Goal: Task Accomplishment & Management: Manage account settings

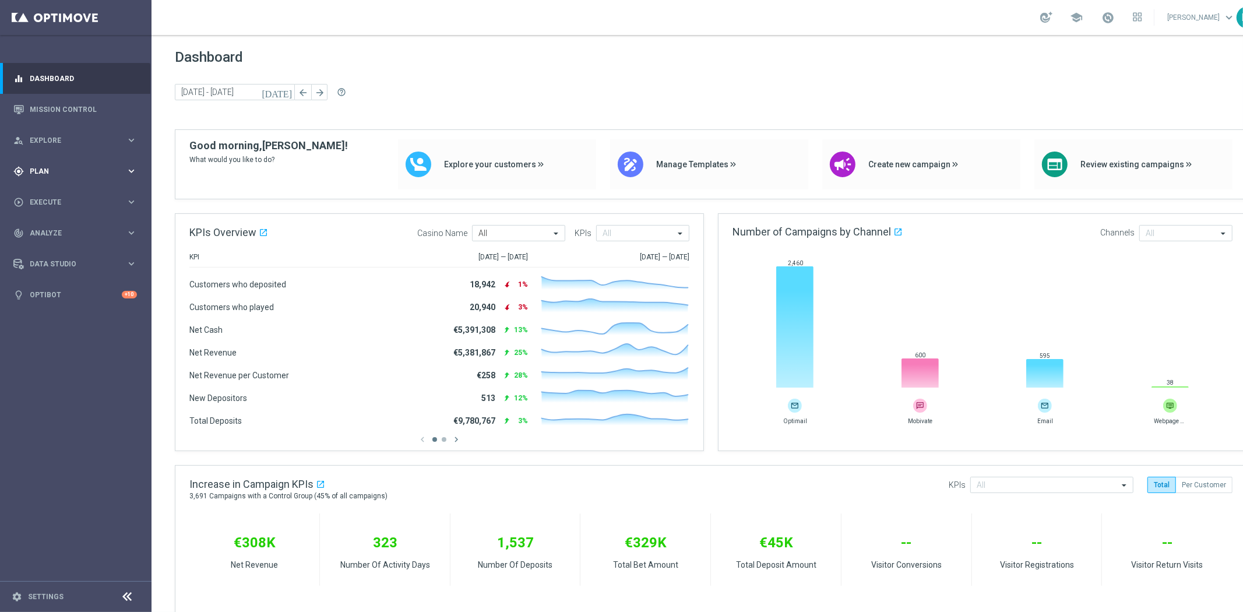
drag, startPoint x: 73, startPoint y: 163, endPoint x: 76, endPoint y: 170, distance: 7.0
click at [73, 163] on div "gps_fixed Plan keyboard_arrow_right" at bounding box center [75, 171] width 150 height 31
click at [66, 223] on accordion "Templates keyboard_arrow_right Optimail Web Push Notifications Webpage Pop-up" at bounding box center [90, 229] width 120 height 17
drag, startPoint x: 63, startPoint y: 223, endPoint x: 57, endPoint y: 227, distance: 7.6
click at [62, 225] on accordion "Templates keyboard_arrow_right Optimail Web Push Notifications Webpage Pop-up" at bounding box center [90, 229] width 120 height 17
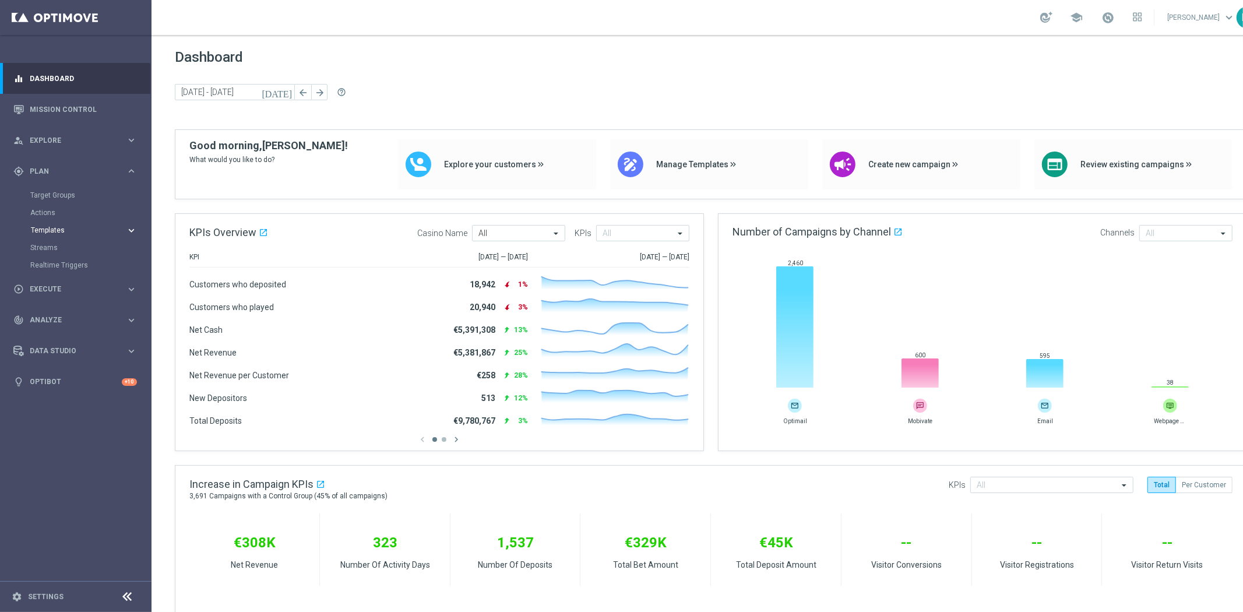
click at [57, 227] on span "Templates" at bounding box center [72, 230] width 83 height 7
click at [61, 246] on link "Optimail" at bounding box center [78, 247] width 85 height 9
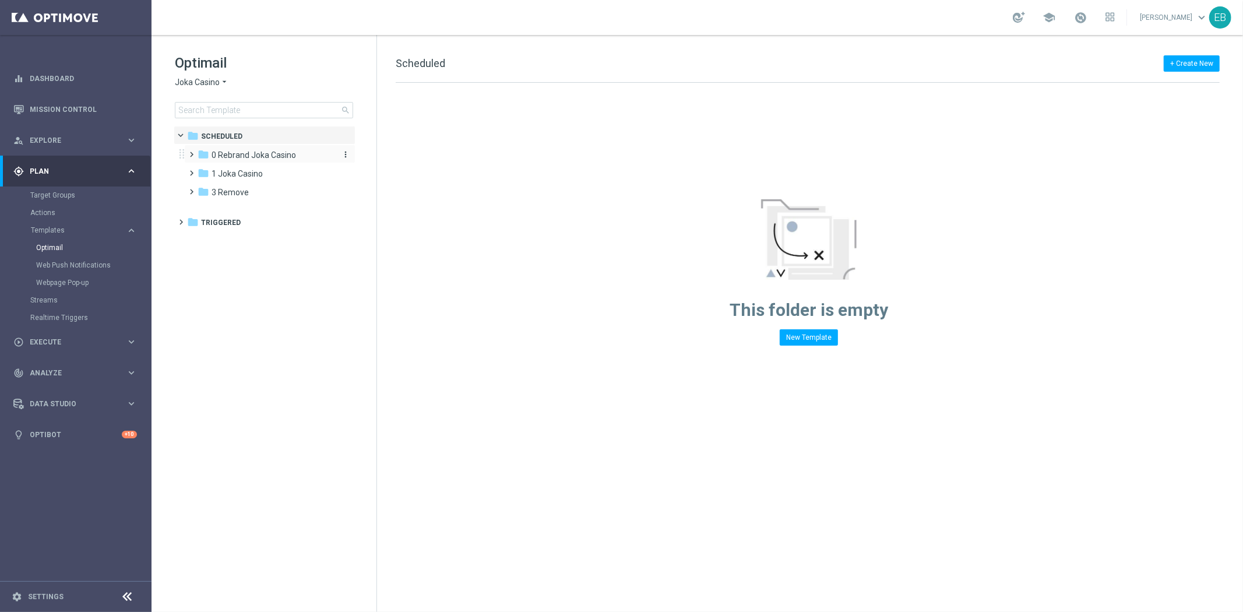
click at [232, 152] on span "0 Rebrand Joka Casino" at bounding box center [254, 155] width 85 height 10
click at [267, 191] on span "2 New Extra Send" at bounding box center [255, 192] width 65 height 10
click at [291, 216] on div "folder 1 Joka Casino" at bounding box center [265, 211] width 134 height 13
click at [271, 248] on div "folder 2- Extra Send" at bounding box center [271, 248] width 124 height 13
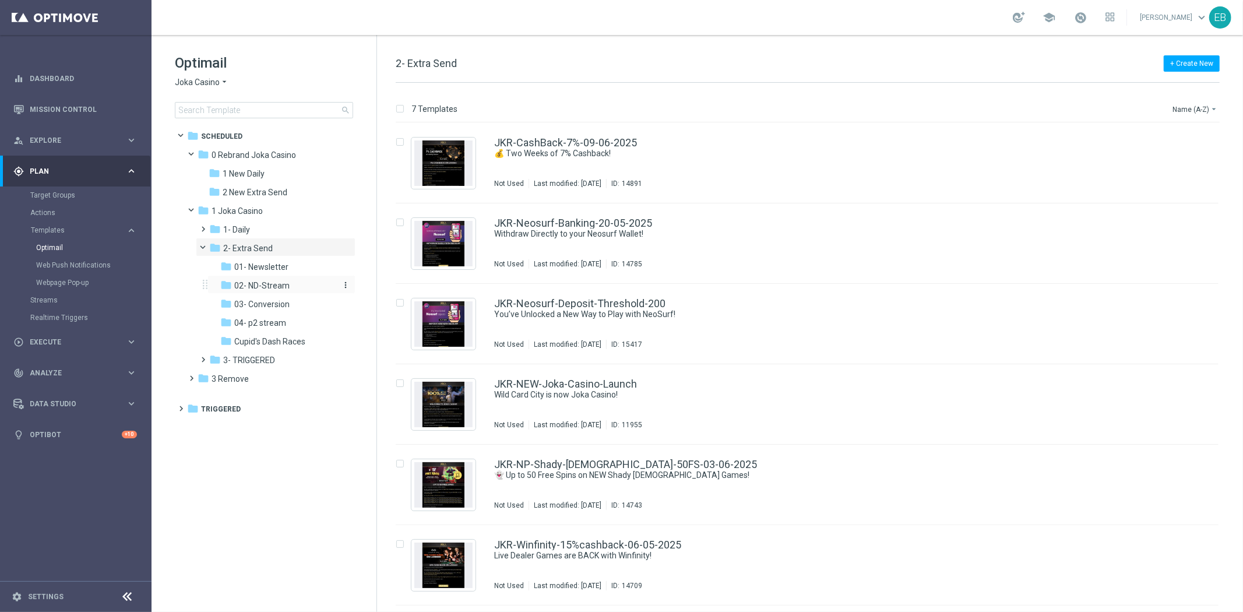
click at [288, 289] on div "folder 02- ND-Stream" at bounding box center [277, 285] width 115 height 13
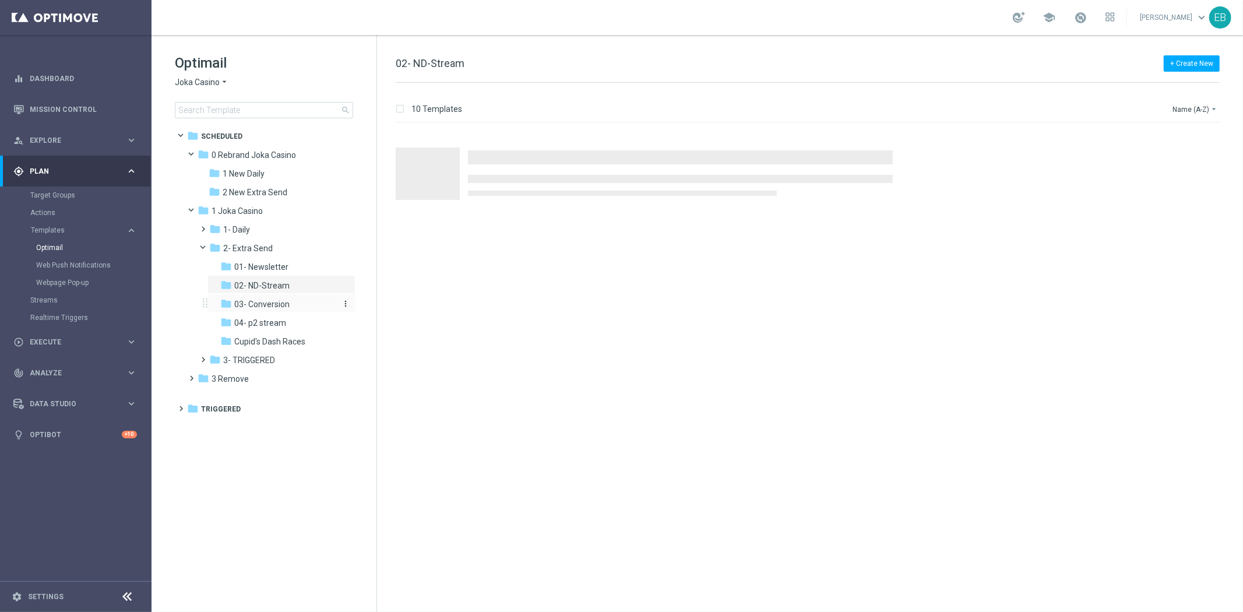
click at [289, 298] on div "folder 03- Conversion" at bounding box center [277, 304] width 115 height 13
click at [286, 322] on div "folder 04- p2 stream" at bounding box center [277, 322] width 115 height 13
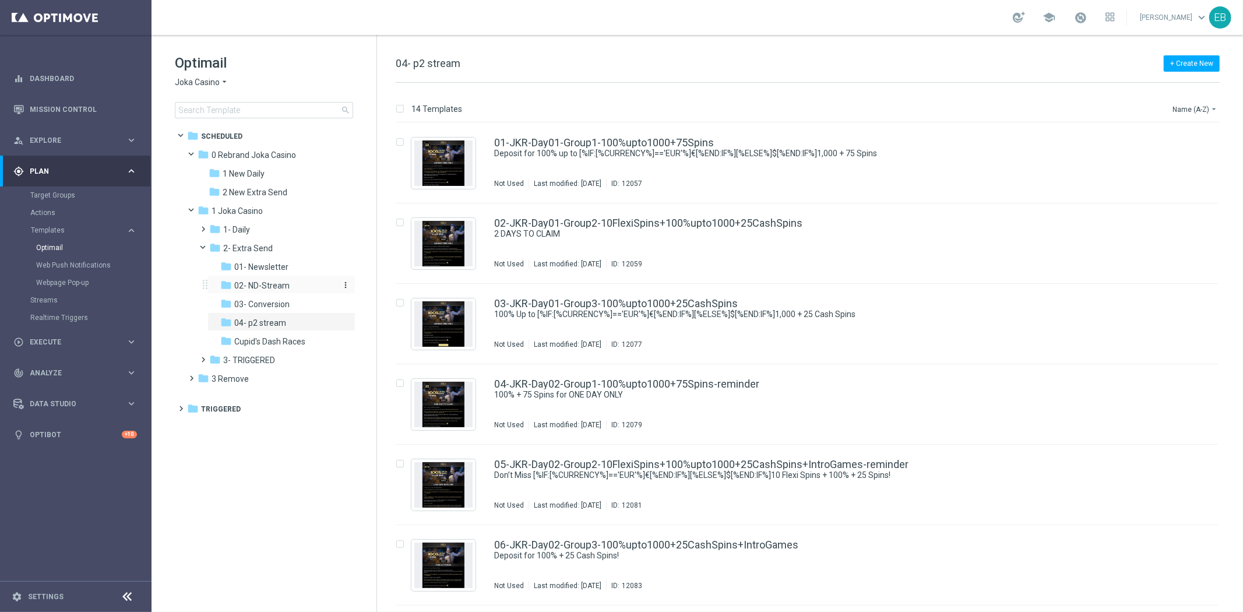
click at [294, 280] on div "folder 02- ND-Stream" at bounding box center [277, 285] width 115 height 13
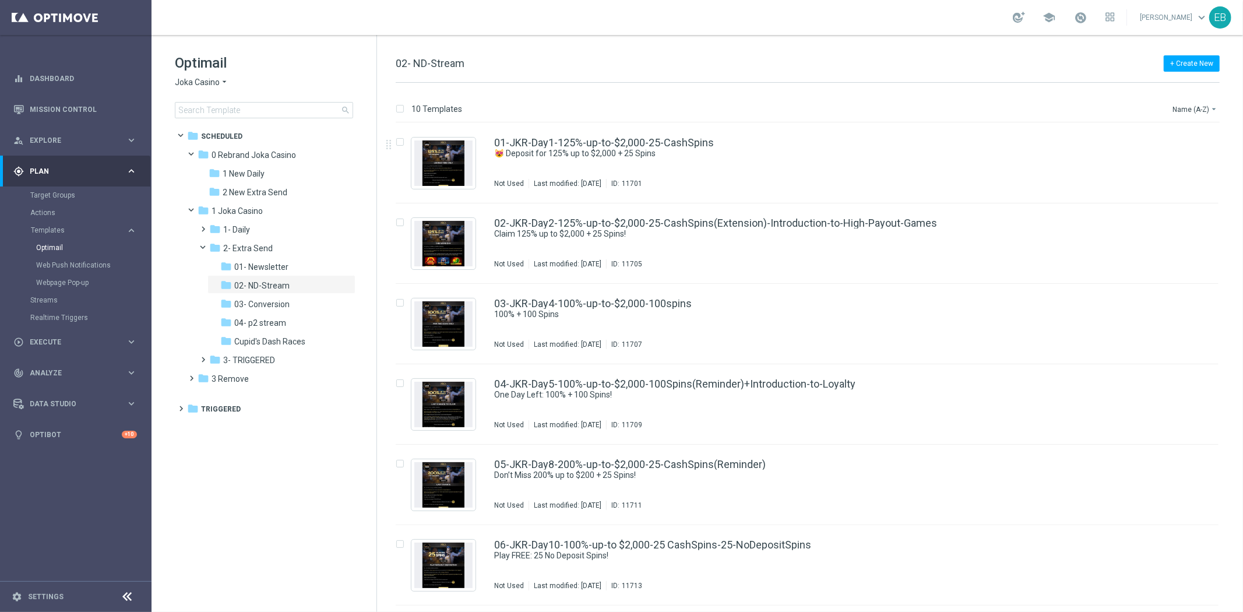
click at [398, 108] on input "checkbox" at bounding box center [400, 108] width 8 height 8
checkbox input "true"
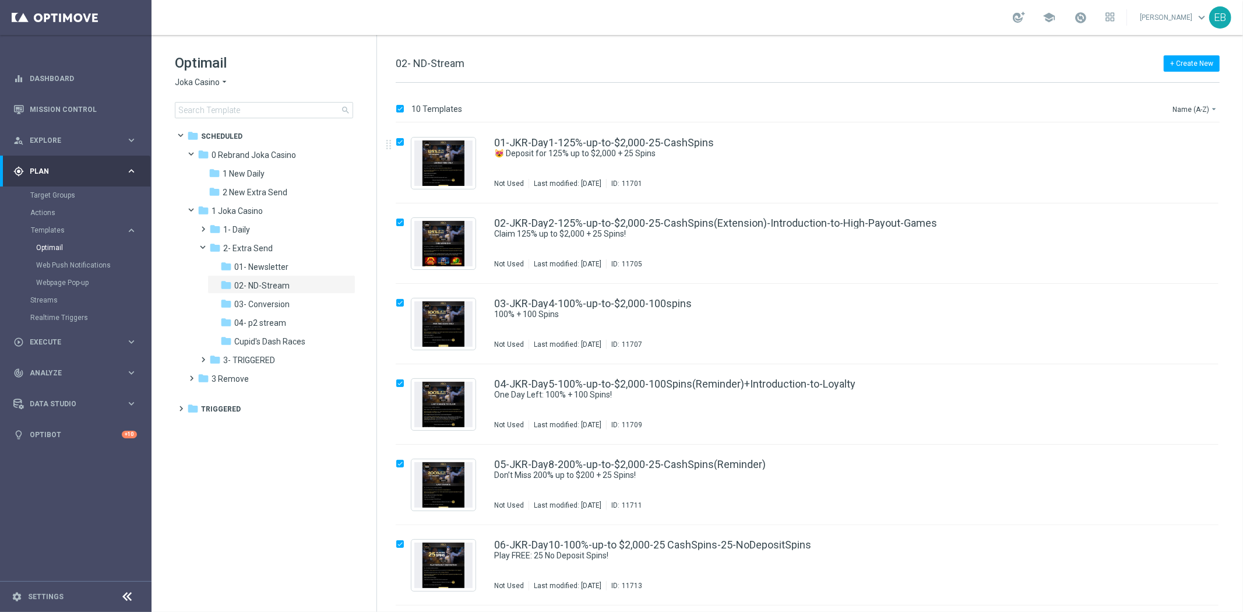
checkbox input "true"
click at [1033, 108] on p "Duplicate" at bounding box center [1038, 108] width 32 height 9
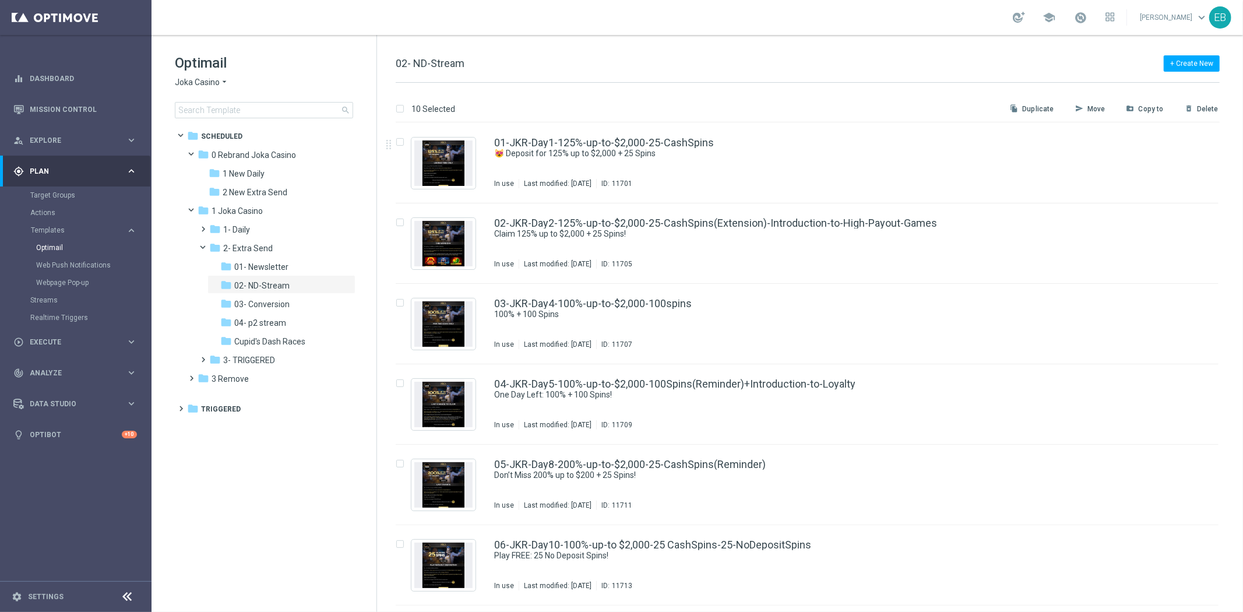
checkbox input "false"
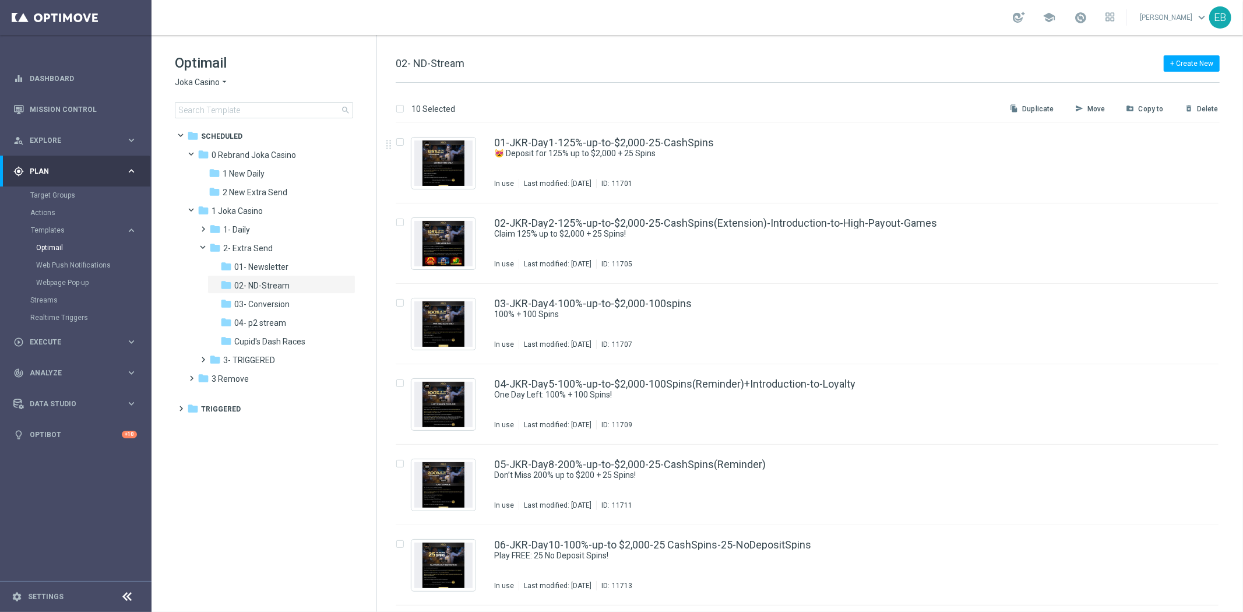
checkbox input "false"
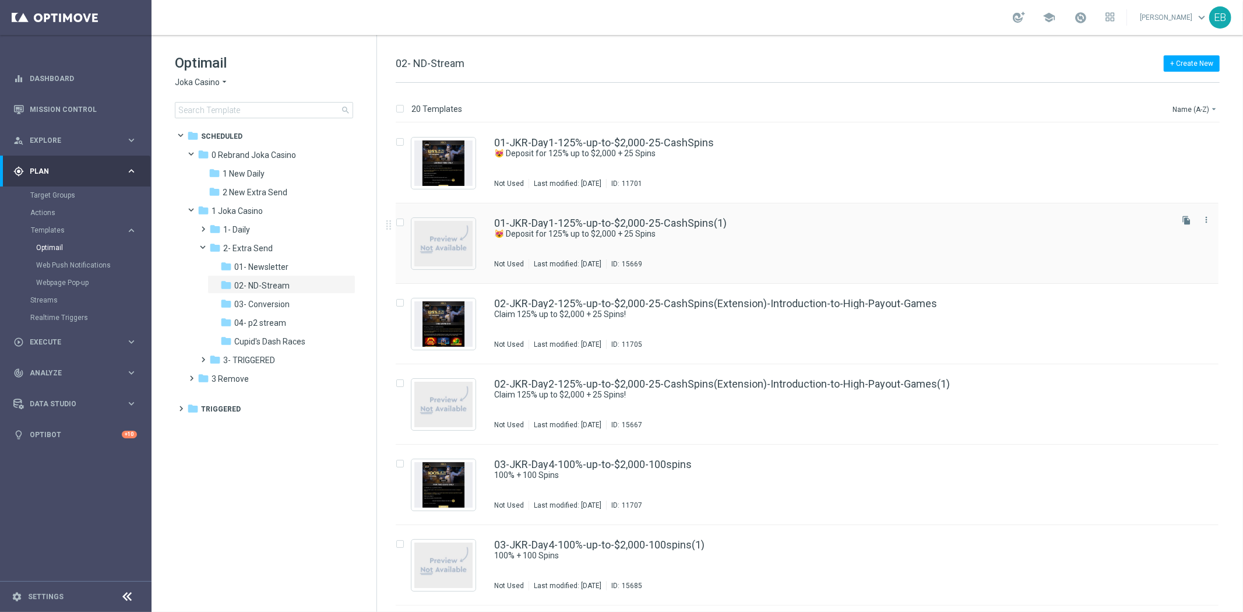
click at [407, 219] on label "Press SPACE to select this row." at bounding box center [409, 223] width 4 height 10
click at [397, 222] on input "Press SPACE to select this row." at bounding box center [400, 224] width 8 height 8
checkbox input "true"
click at [397, 383] on input "Press SPACE to select this row." at bounding box center [400, 385] width 8 height 8
checkbox input "true"
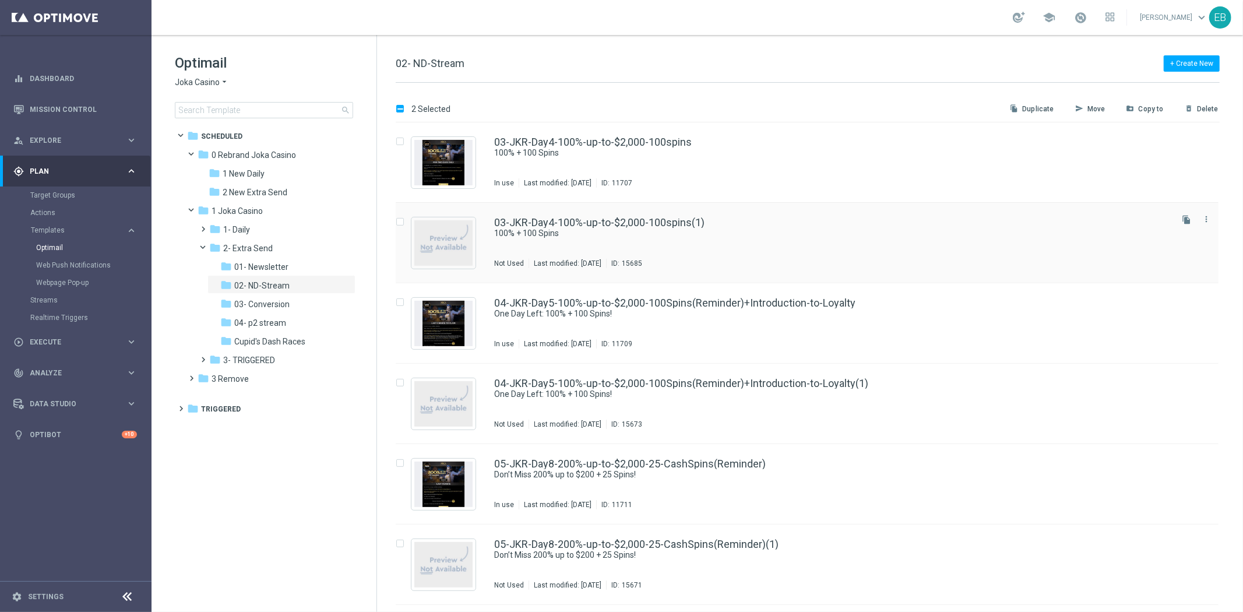
scroll to position [323, 0]
click at [400, 220] on input "Press SPACE to select this row." at bounding box center [400, 223] width 8 height 8
checkbox input "true"
click at [396, 386] on input "Press SPACE to select this row." at bounding box center [400, 383] width 8 height 8
checkbox input "true"
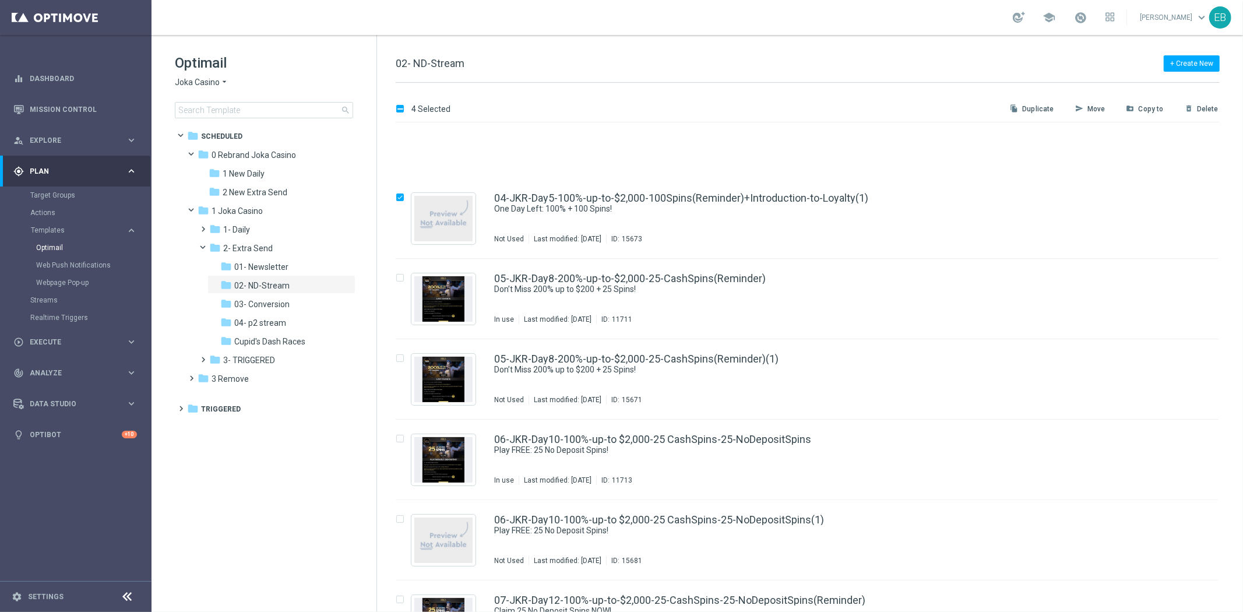
scroll to position [647, 0]
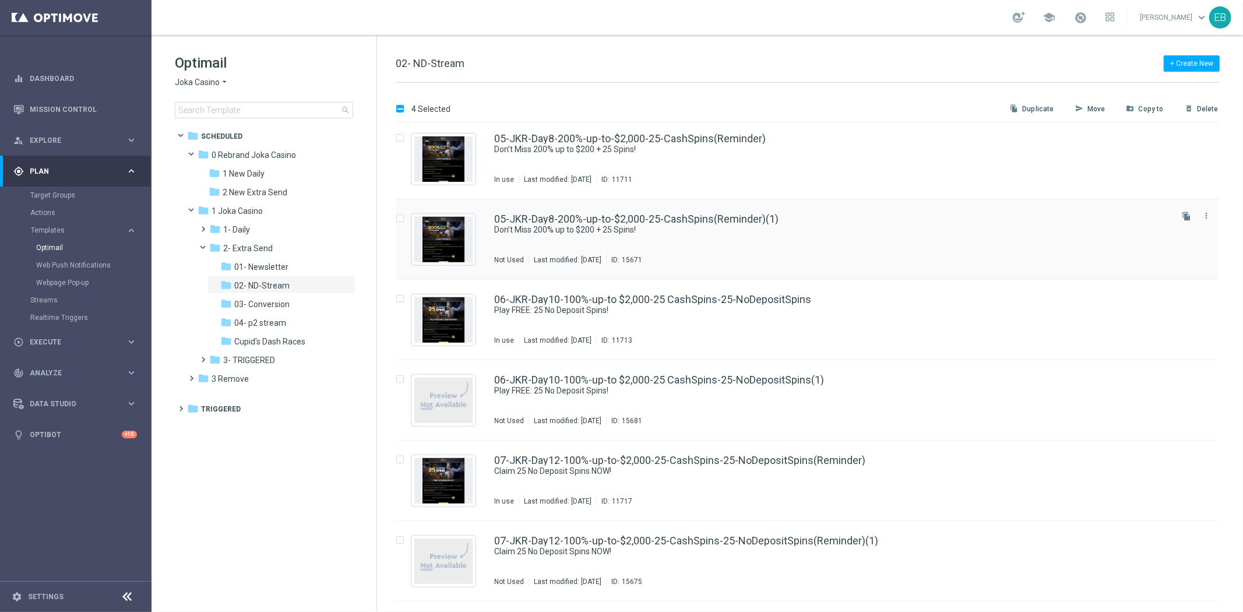
click at [399, 216] on input "Press SPACE to select this row." at bounding box center [400, 220] width 8 height 8
checkbox input "true"
click at [400, 381] on input "Press SPACE to select this row." at bounding box center [400, 381] width 8 height 8
checkbox input "true"
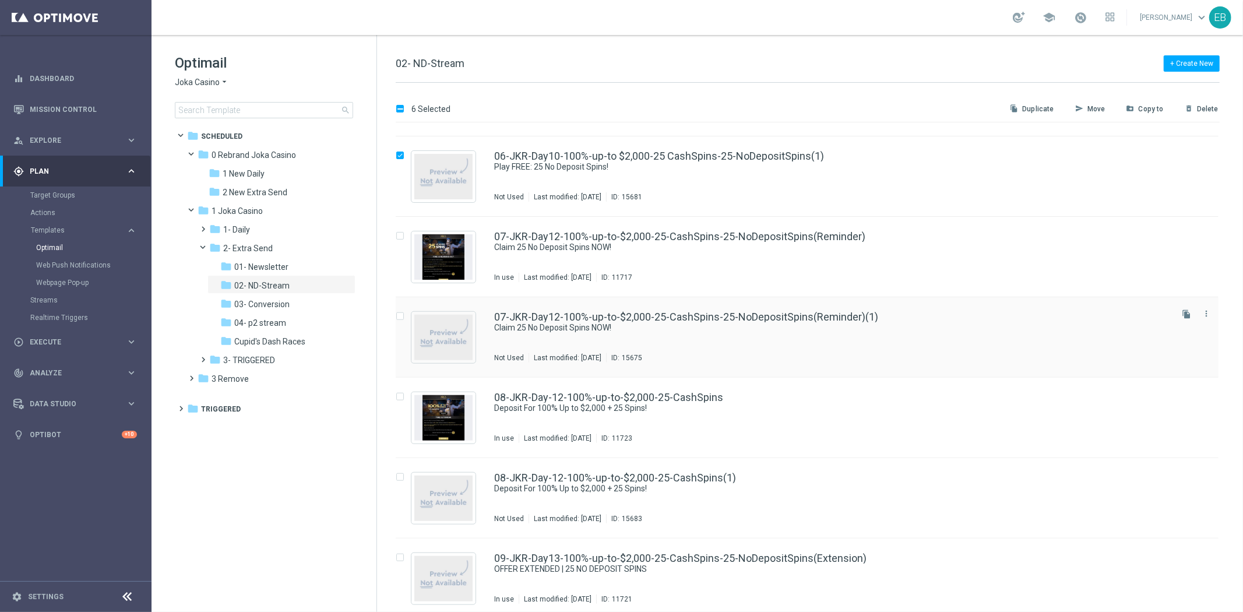
scroll to position [906, 0]
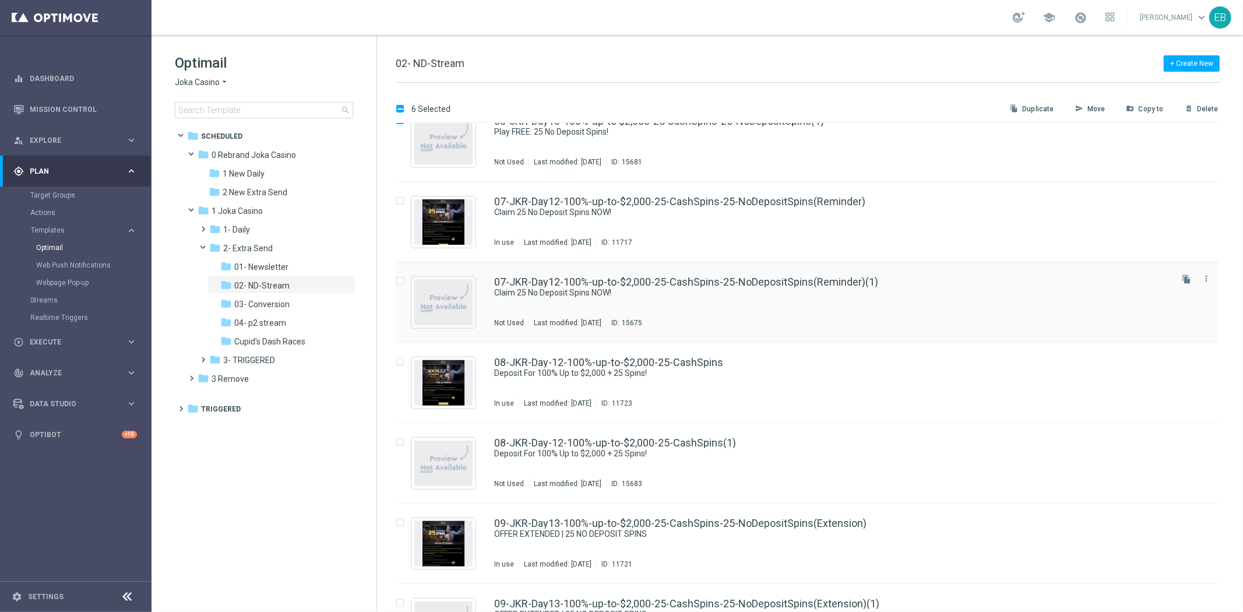
drag, startPoint x: 400, startPoint y: 282, endPoint x: 418, endPoint y: 308, distance: 31.4
click at [399, 281] on input "Press SPACE to select this row." at bounding box center [400, 283] width 8 height 8
checkbox input "true"
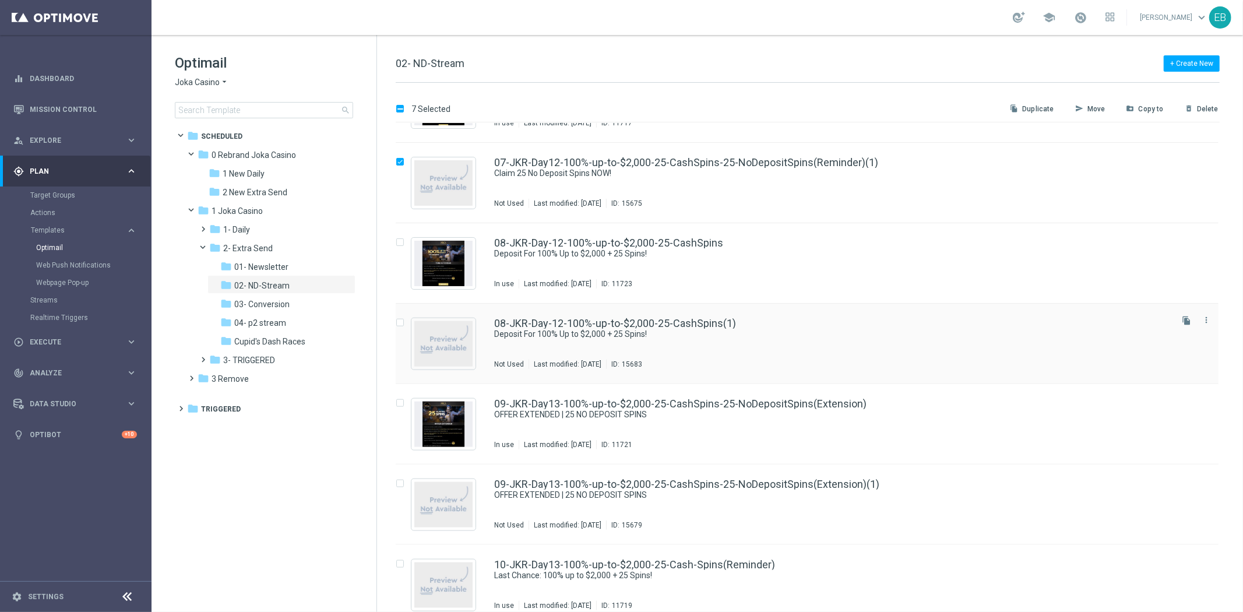
scroll to position [1036, 0]
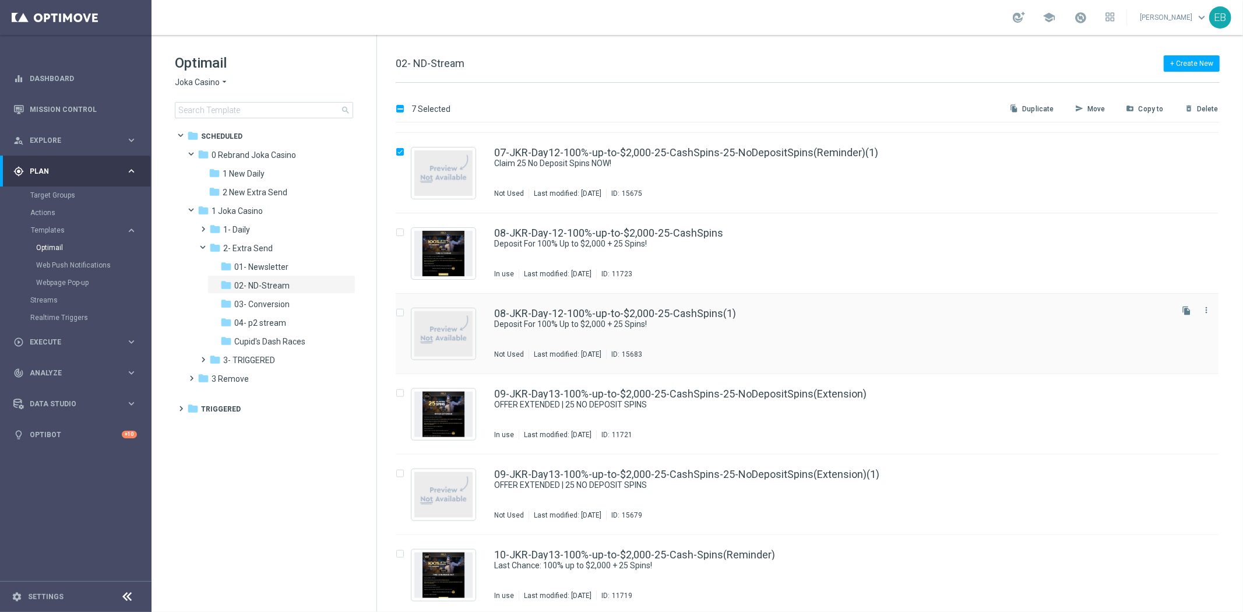
click at [407, 313] on label "Press SPACE to select this row." at bounding box center [409, 313] width 4 height 10
click at [401, 471] on input "Press SPACE to select this row." at bounding box center [400, 475] width 8 height 8
checkbox input "true"
click at [398, 312] on input "Press SPACE to select this row." at bounding box center [400, 315] width 8 height 8
checkbox input "true"
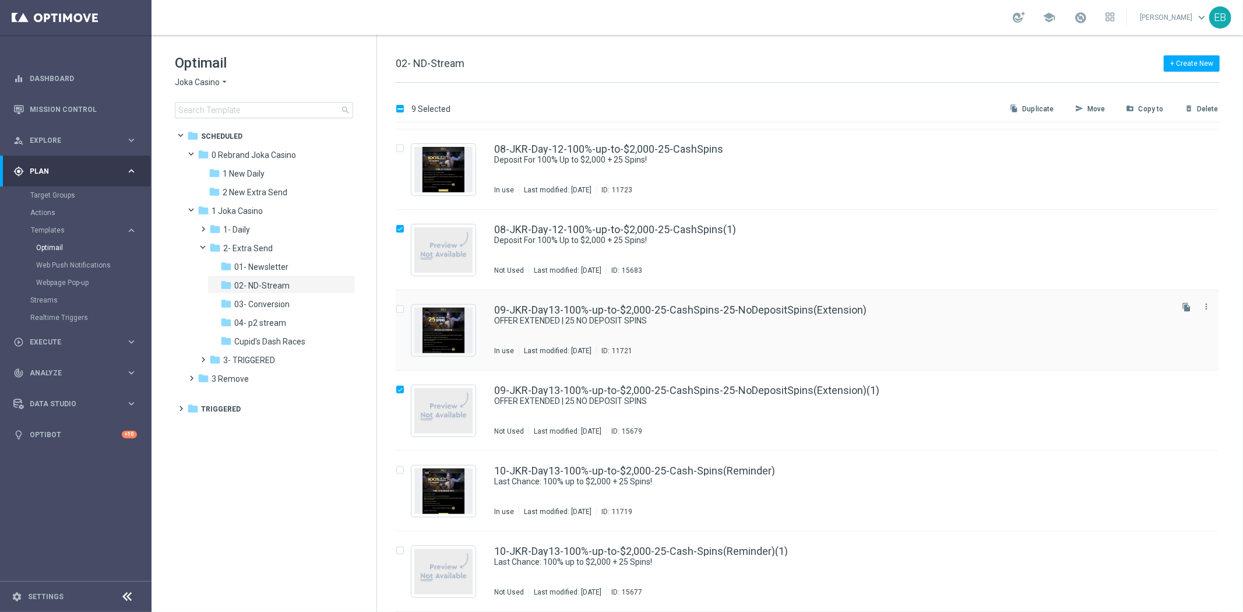
scroll to position [1119, 0]
click at [400, 551] on input "Press SPACE to select this row." at bounding box center [400, 552] width 8 height 8
checkbox input "true"
drag, startPoint x: 410, startPoint y: 107, endPoint x: 519, endPoint y: 118, distance: 109.0
click at [490, 108] on div "10 Selected file_copy Duplicate send Move drive_file_move Copy to delete_foreve…" at bounding box center [808, 111] width 824 height 21
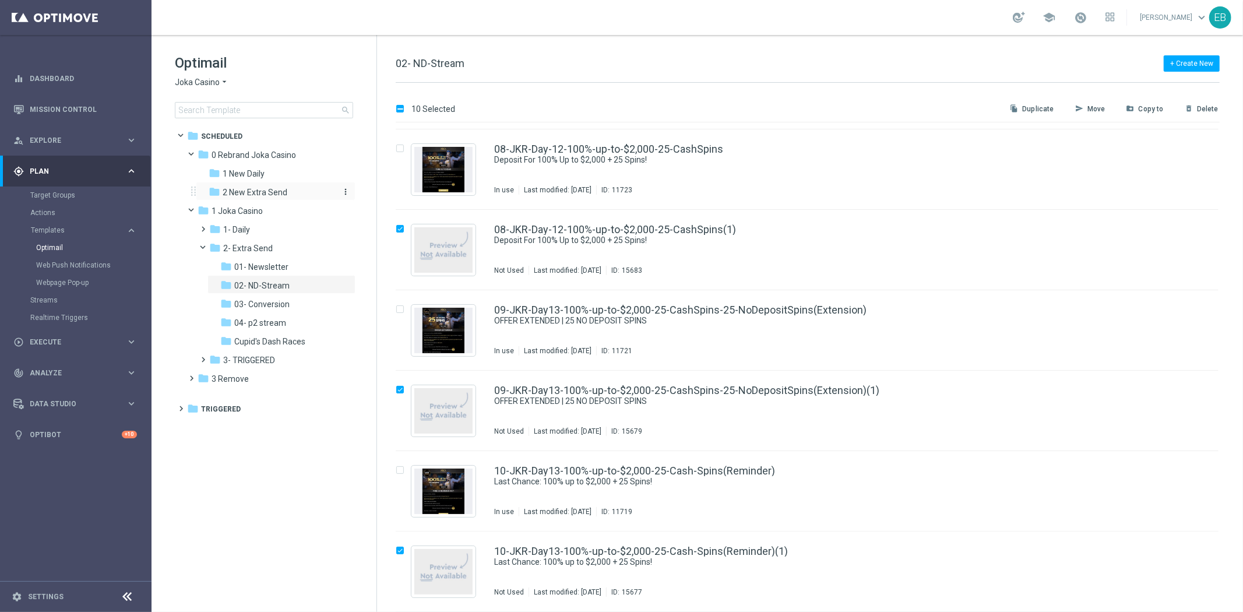
click at [347, 188] on icon "more_vert" at bounding box center [345, 191] width 9 height 9
click at [409, 193] on span "New Folder" at bounding box center [394, 193] width 36 height 9
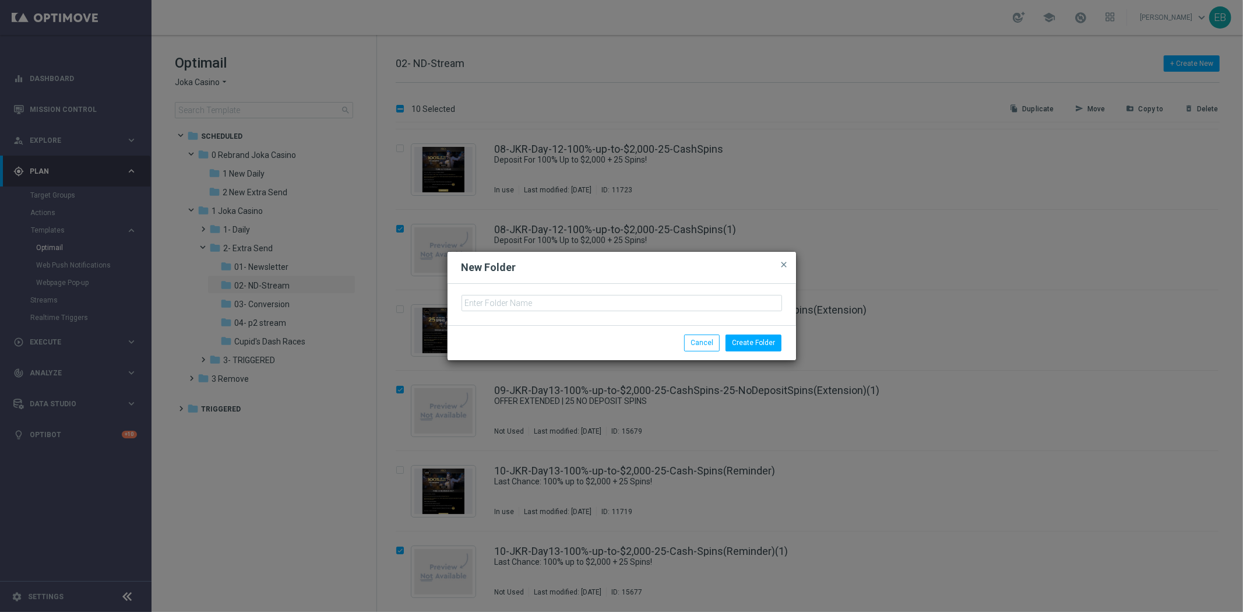
click at [522, 311] on div at bounding box center [622, 304] width 348 height 41
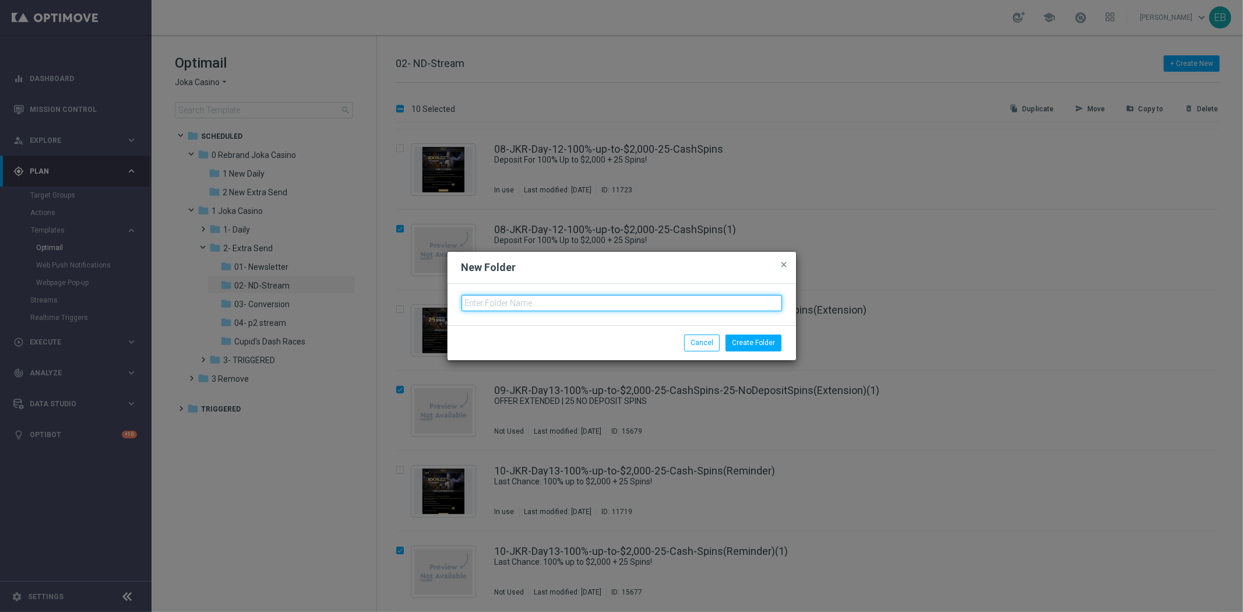
click at [548, 304] on input "text" at bounding box center [622, 303] width 321 height 16
type input "NEW 02 ND-Stream"
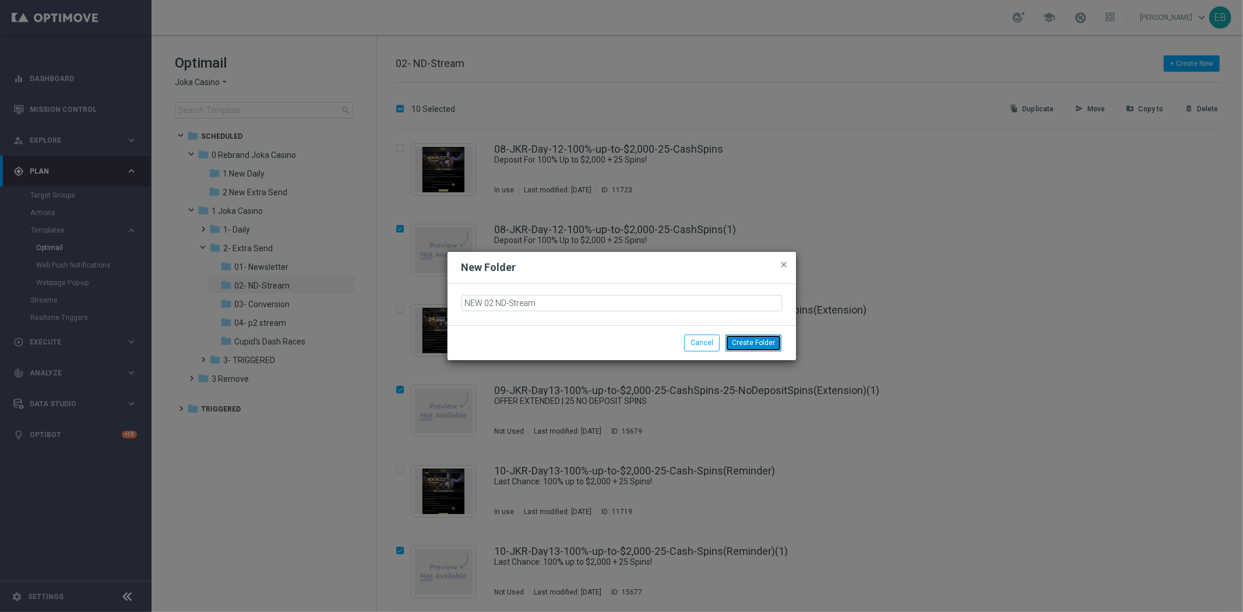
click at [774, 344] on button "Create Folder" at bounding box center [754, 343] width 56 height 16
checkbox input "false"
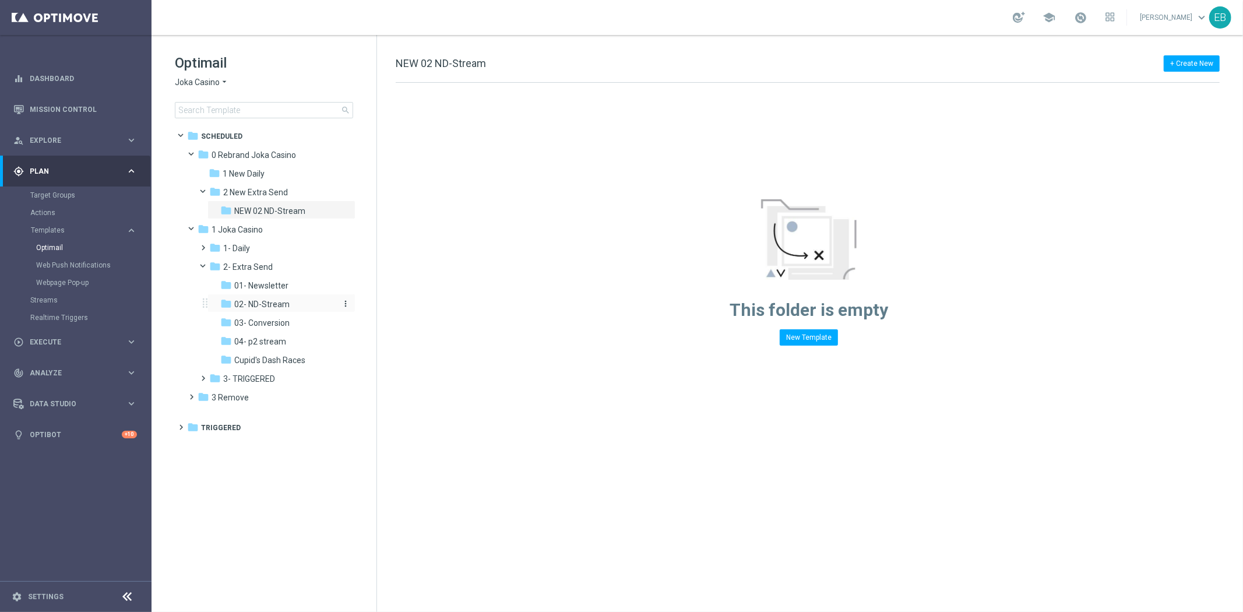
click at [276, 301] on span "02- ND-Stream" at bounding box center [261, 304] width 55 height 10
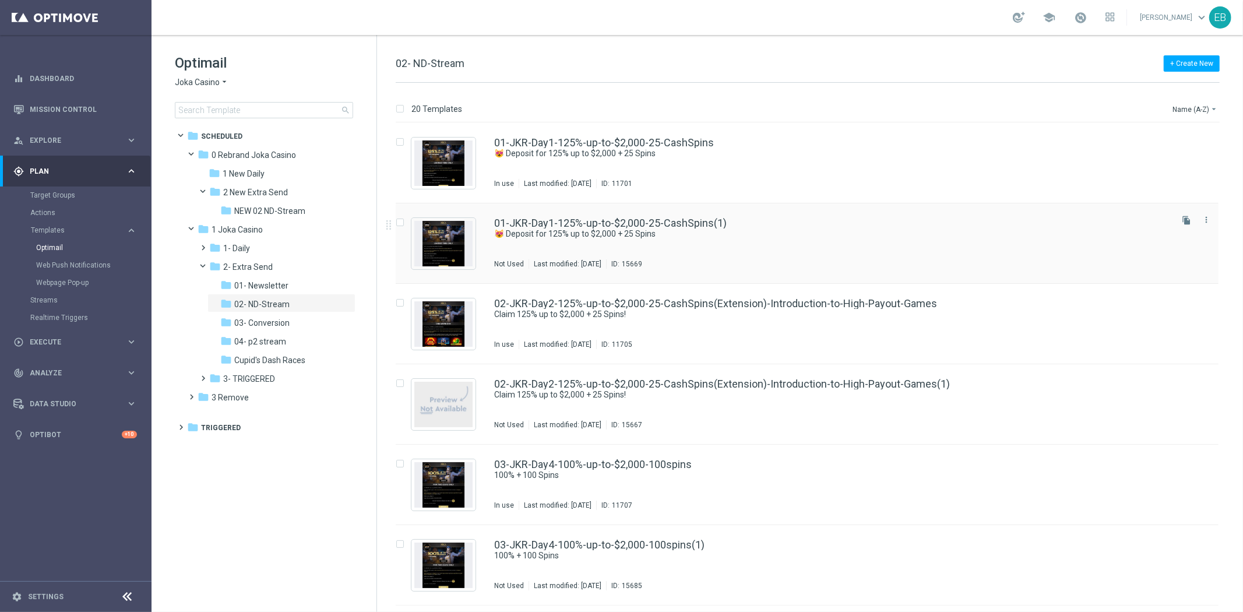
click at [400, 225] on input "Press SPACE to select this row." at bounding box center [400, 224] width 8 height 8
checkbox input "true"
drag, startPoint x: 400, startPoint y: 381, endPoint x: 400, endPoint y: 353, distance: 28.0
click at [399, 381] on input "Press SPACE to select this row." at bounding box center [400, 385] width 8 height 8
checkbox input "true"
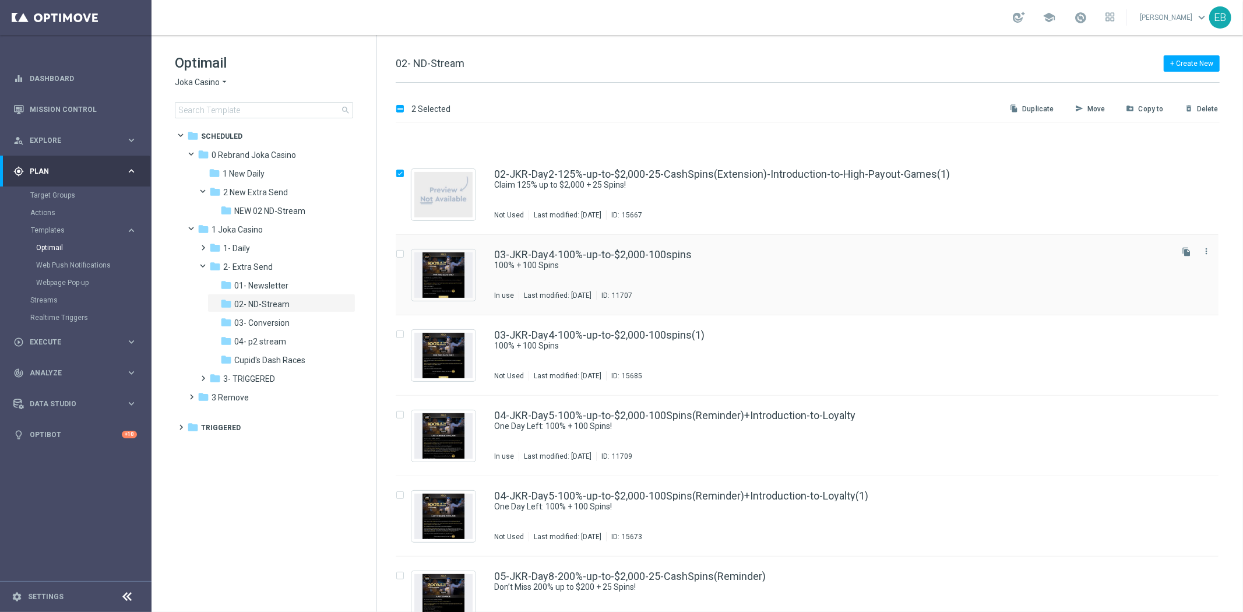
scroll to position [259, 0]
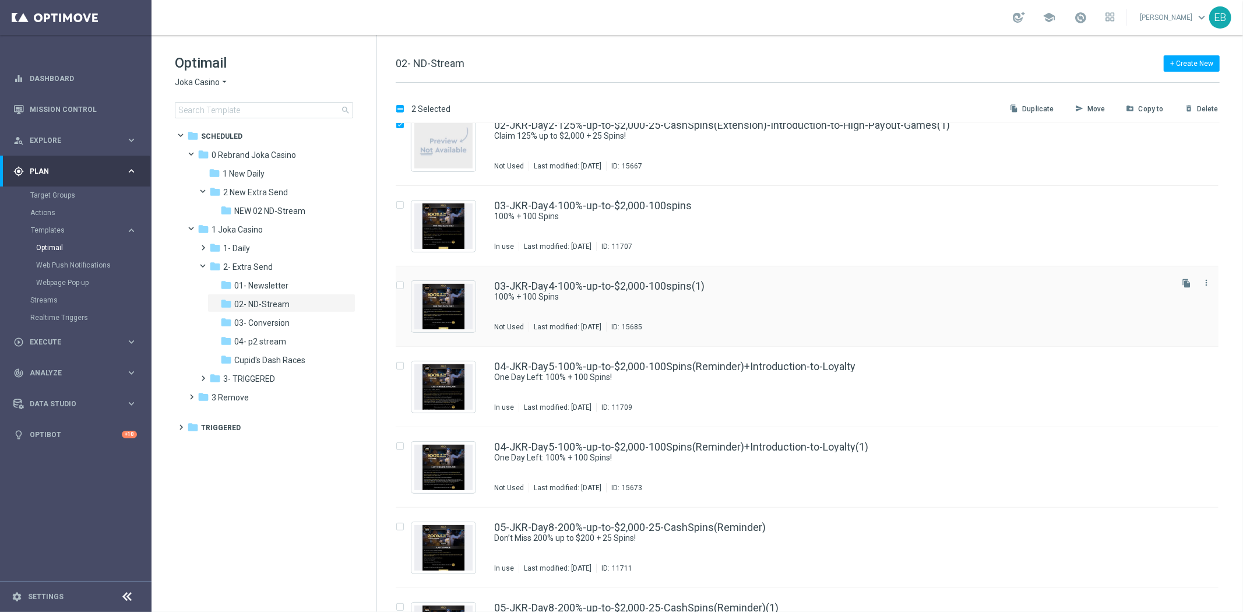
click at [396, 284] on input "Press SPACE to select this row." at bounding box center [400, 287] width 8 height 8
checkbox input "true"
click at [407, 443] on label "Press SPACE to select this row." at bounding box center [409, 447] width 4 height 10
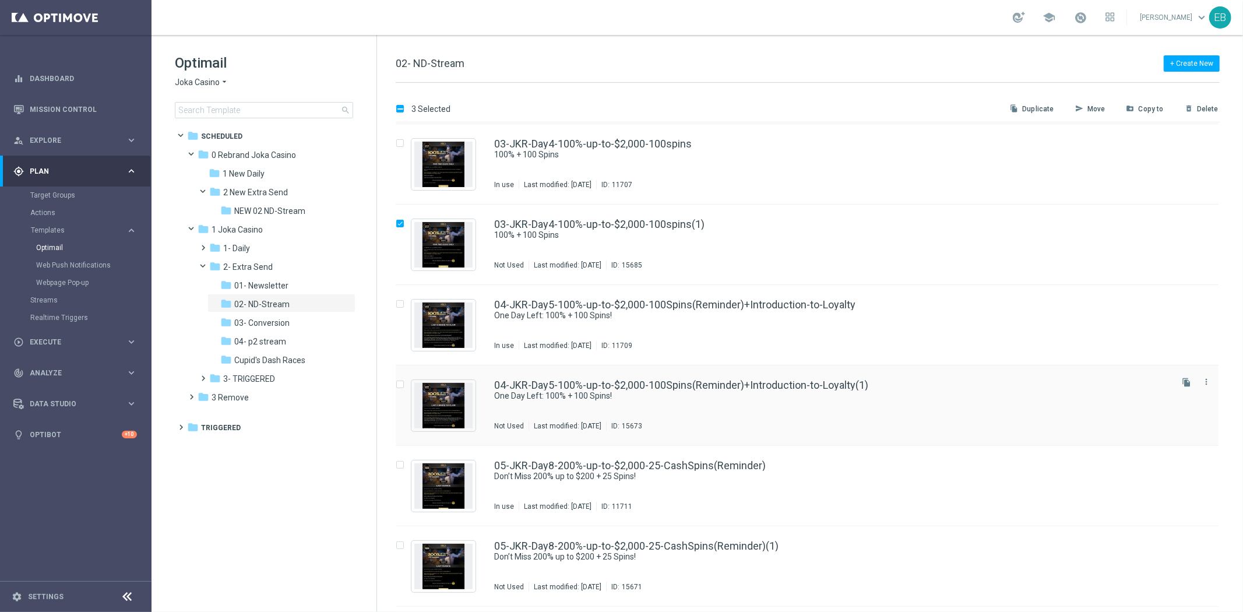
scroll to position [388, 0]
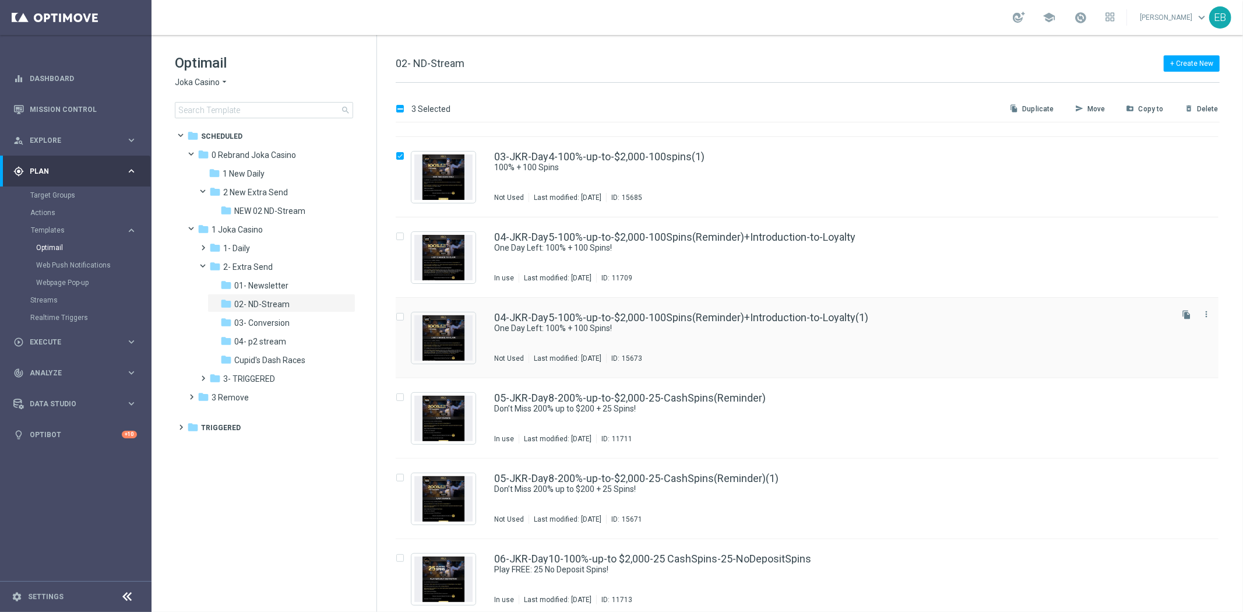
click at [397, 316] on input "Press SPACE to select this row." at bounding box center [400, 319] width 8 height 8
checkbox input "true"
click at [396, 478] on input "Press SPACE to select this row." at bounding box center [400, 480] width 8 height 8
checkbox input "true"
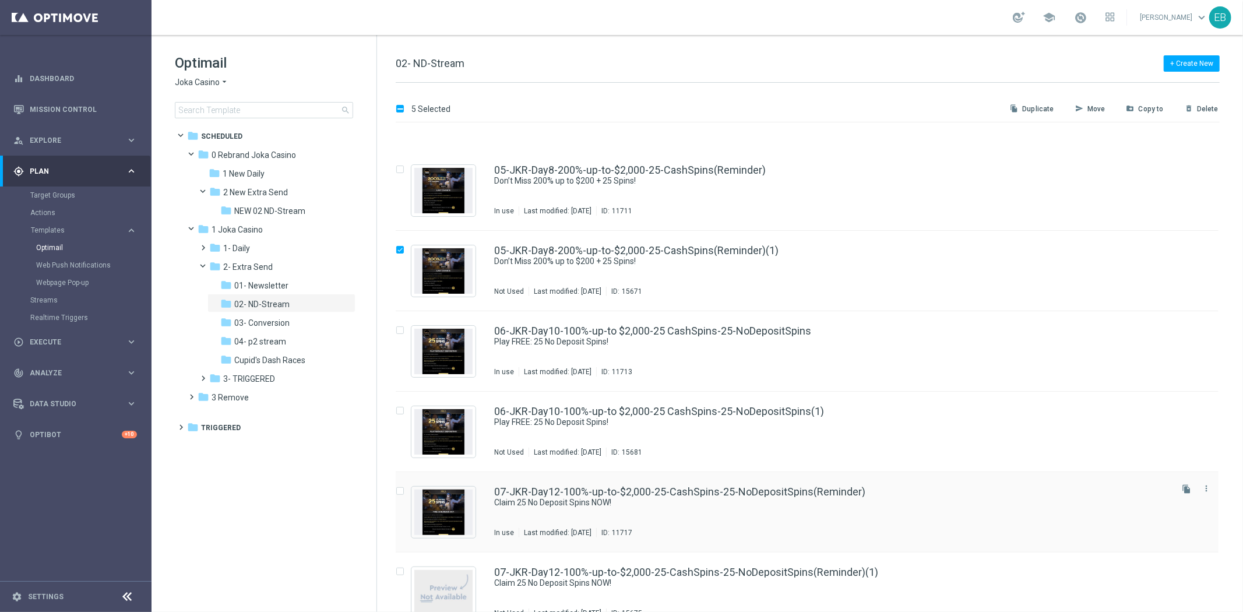
scroll to position [647, 0]
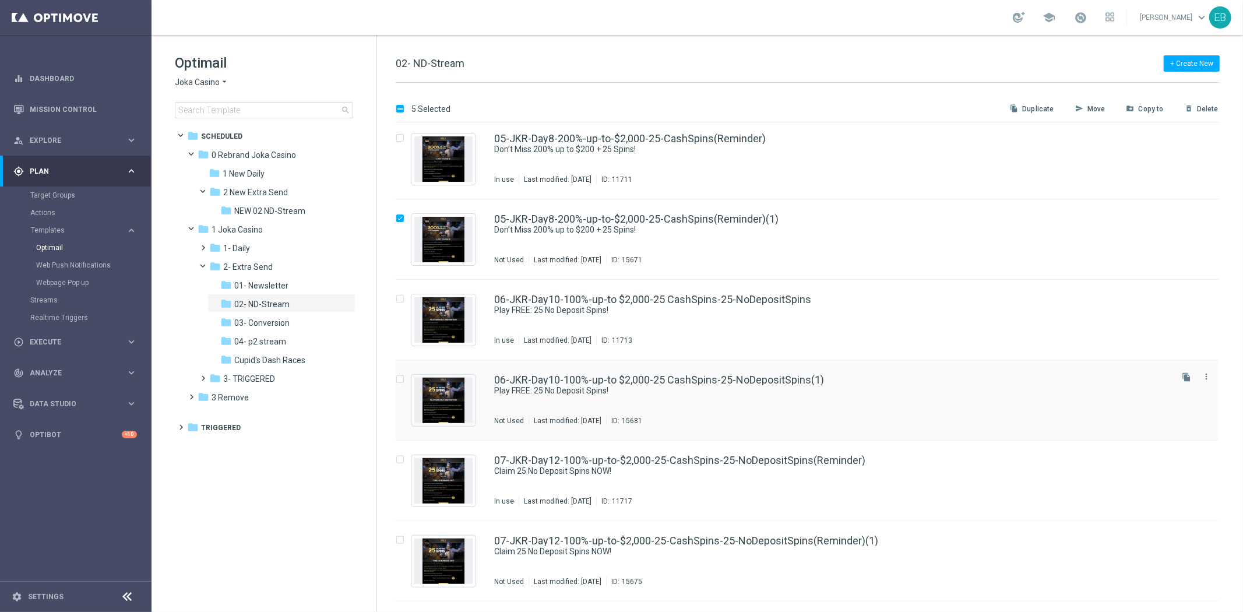
click at [401, 382] on input "Press SPACE to select this row." at bounding box center [400, 381] width 8 height 8
checkbox input "true"
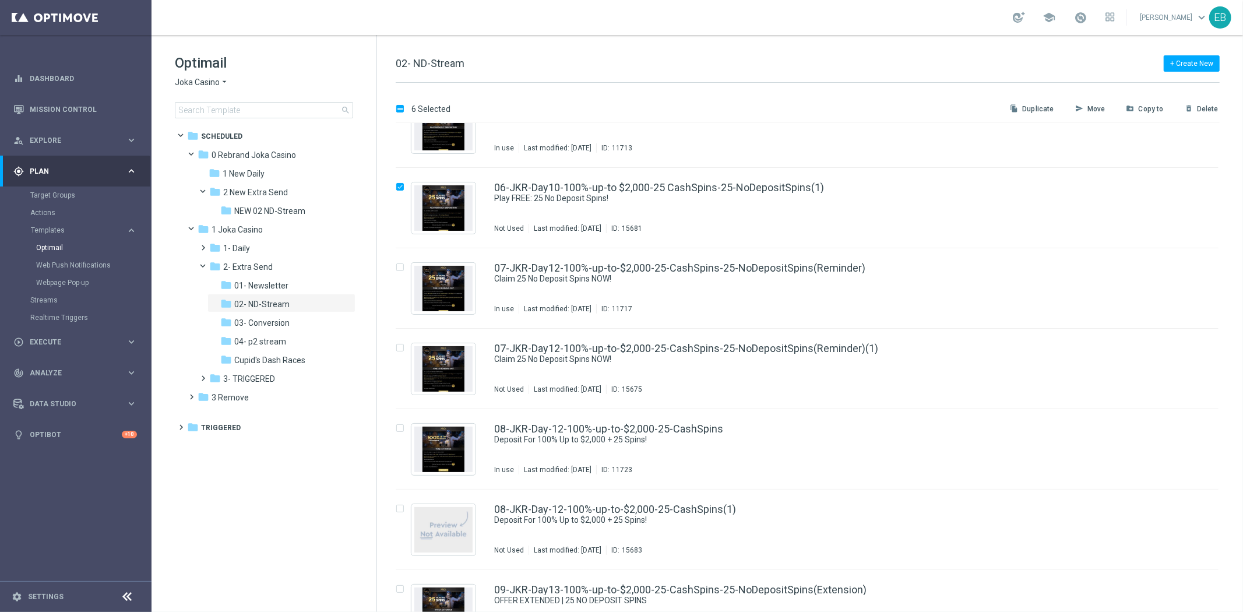
scroll to position [842, 0]
click at [400, 346] on input "Press SPACE to select this row." at bounding box center [400, 348] width 8 height 8
checkbox input "true"
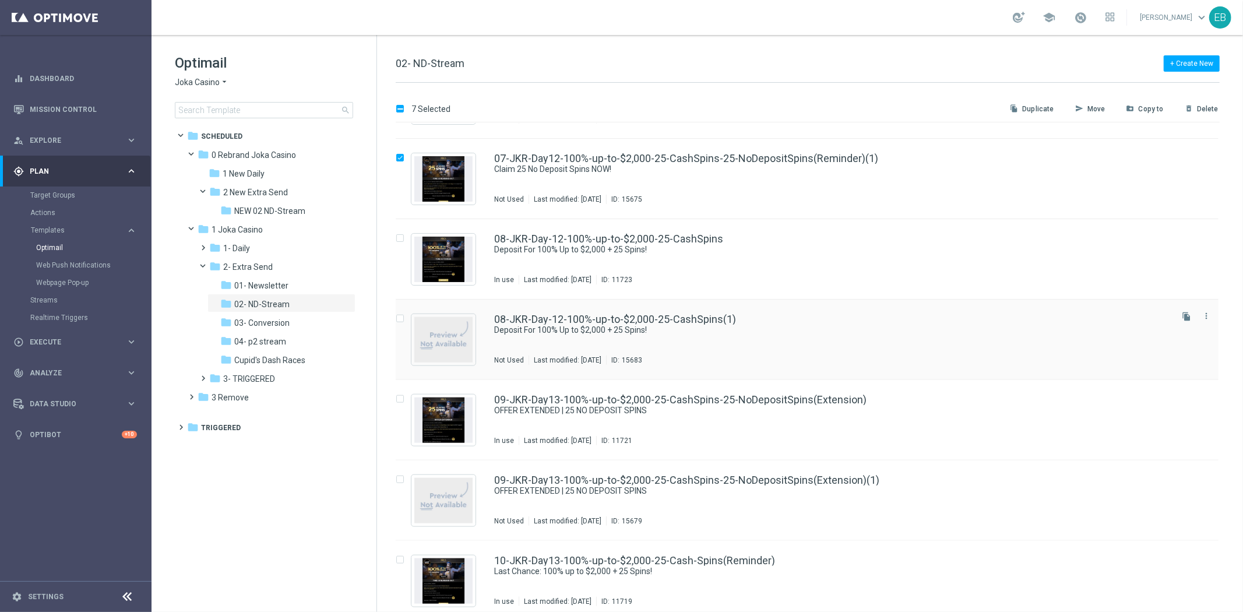
scroll to position [1036, 0]
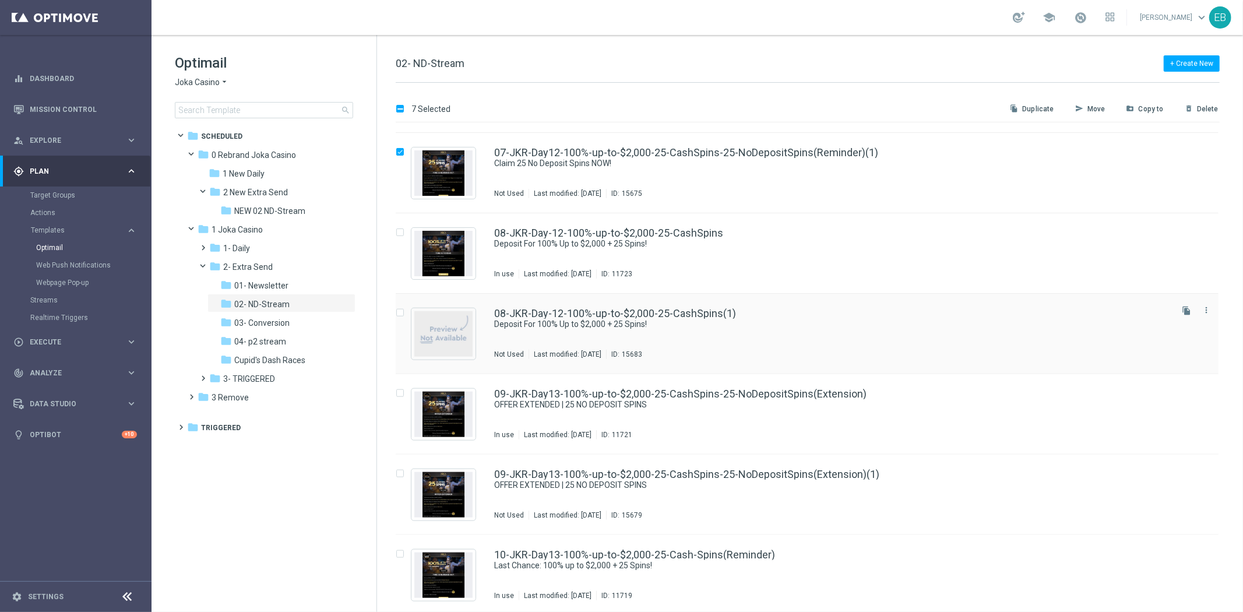
click at [402, 315] on input "Press SPACE to select this row." at bounding box center [400, 315] width 8 height 8
checkbox input "true"
click at [403, 474] on input "Press SPACE to select this row." at bounding box center [400, 475] width 8 height 8
checkbox input "true"
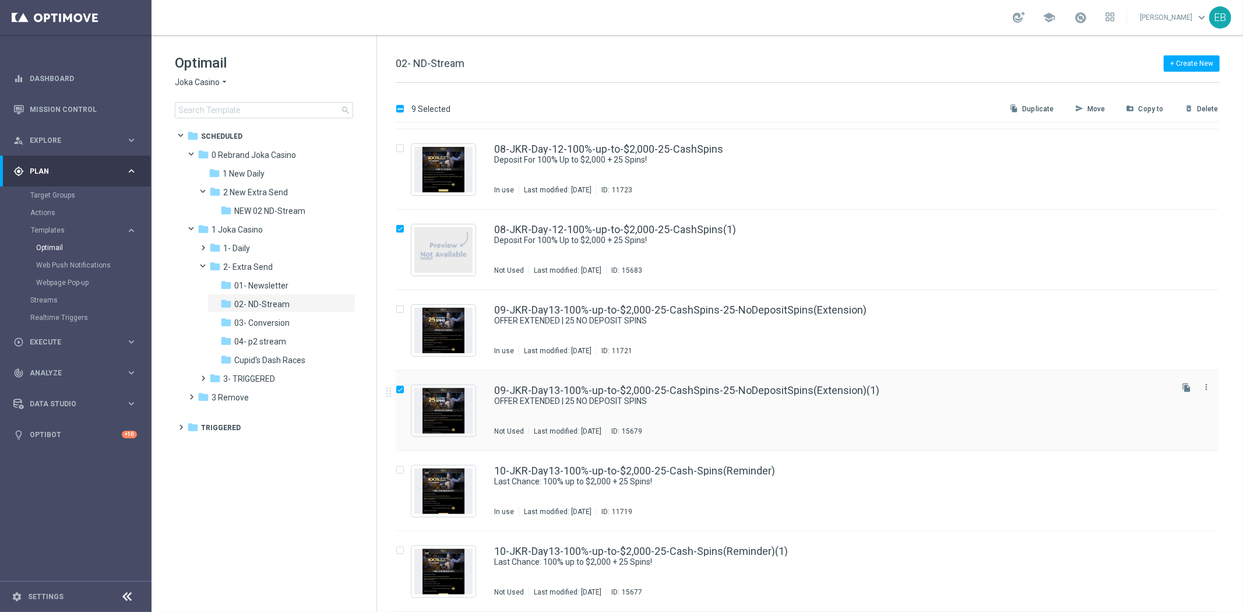
scroll to position [1119, 0]
click at [402, 551] on input "Press SPACE to select this row." at bounding box center [400, 552] width 8 height 8
checkbox input "true"
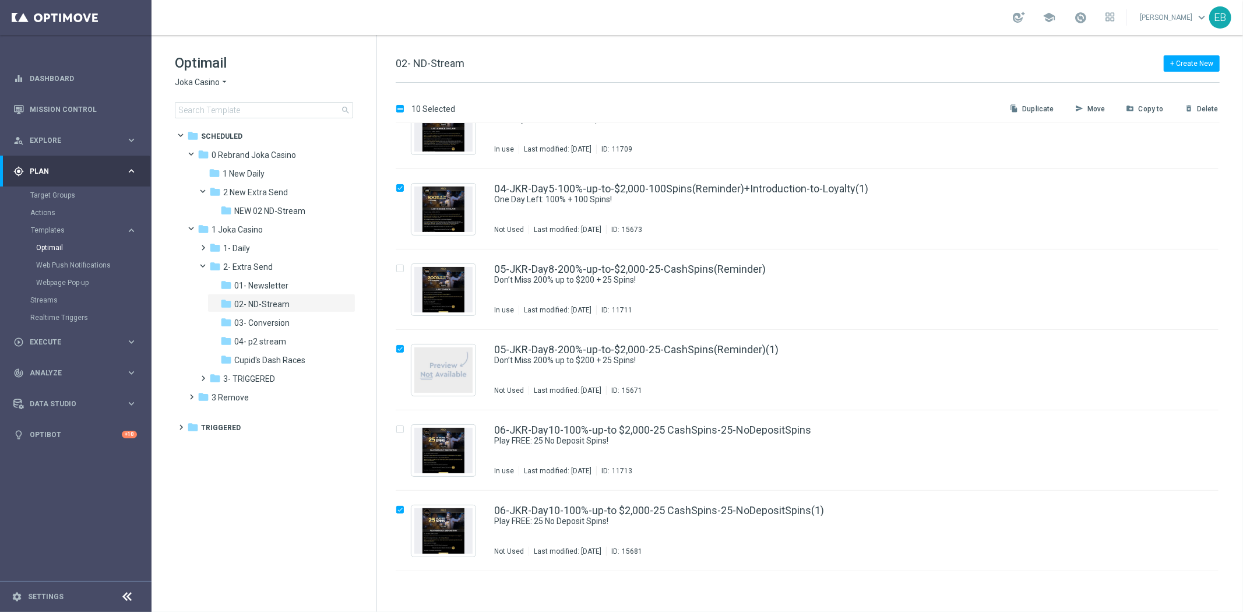
scroll to position [407, 0]
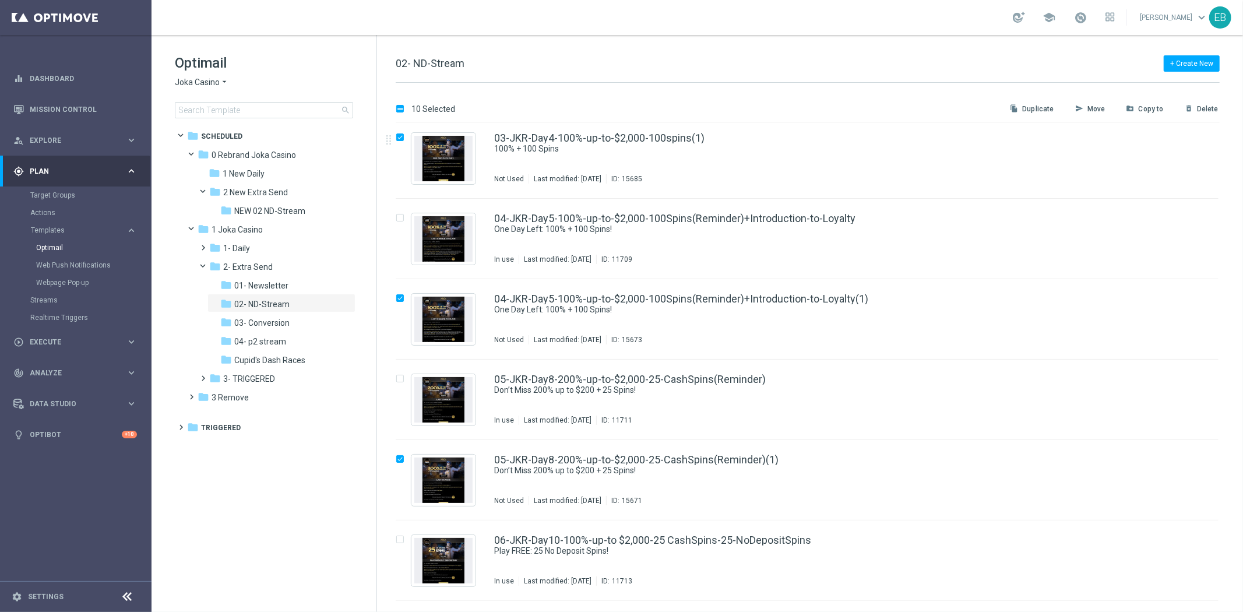
click at [1100, 106] on p "Move" at bounding box center [1096, 108] width 18 height 9
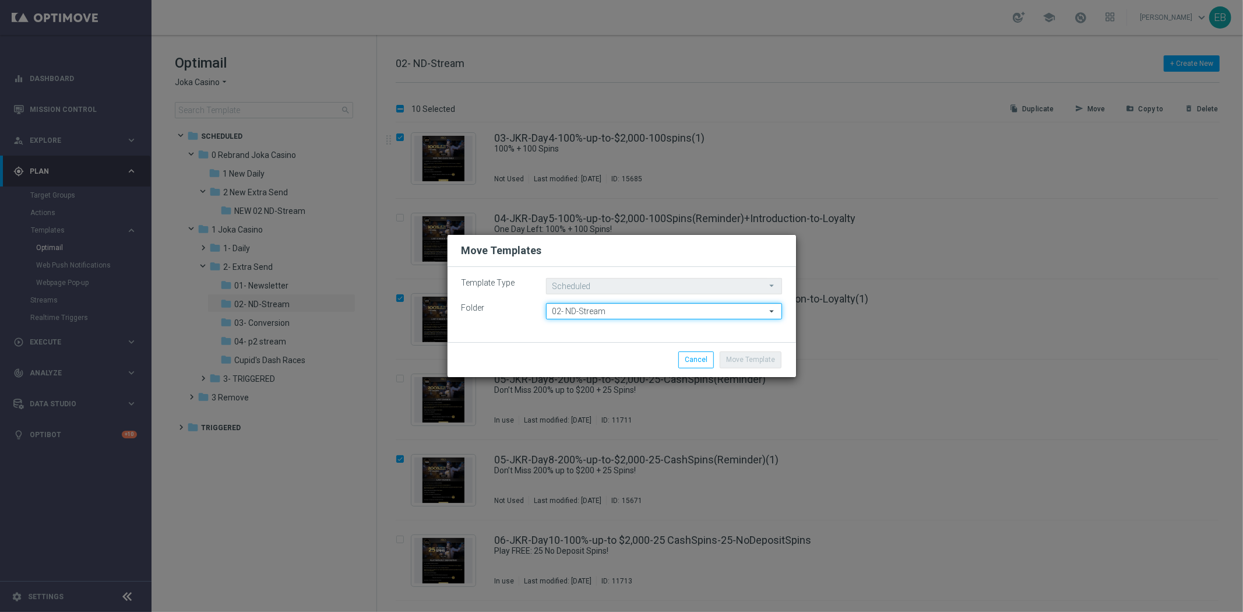
click at [606, 314] on input "02- ND-Stream" at bounding box center [664, 311] width 236 height 16
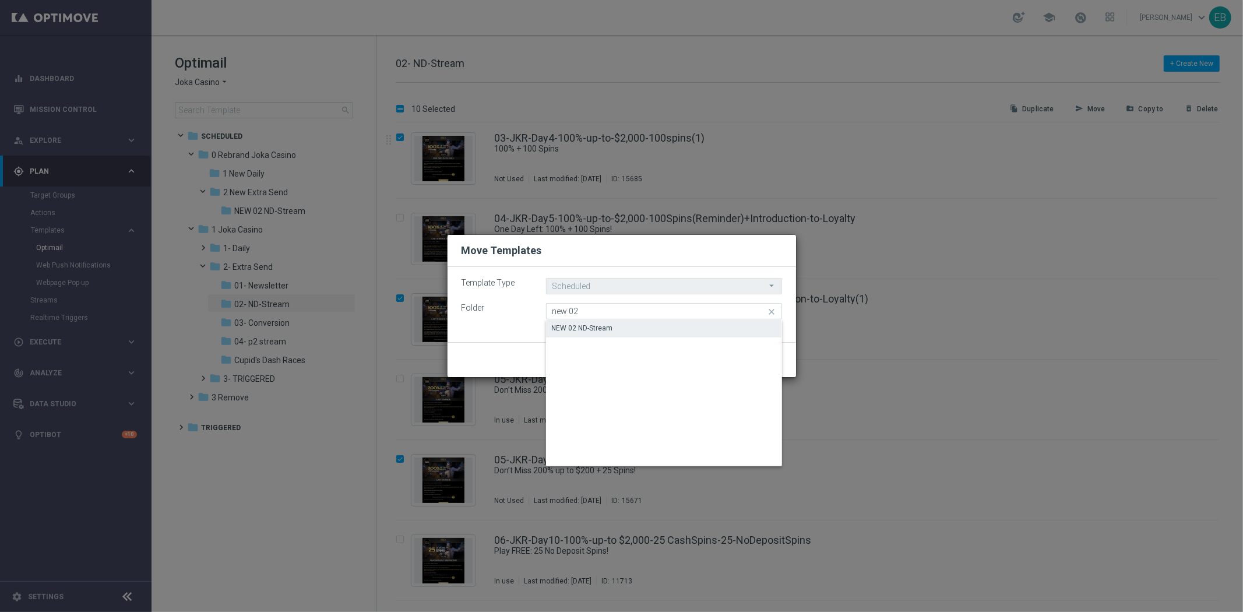
click at [608, 330] on div "NEW 02 ND-Stream" at bounding box center [582, 328] width 61 height 10
type input "NEW 02 ND-Stream"
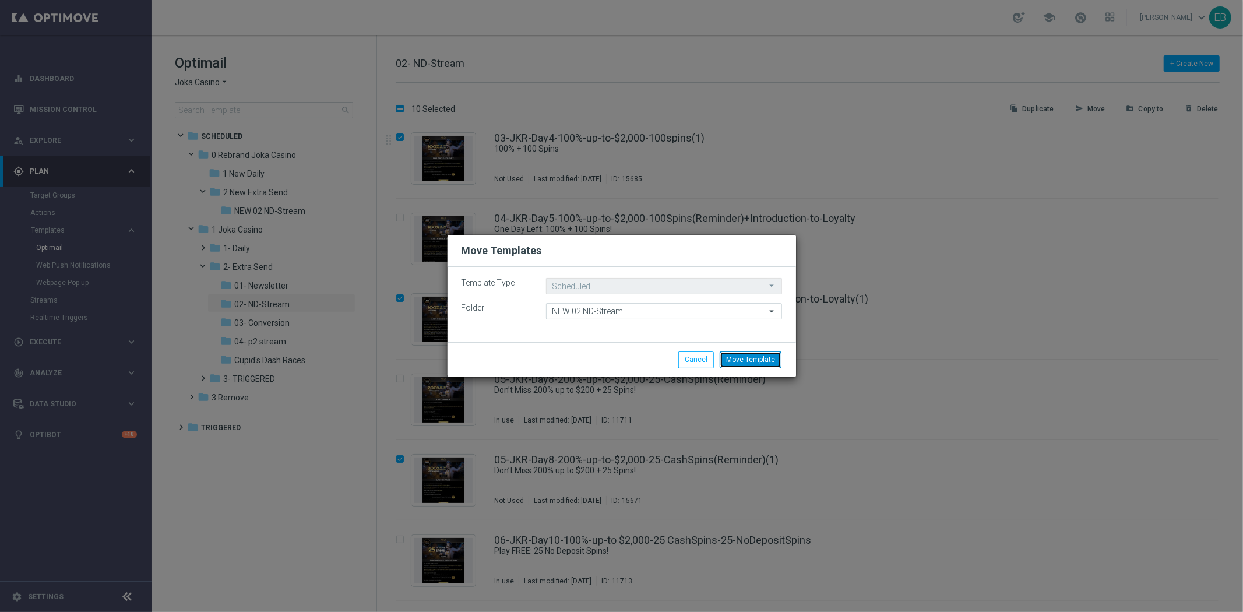
click at [755, 363] on button "Move Template" at bounding box center [751, 359] width 62 height 16
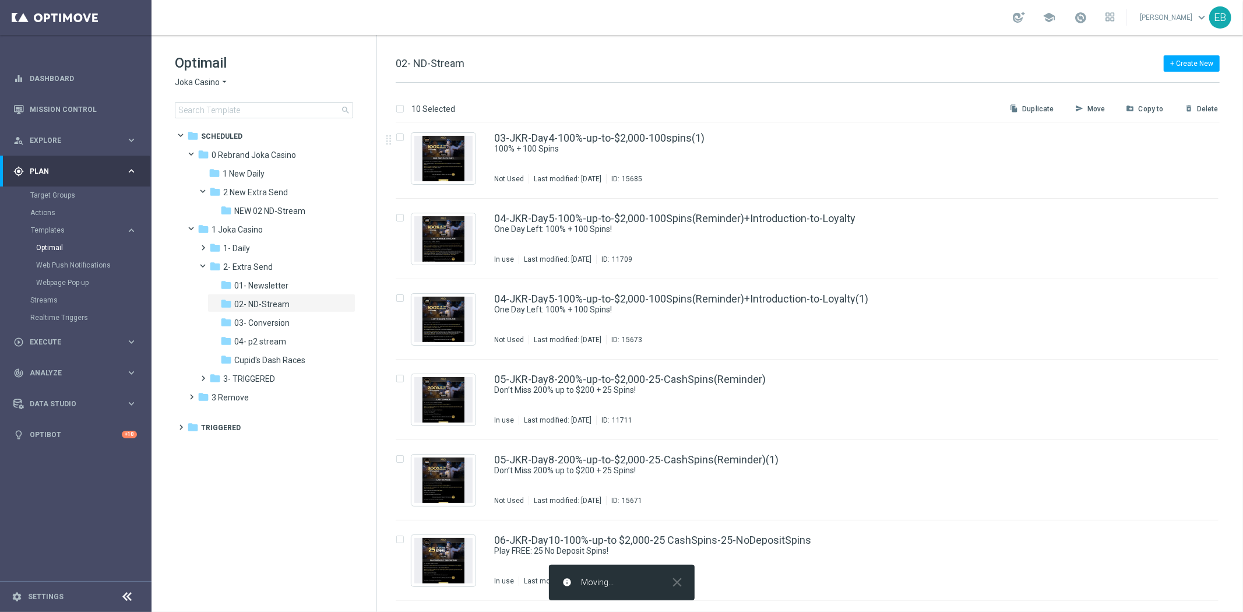
checkbox input "false"
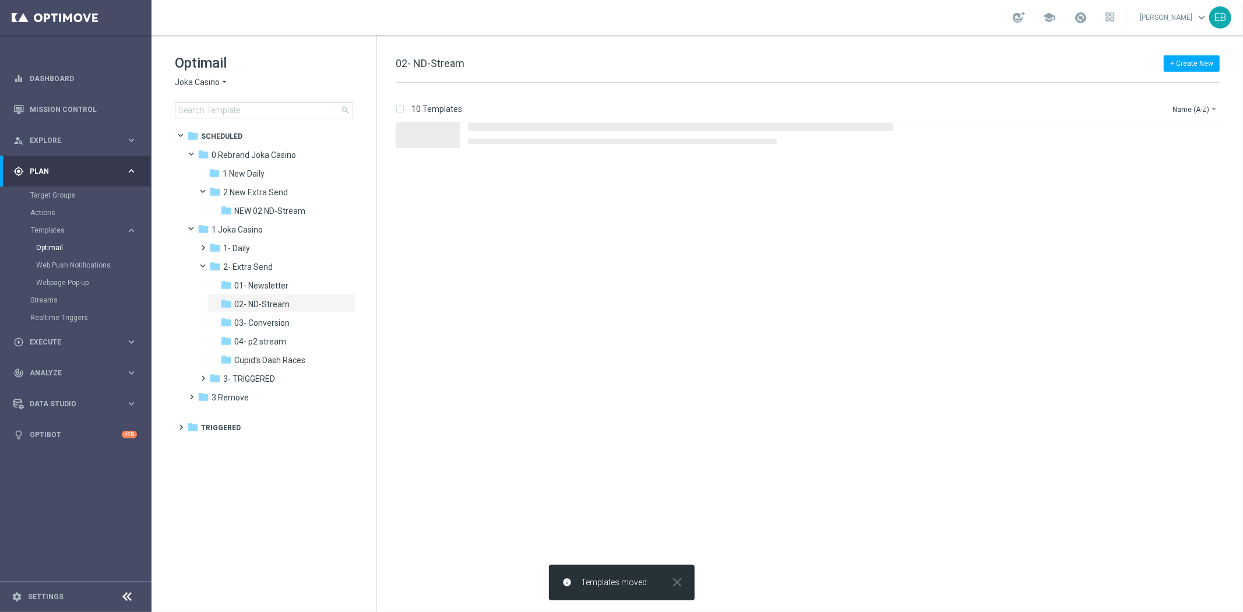
scroll to position [0, 0]
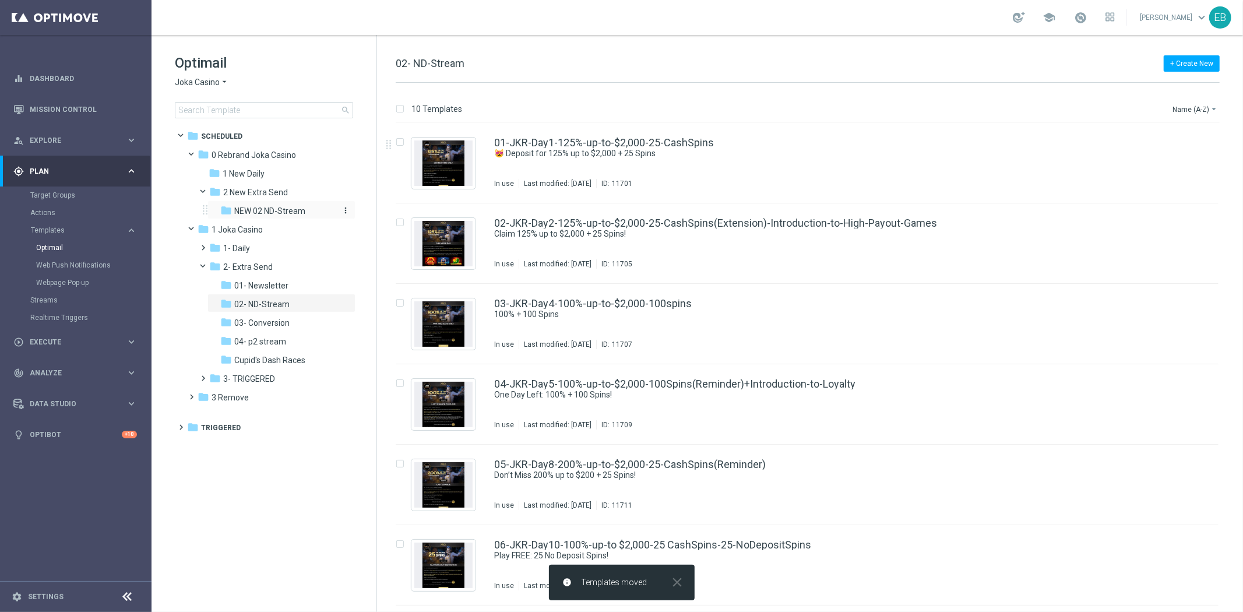
click at [300, 210] on span "NEW 02 ND-Stream" at bounding box center [269, 211] width 71 height 10
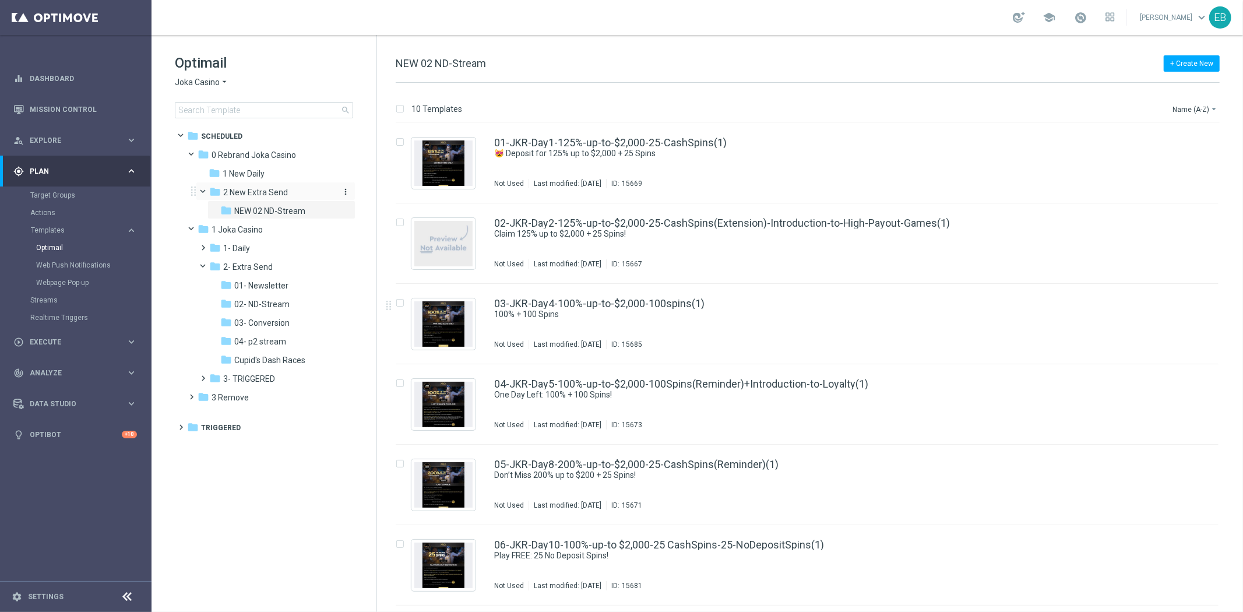
click at [346, 191] on icon "more_vert" at bounding box center [345, 191] width 9 height 9
click at [387, 191] on span "New Folder" at bounding box center [394, 193] width 36 height 9
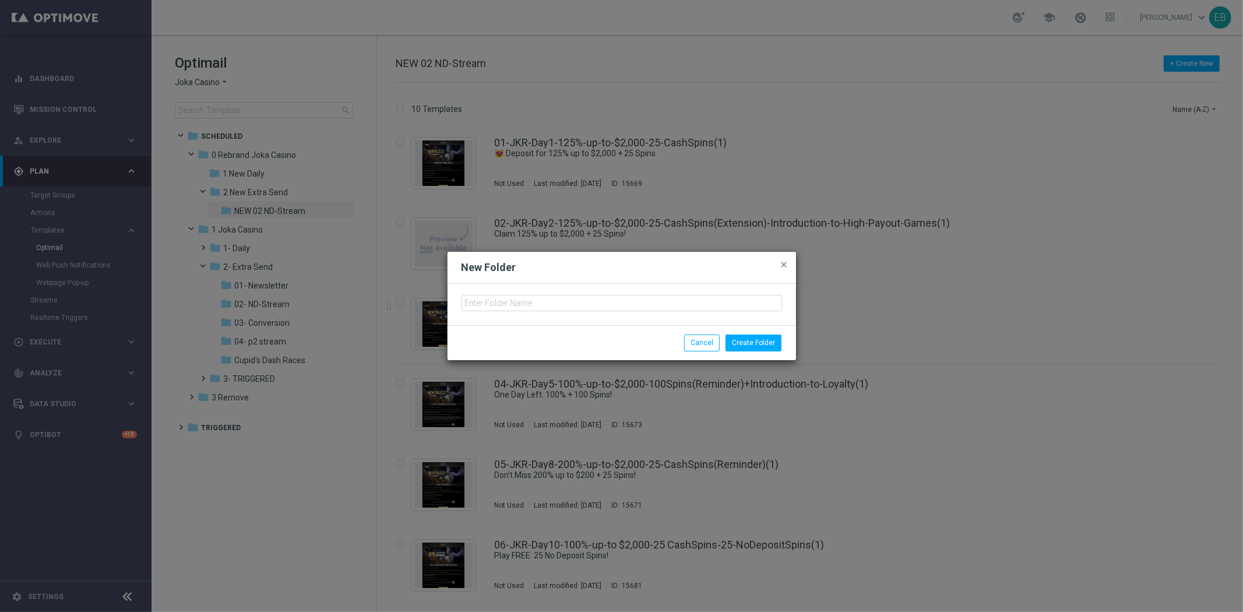
click at [502, 311] on div at bounding box center [622, 304] width 348 height 41
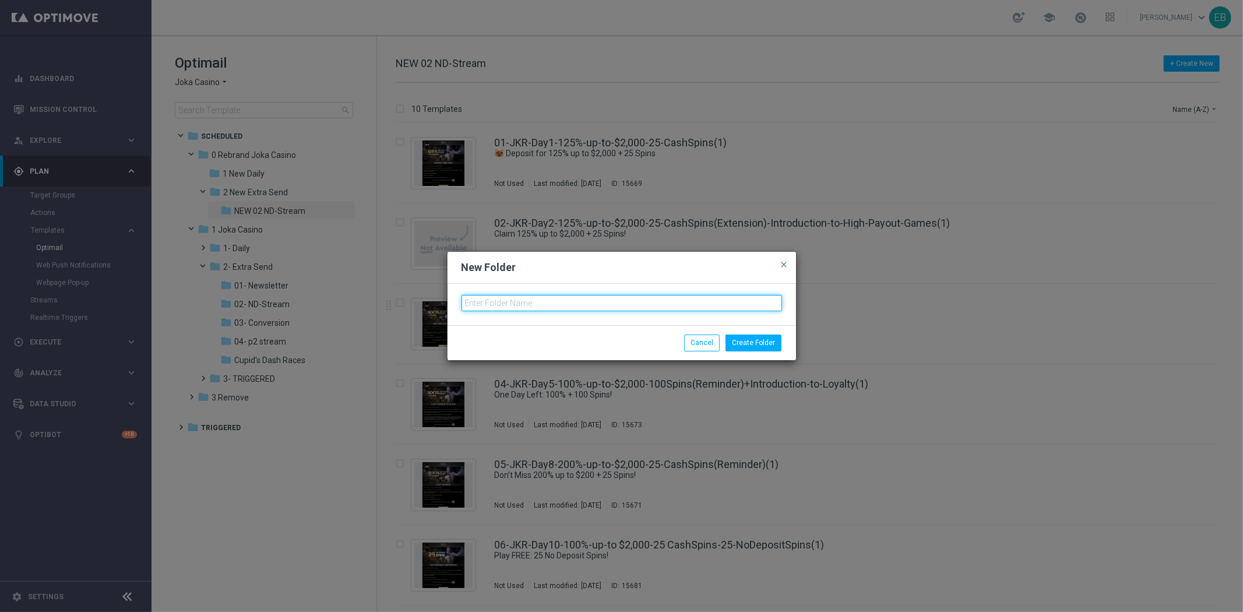
click at [529, 305] on input "text" at bounding box center [622, 303] width 321 height 16
type input "NEW 03 Conversion"
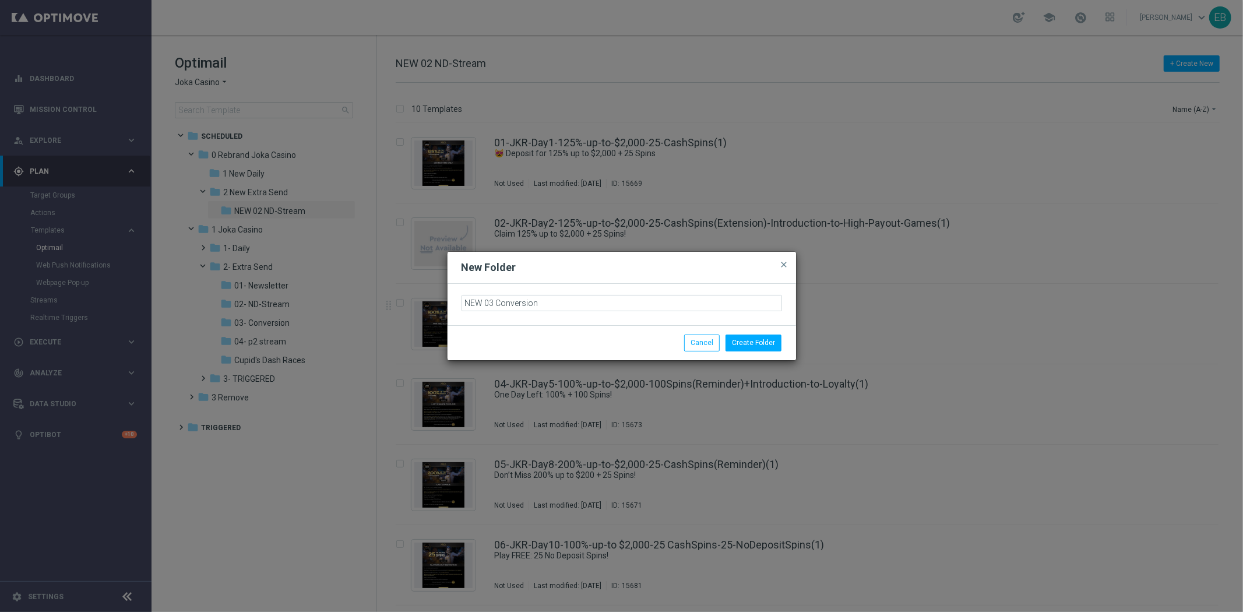
click at [762, 329] on div "Create Folder Cancel" at bounding box center [622, 342] width 348 height 34
click at [756, 340] on button "Create Folder" at bounding box center [754, 343] width 56 height 16
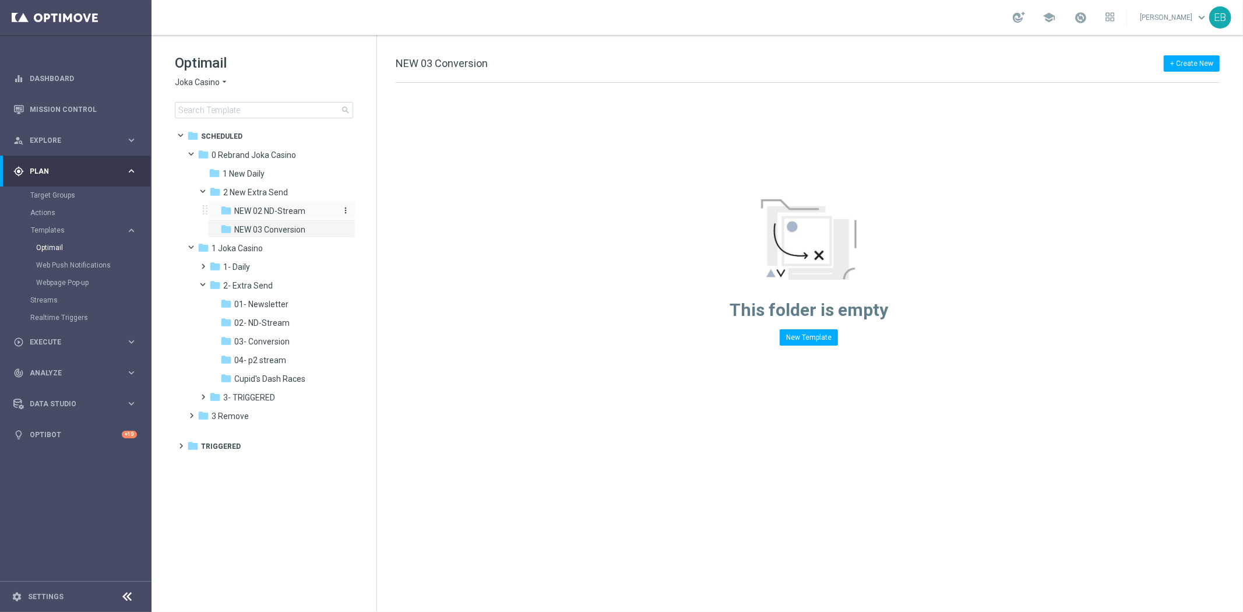
click at [301, 210] on span "NEW 02 ND-Stream" at bounding box center [269, 211] width 71 height 10
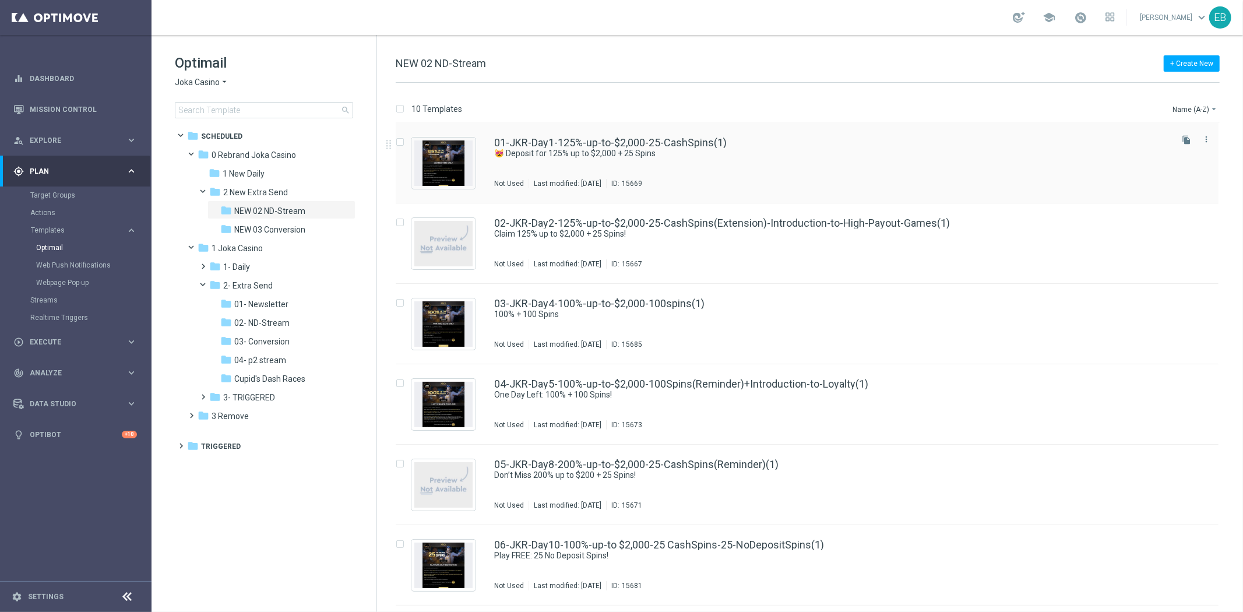
click at [777, 161] on div "01-JKR-Day1-125%-up-to-$2,000-25-CashSpins(1) 😻 Deposit for 125% up to $2,000 +…" at bounding box center [831, 163] width 675 height 51
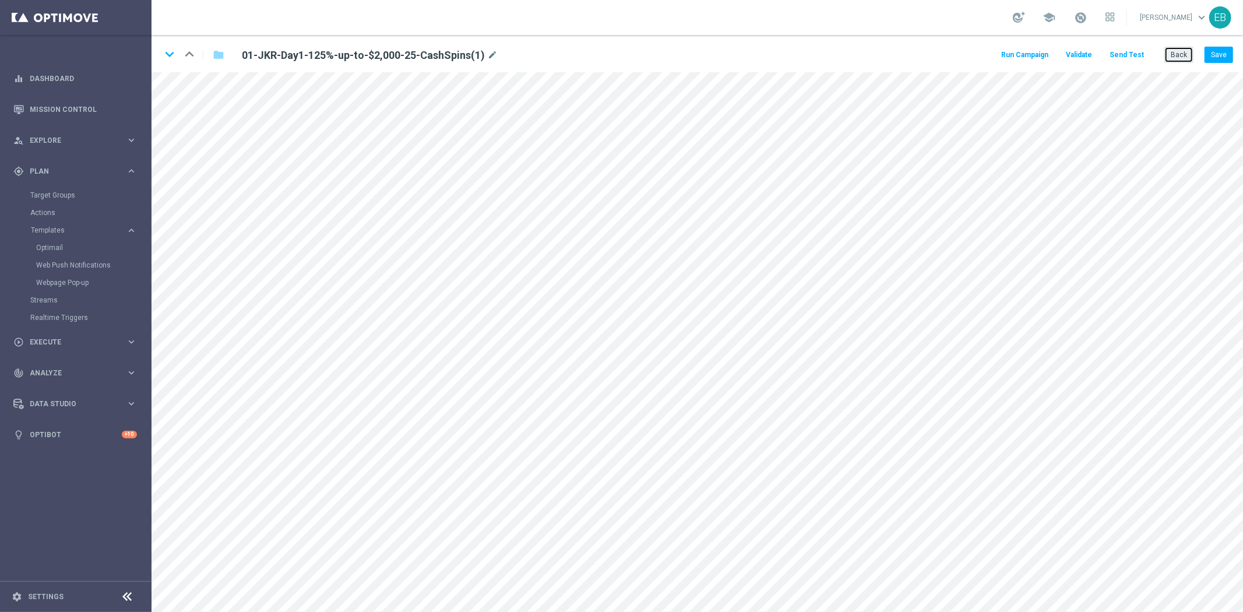
click at [1174, 52] on button "Back" at bounding box center [1178, 55] width 29 height 16
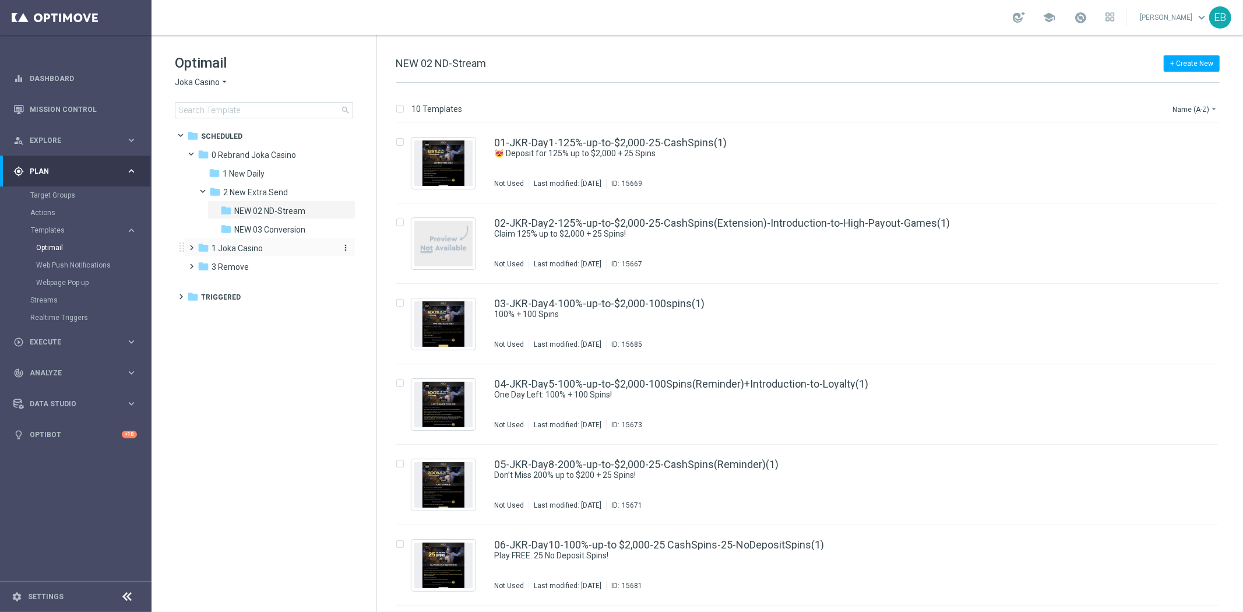
click at [244, 251] on span "1 Joka Casino" at bounding box center [237, 248] width 51 height 10
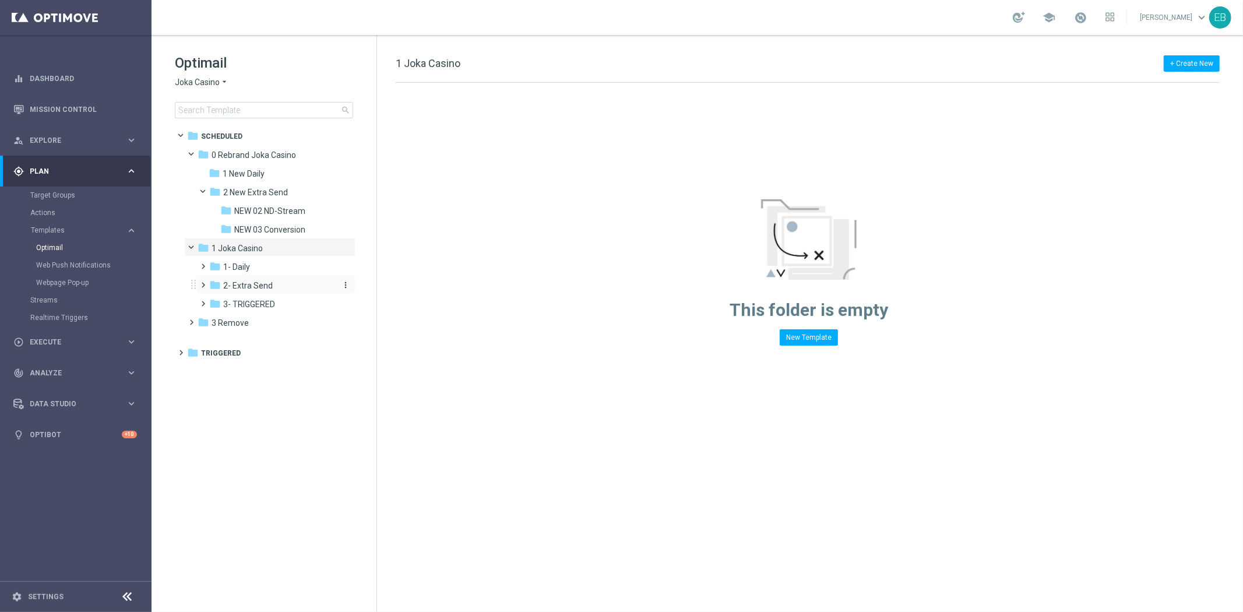
click at [287, 284] on div "folder 2- Extra Send" at bounding box center [271, 285] width 124 height 13
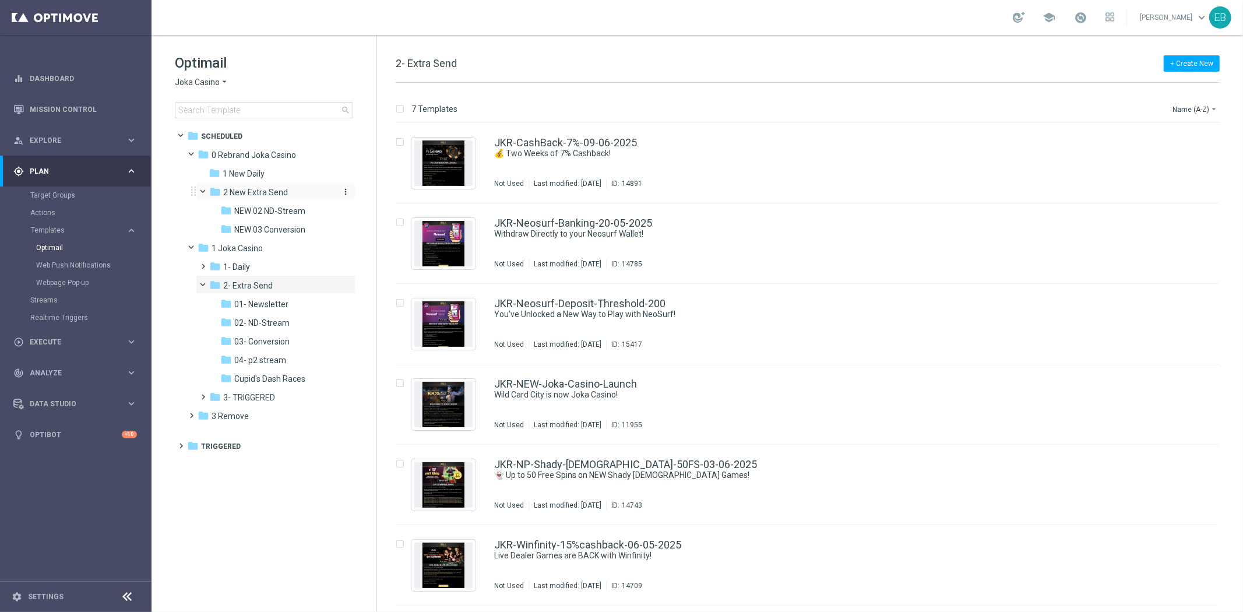
click at [344, 190] on icon "more_vert" at bounding box center [345, 191] width 9 height 9
click at [397, 191] on span "New Folder" at bounding box center [394, 193] width 36 height 9
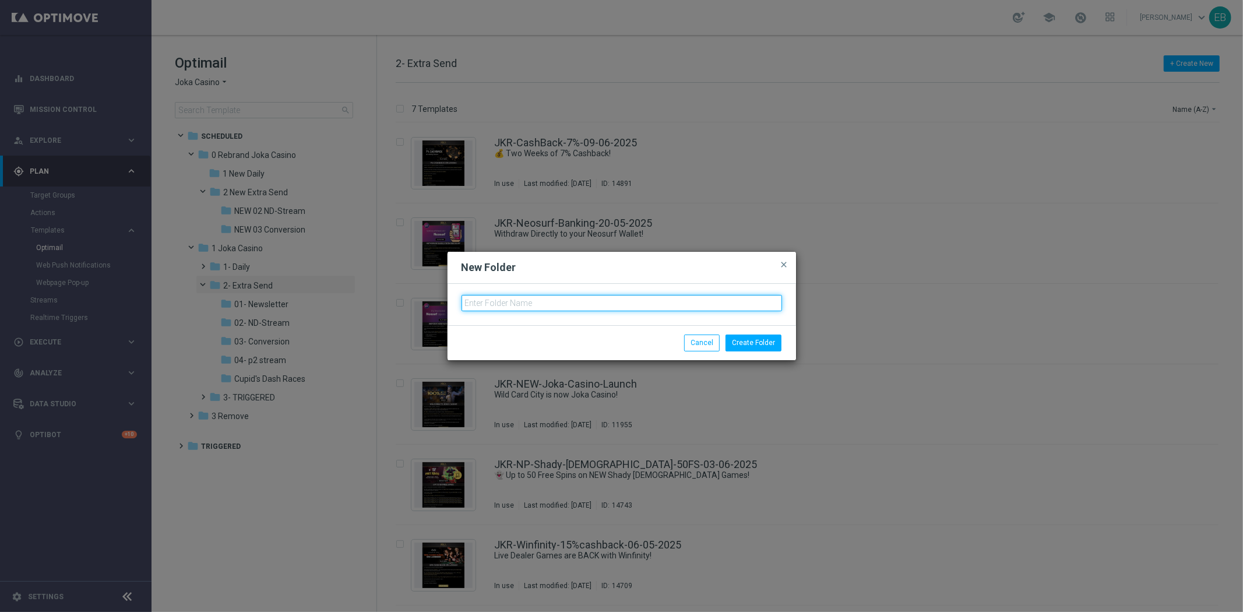
click at [544, 303] on input "text" at bounding box center [622, 303] width 321 height 16
type input "New 04 P2 Stream"
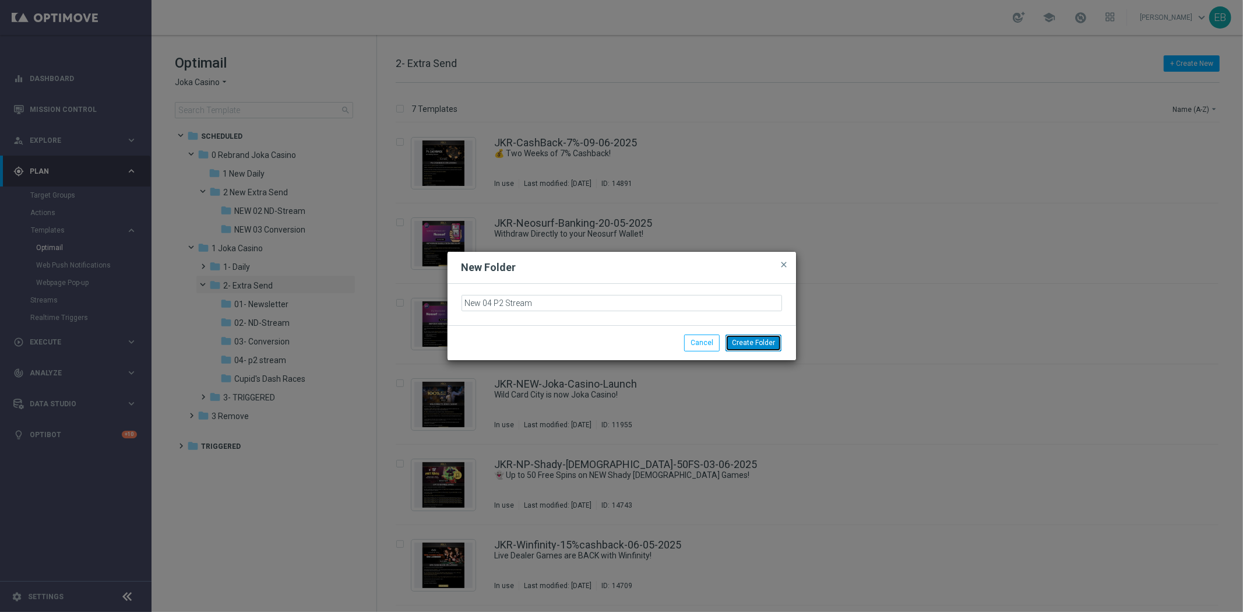
click at [768, 343] on button "Create Folder" at bounding box center [754, 343] width 56 height 16
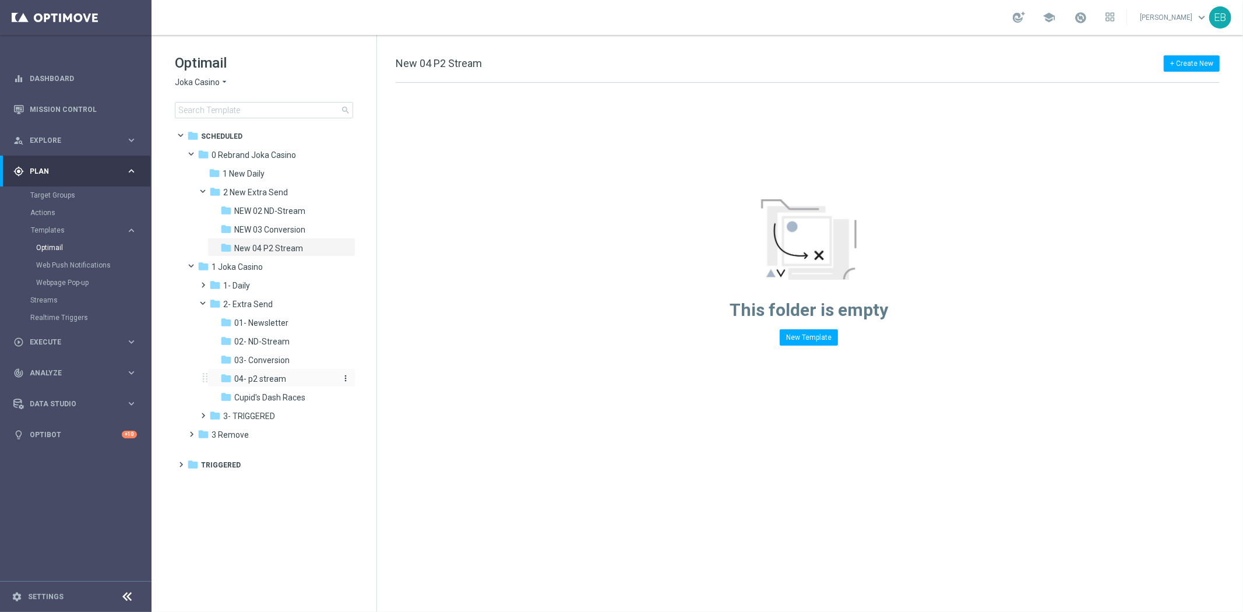
click at [282, 378] on span "04- p2 stream" at bounding box center [260, 379] width 52 height 10
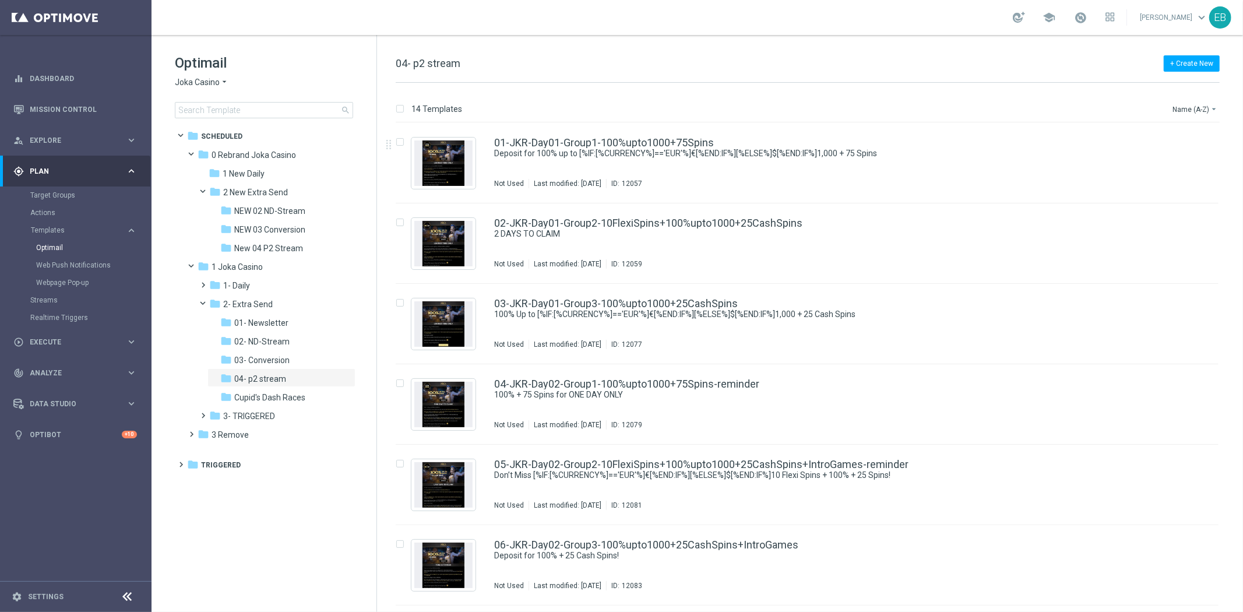
click at [402, 107] on input "checkbox" at bounding box center [400, 108] width 8 height 8
checkbox input "true"
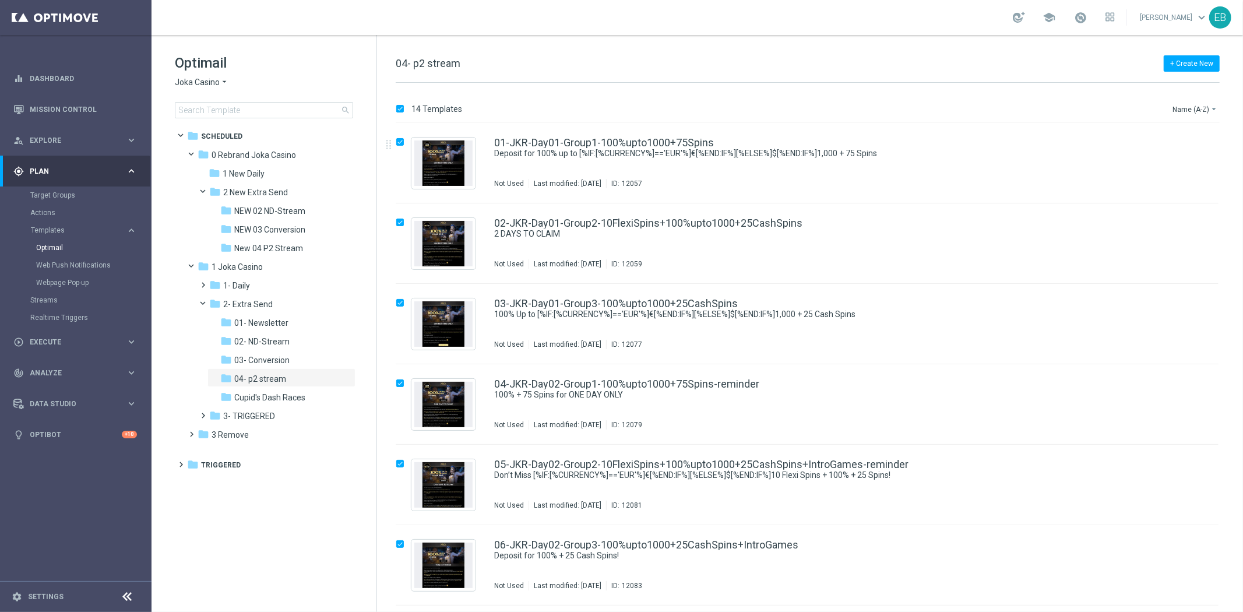
checkbox input "true"
click at [1150, 105] on p "Copy to" at bounding box center [1151, 108] width 25 height 9
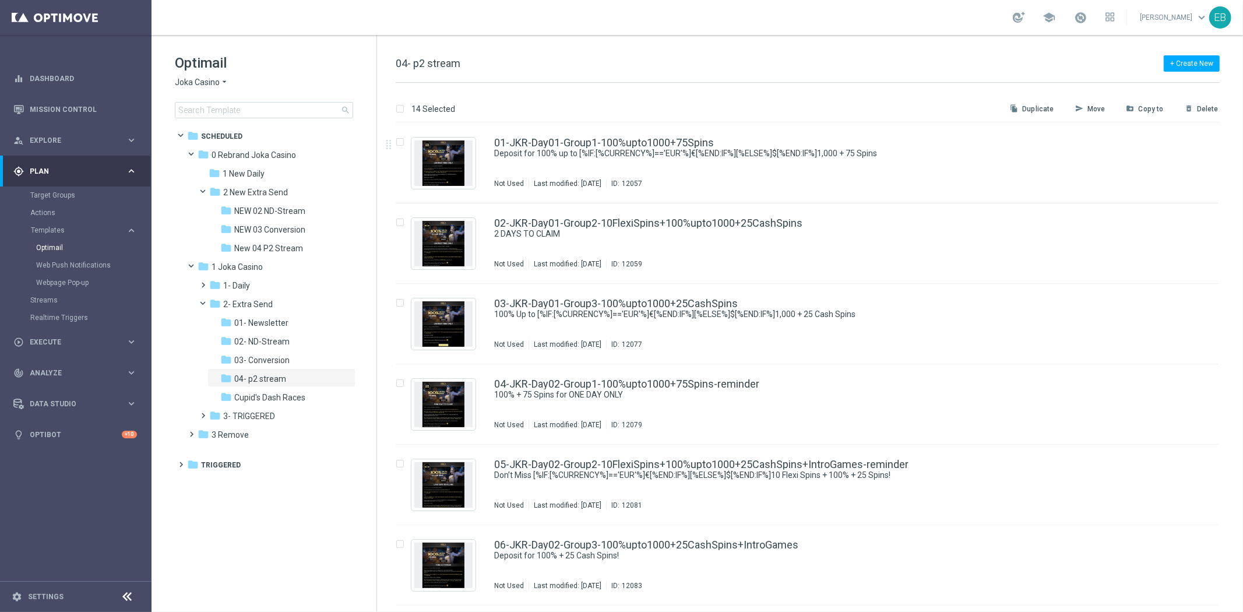
checkbox input "false"
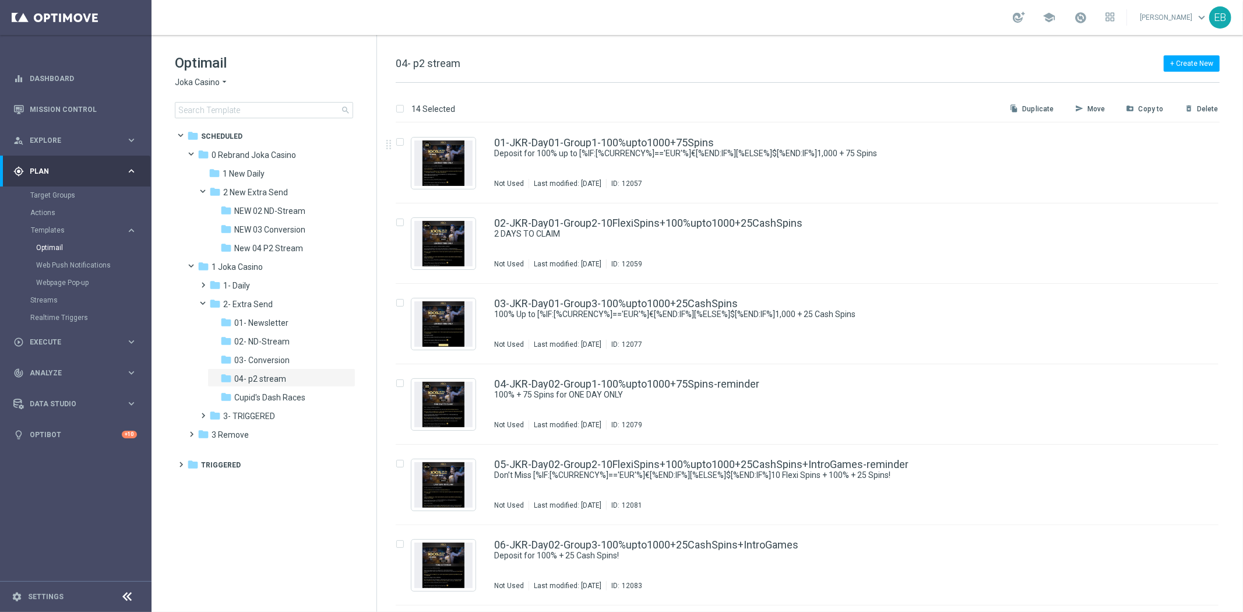
checkbox input "false"
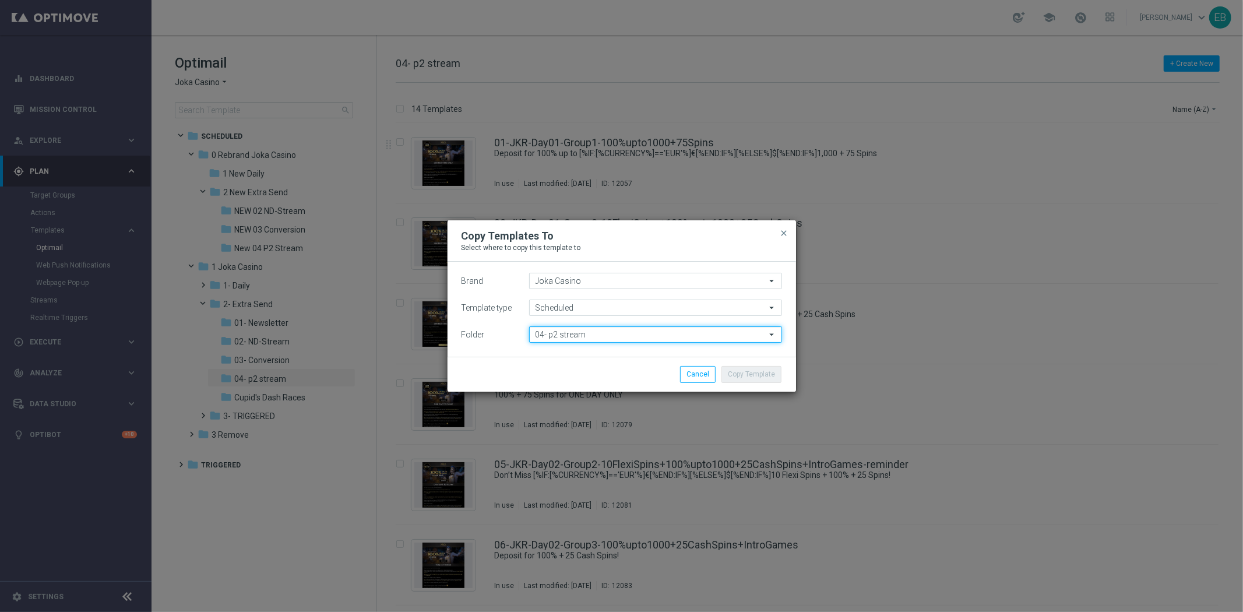
click at [574, 337] on input "04- p2 stream" at bounding box center [655, 334] width 253 height 16
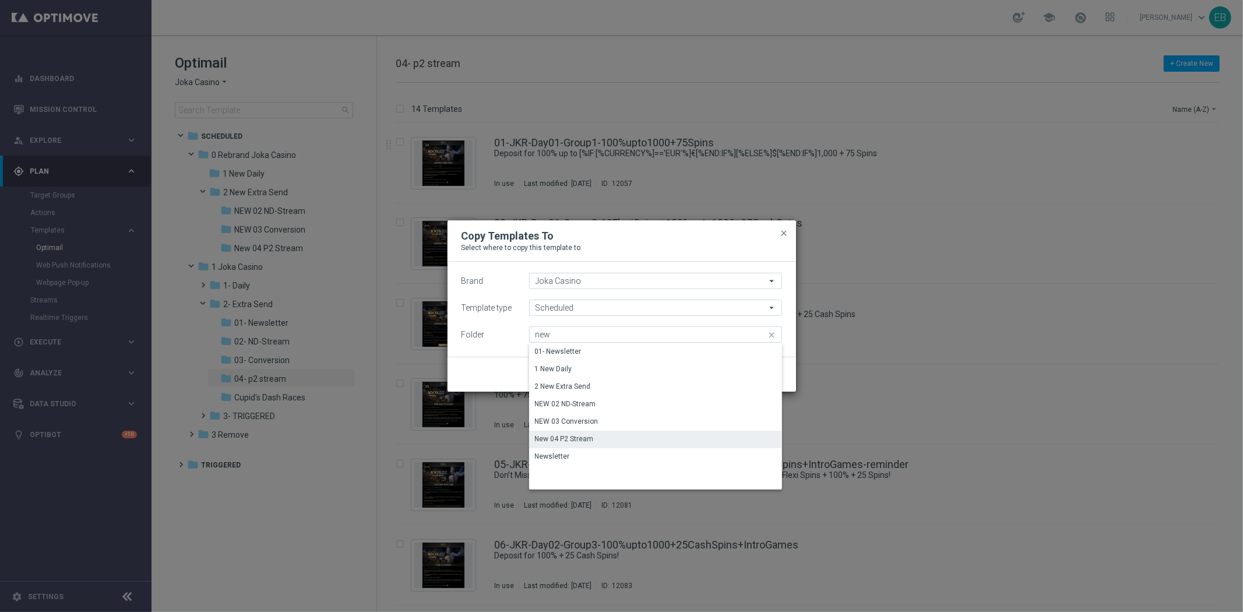
click at [583, 438] on div "New 04 P2 Stream" at bounding box center [564, 439] width 59 height 10
type input "New 04 P2 Stream"
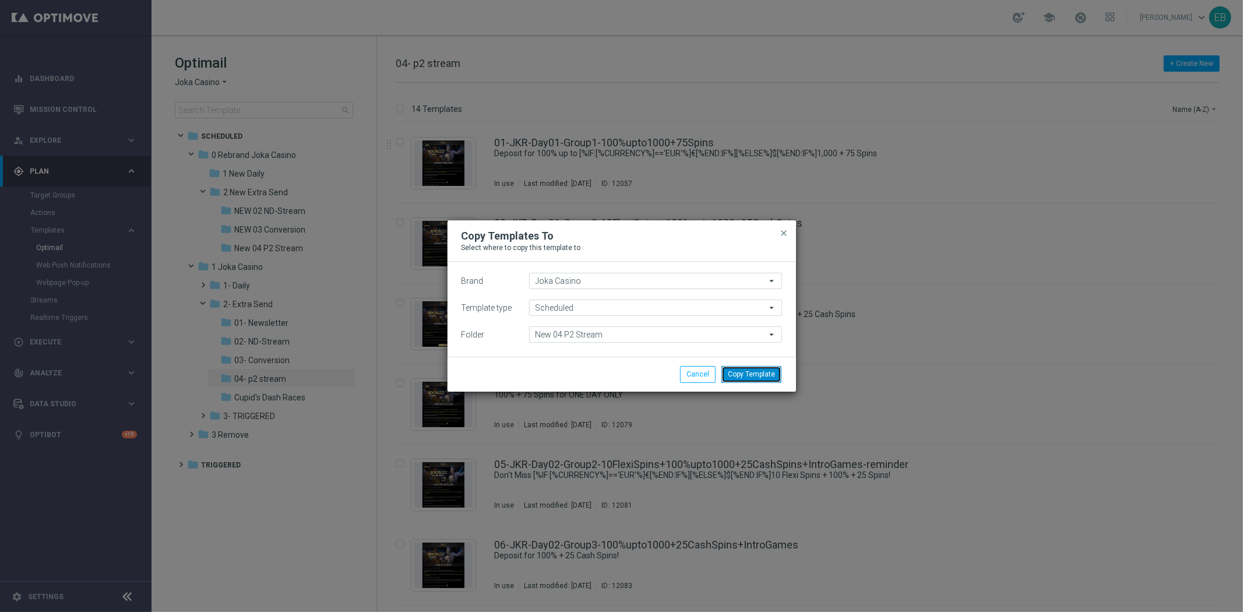
click at [755, 370] on button "Copy Template" at bounding box center [751, 374] width 60 height 16
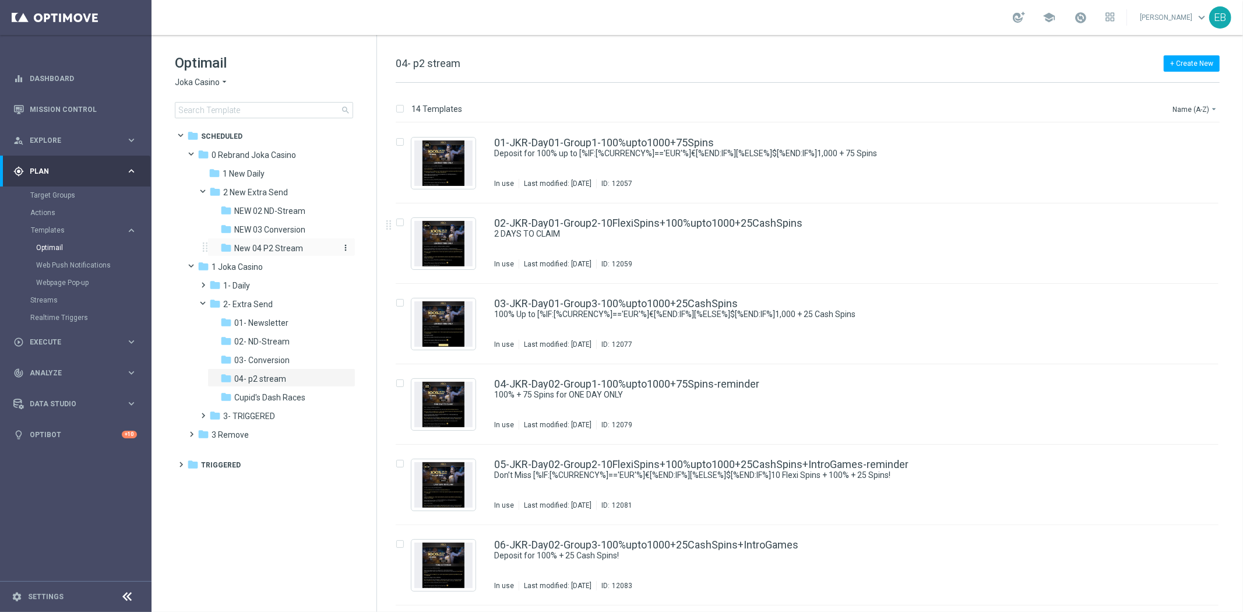
click at [274, 248] on span "New 04 P2 Stream" at bounding box center [268, 248] width 69 height 10
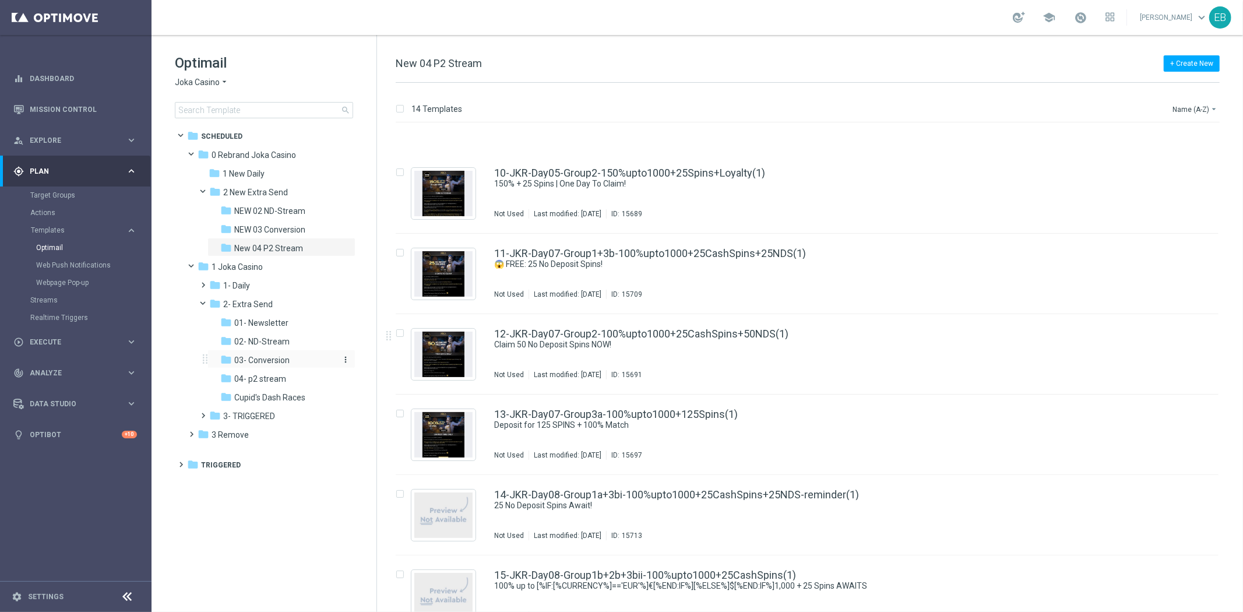
scroll to position [583, 0]
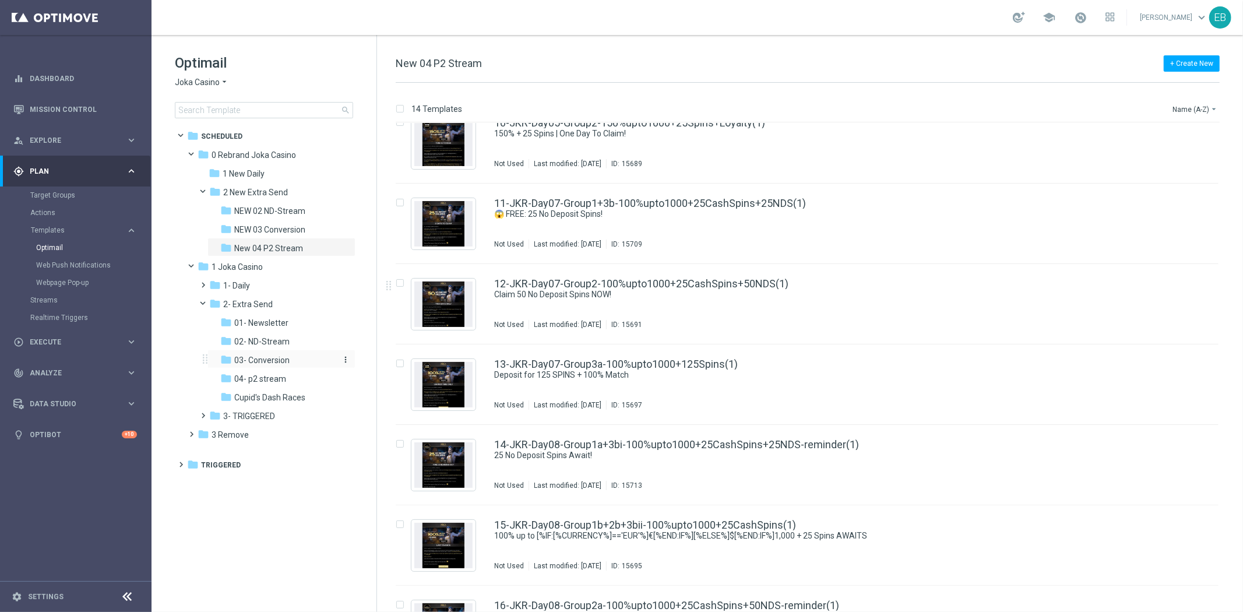
click at [273, 357] on span "03- Conversion" at bounding box center [261, 360] width 55 height 10
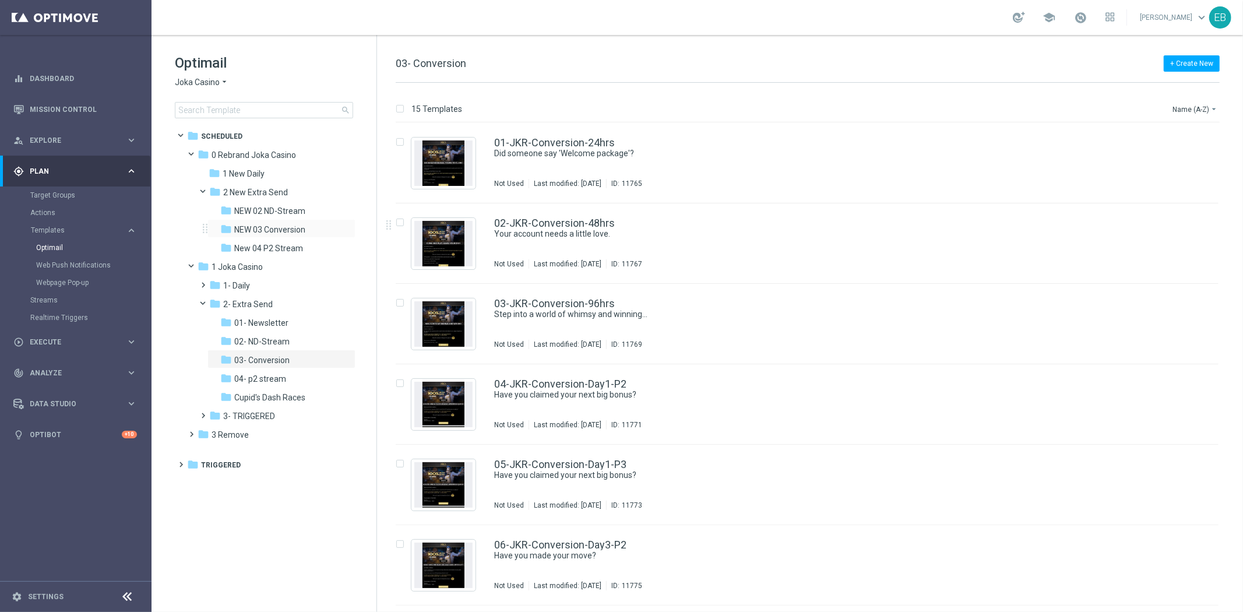
click at [265, 222] on div "folder NEW 03 Conversion more_vert" at bounding box center [281, 228] width 148 height 19
click at [272, 226] on span "NEW 03 Conversion" at bounding box center [269, 229] width 71 height 10
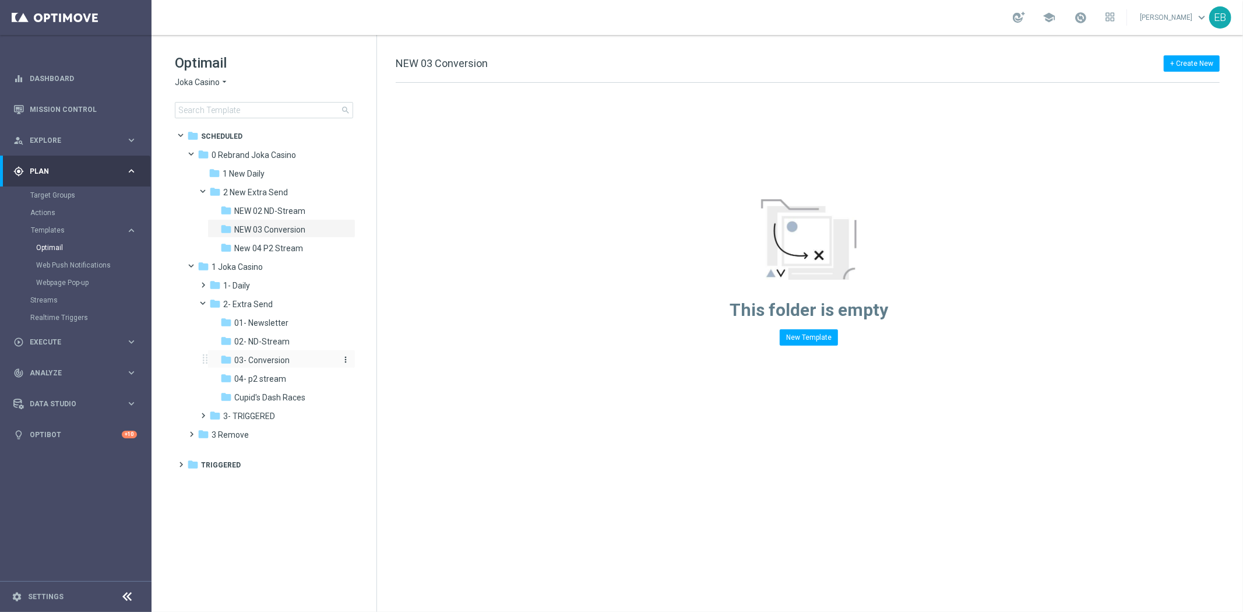
click at [266, 357] on span "03- Conversion" at bounding box center [261, 360] width 55 height 10
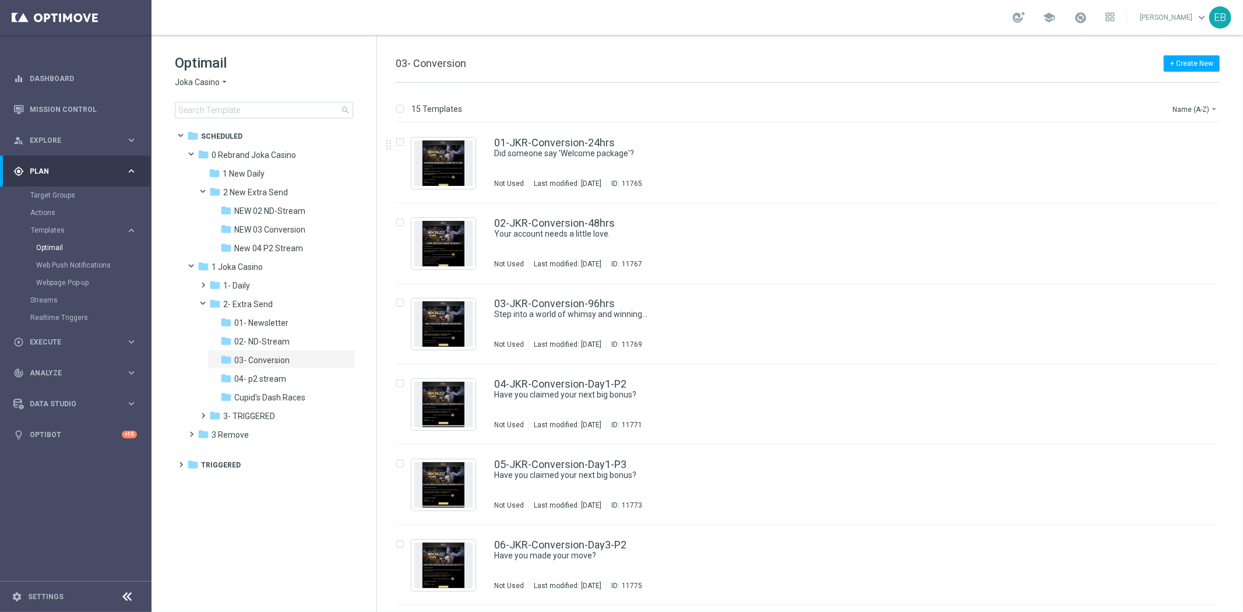
drag, startPoint x: 402, startPoint y: 111, endPoint x: 410, endPoint y: 111, distance: 8.2
click at [403, 111] on input "checkbox" at bounding box center [400, 108] width 8 height 8
checkbox input "true"
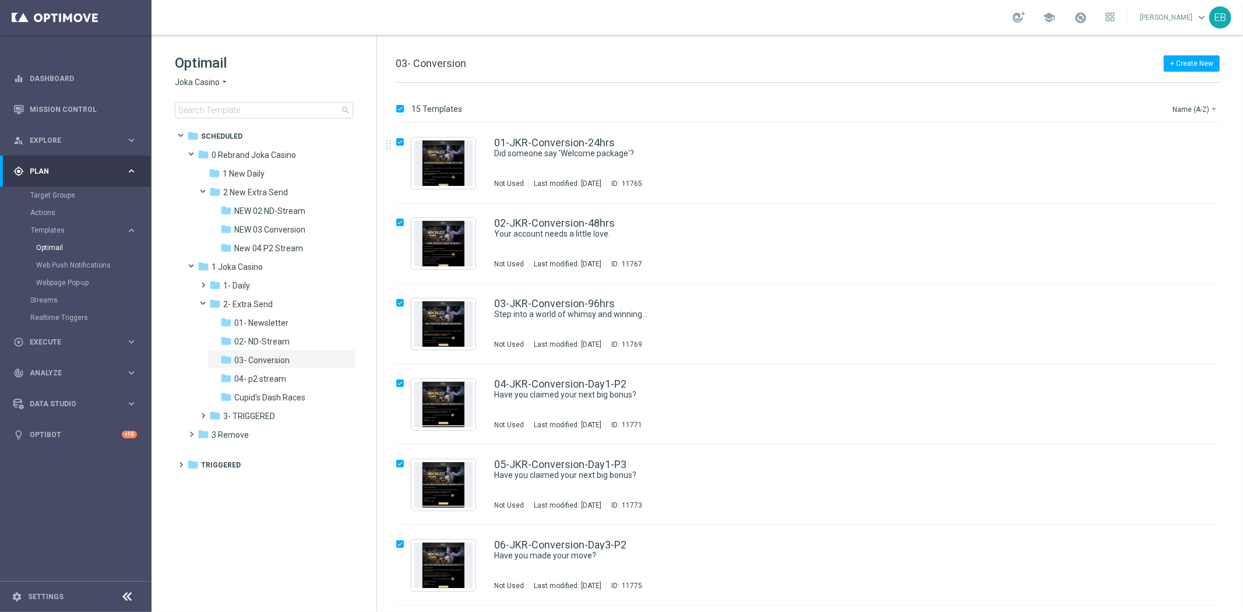
checkbox input "true"
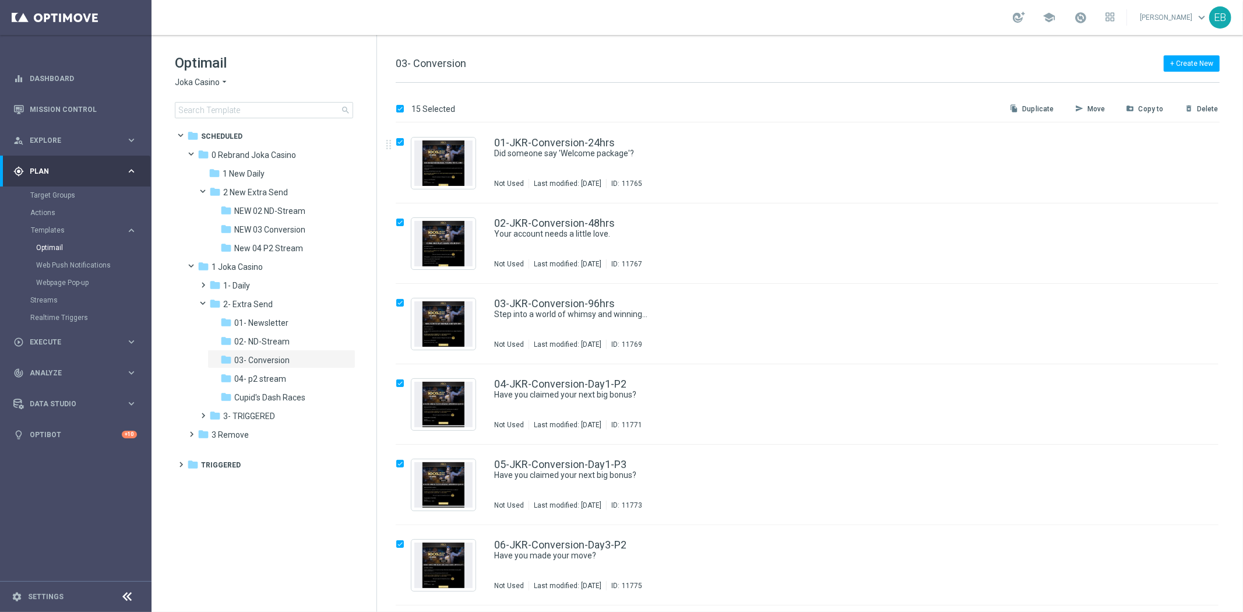
click at [1146, 107] on p "Copy to" at bounding box center [1151, 108] width 25 height 9
checkbox input "false"
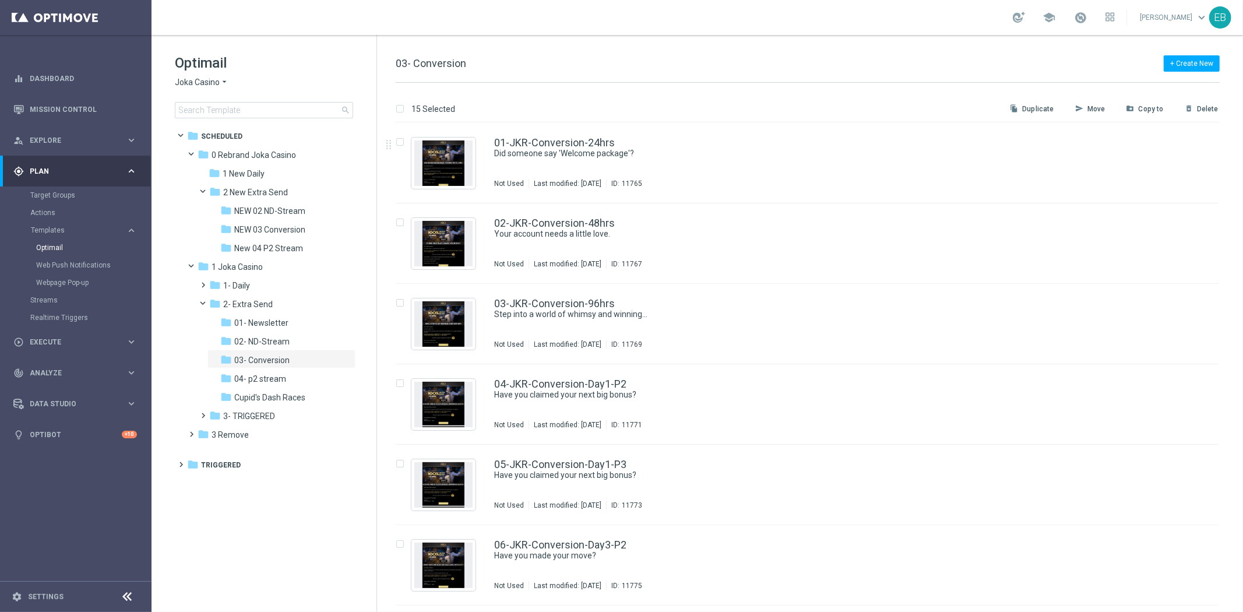
checkbox input "false"
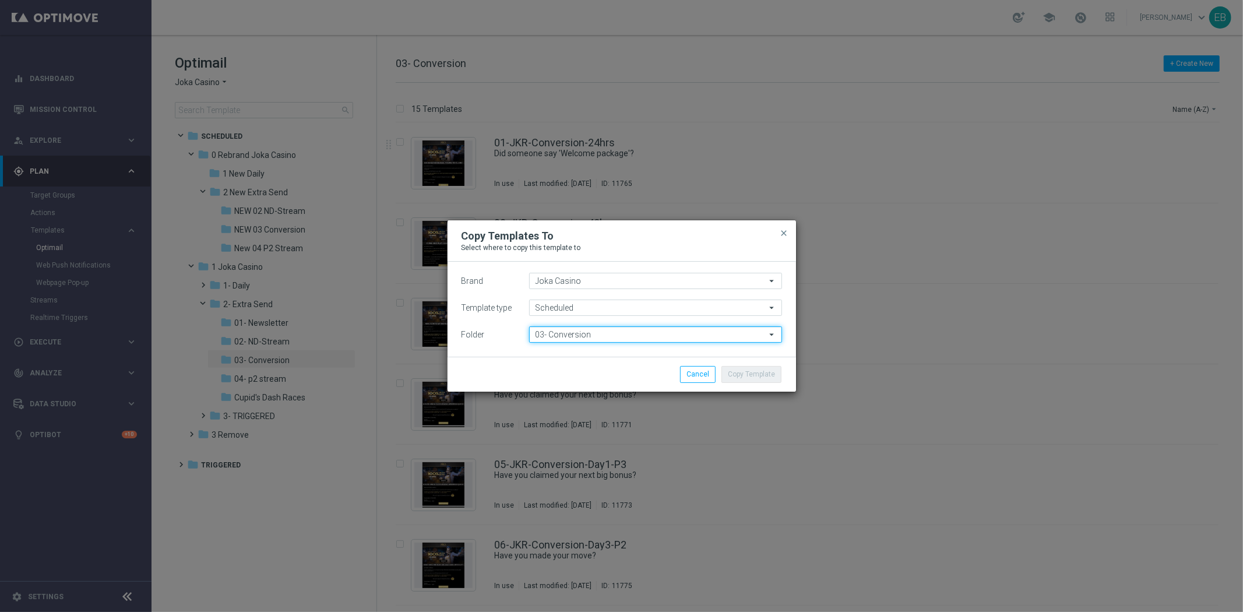
click at [552, 339] on input "03- Conversion" at bounding box center [655, 334] width 253 height 16
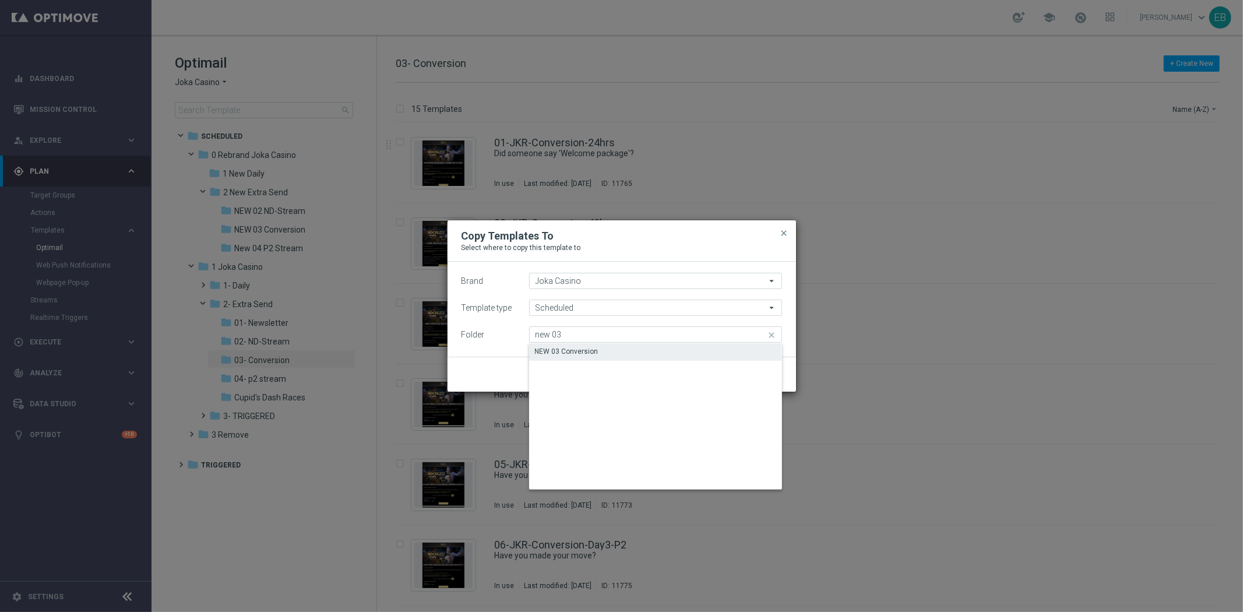
drag, startPoint x: 557, startPoint y: 353, endPoint x: 573, endPoint y: 353, distance: 16.3
click at [558, 353] on div "NEW 03 Conversion" at bounding box center [567, 351] width 64 height 10
type input "NEW 03 Conversion"
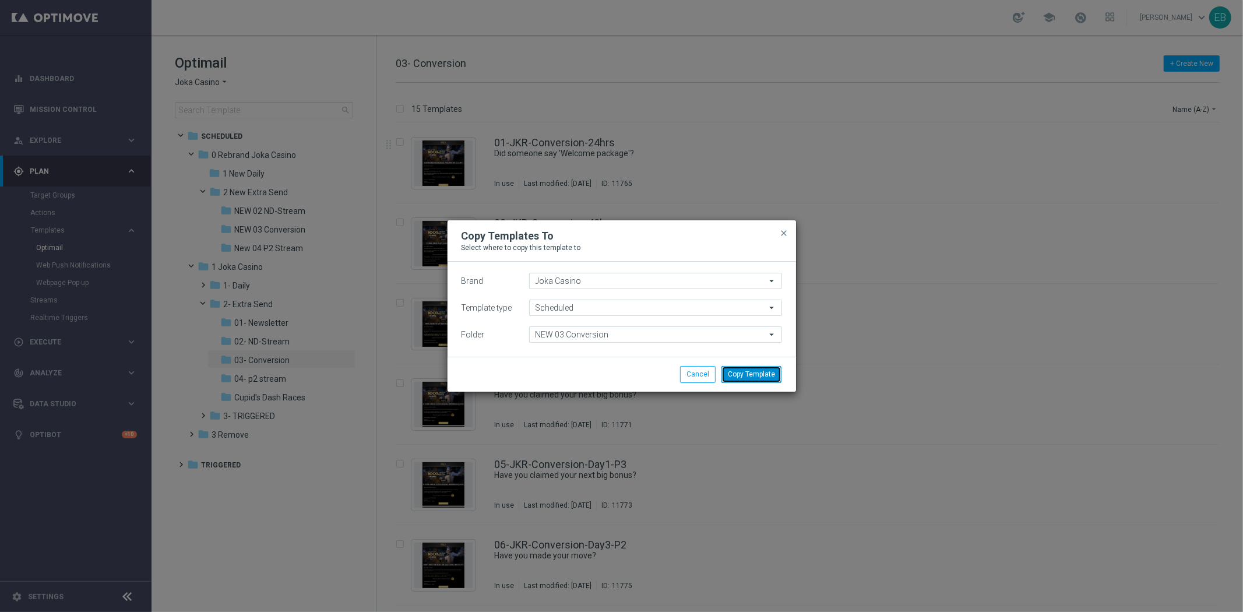
click at [777, 375] on button "Copy Template" at bounding box center [751, 374] width 60 height 16
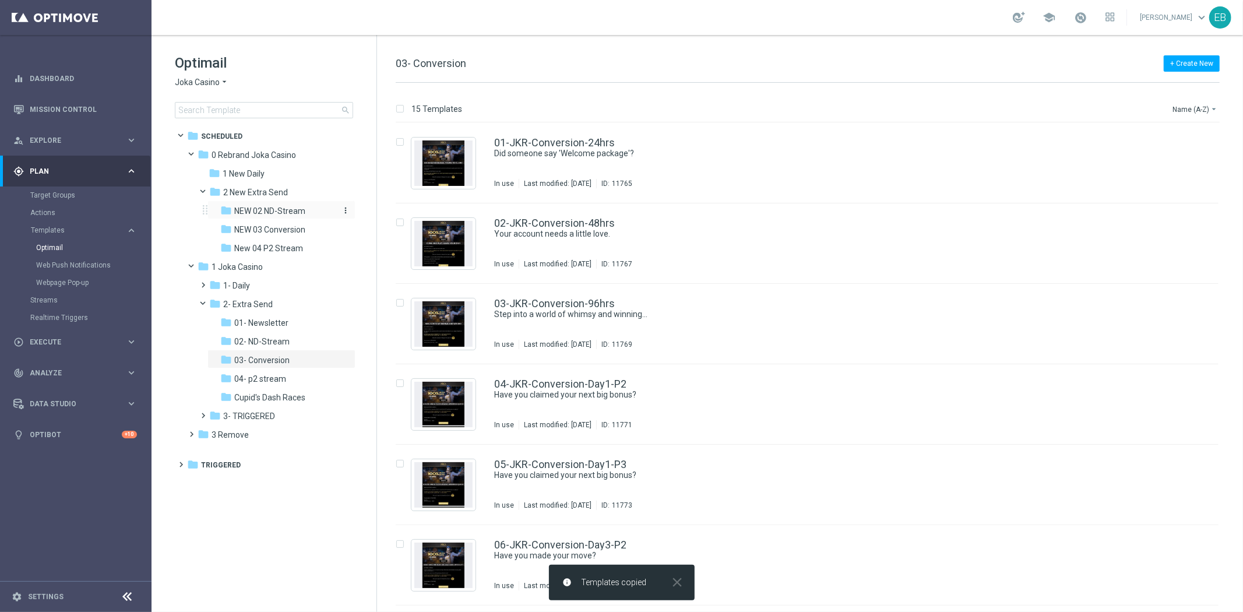
click at [268, 212] on span "NEW 02 ND-Stream" at bounding box center [269, 211] width 71 height 10
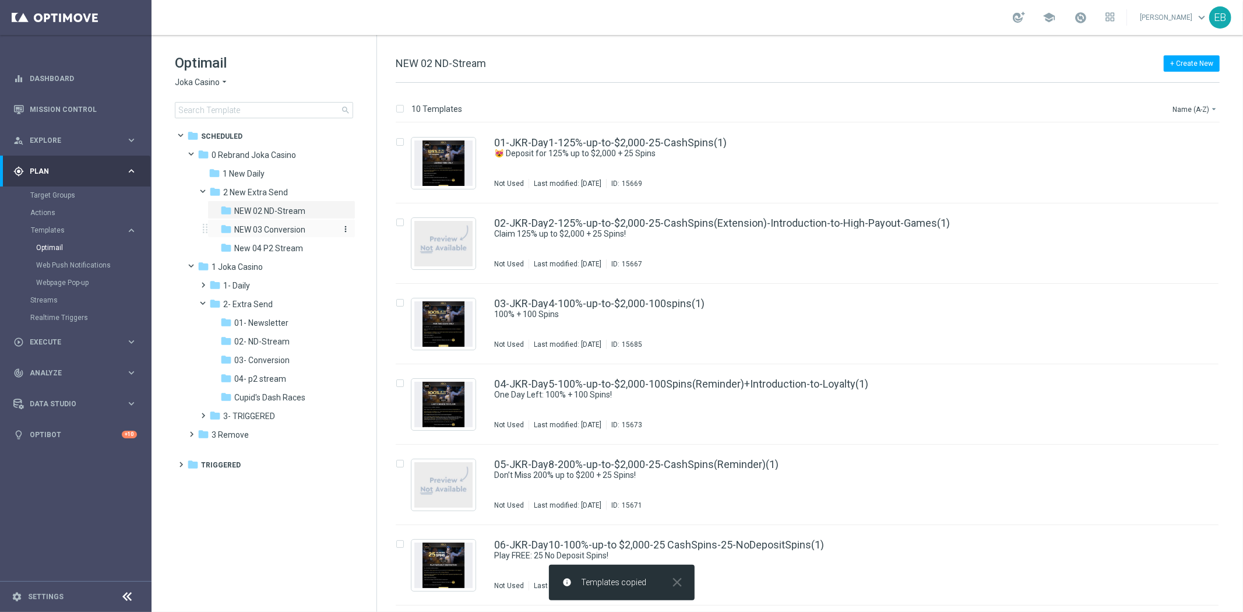
click at [265, 224] on span "NEW 03 Conversion" at bounding box center [269, 229] width 71 height 10
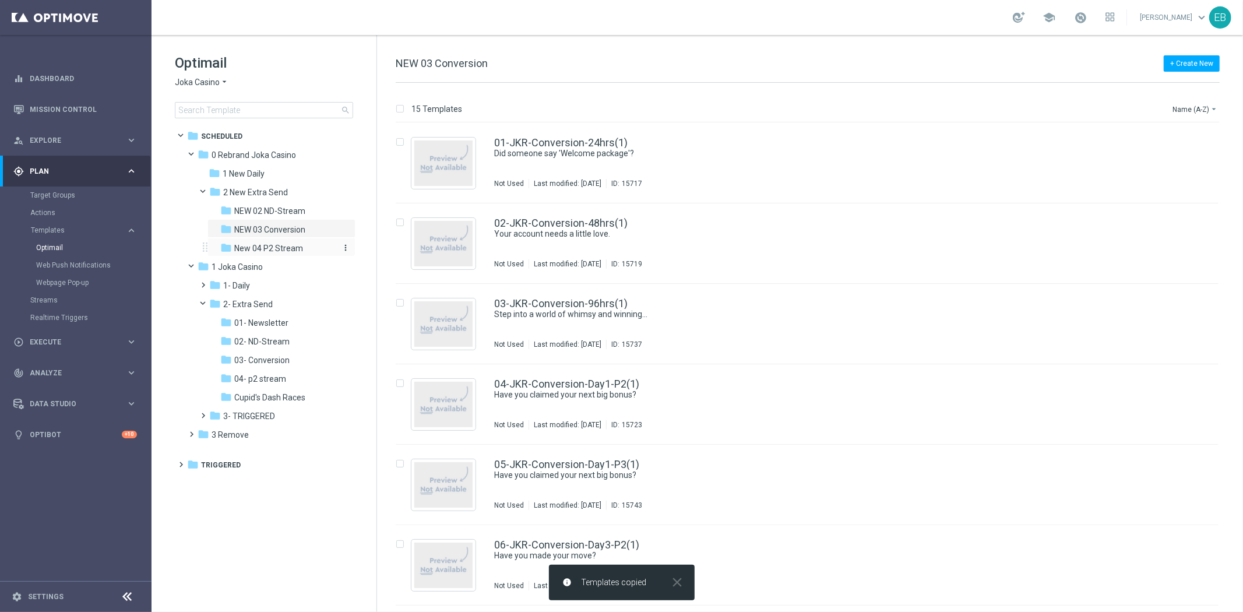
click at [274, 246] on span "New 04 P2 Stream" at bounding box center [268, 248] width 69 height 10
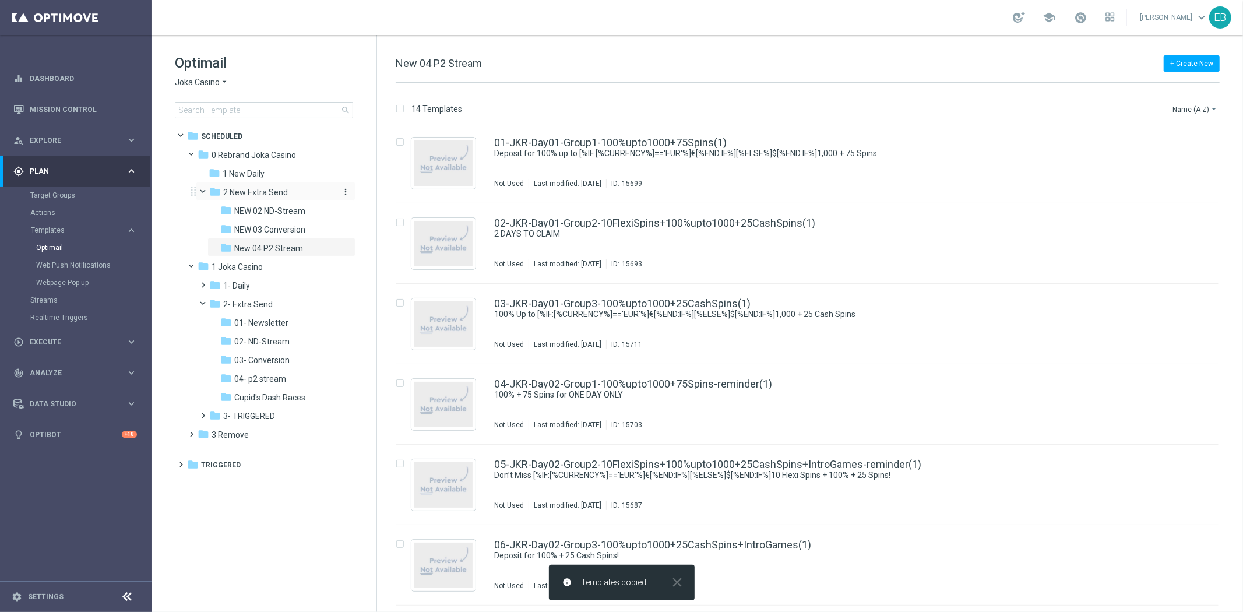
click at [258, 189] on span "2 New Extra Send" at bounding box center [255, 192] width 65 height 10
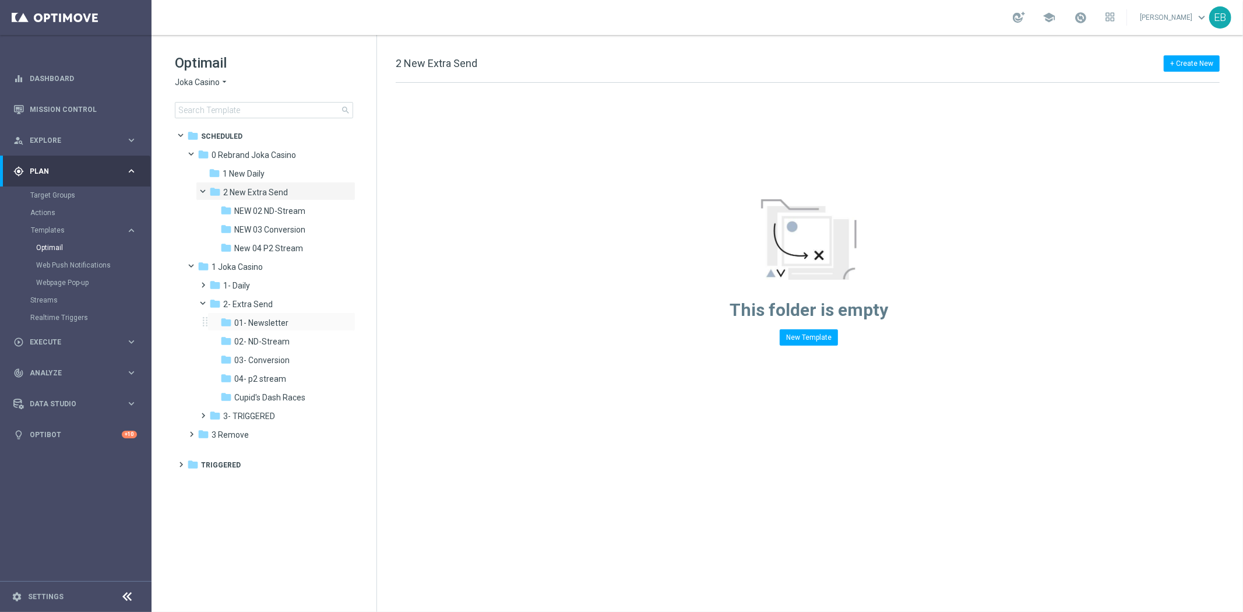
click at [265, 312] on div "folder 01- Newsletter more_vert" at bounding box center [281, 321] width 148 height 19
click at [281, 325] on span "01- Newsletter" at bounding box center [261, 323] width 54 height 10
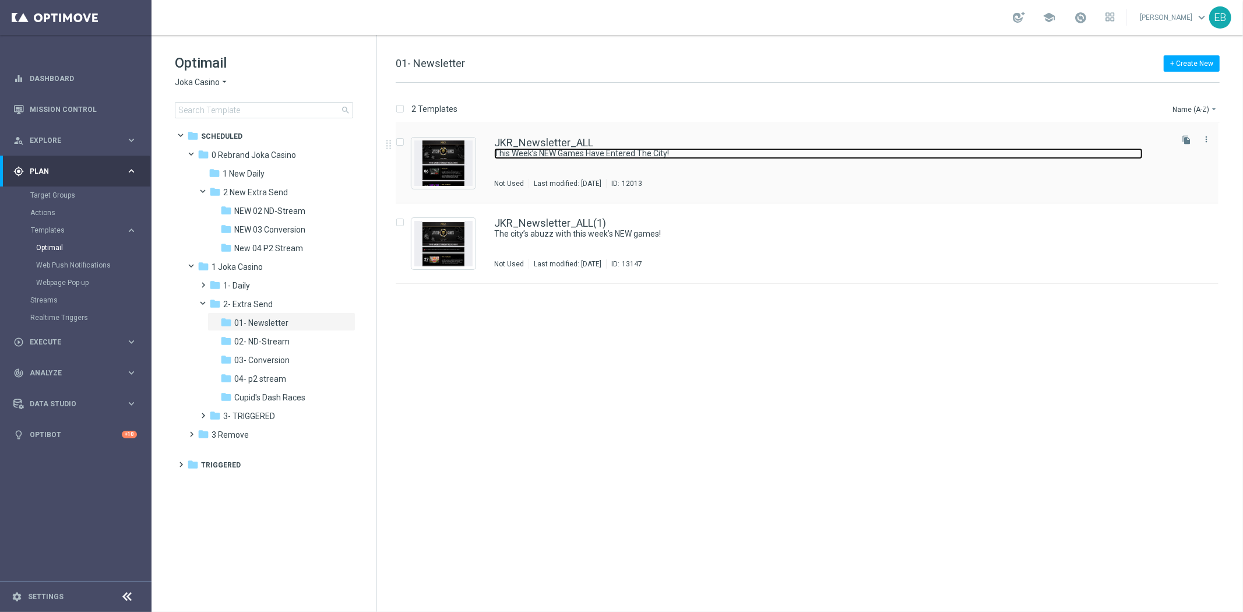
click at [783, 154] on link "This Week’s NEW Games Have Entered The City!" at bounding box center [818, 153] width 649 height 11
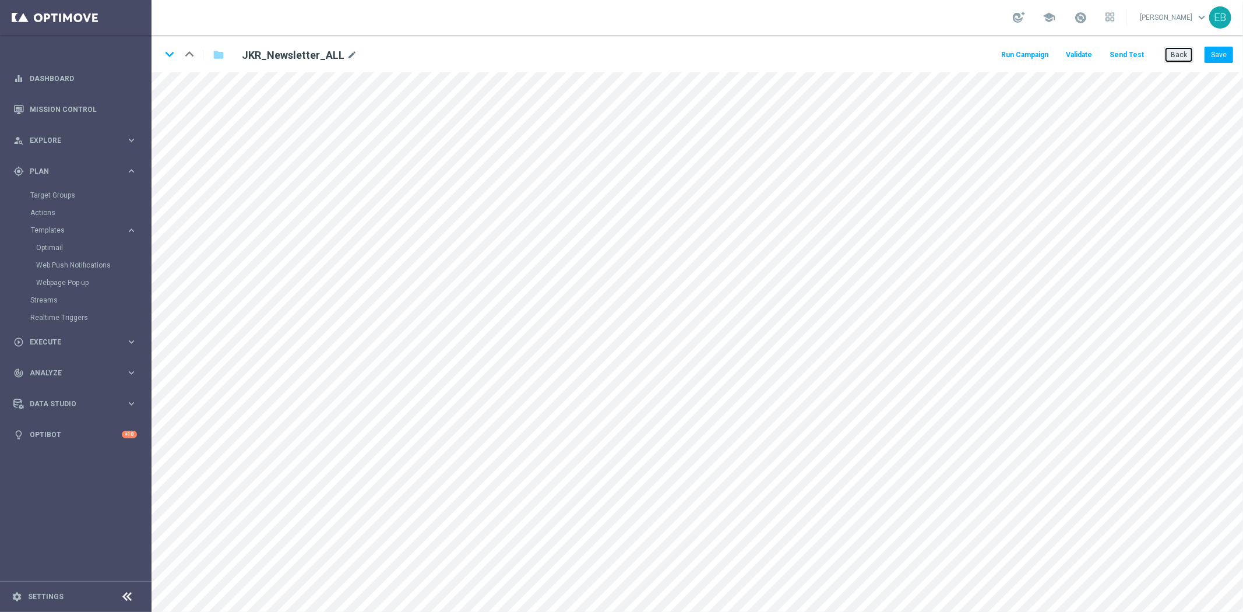
click at [1185, 55] on button "Back" at bounding box center [1178, 55] width 29 height 16
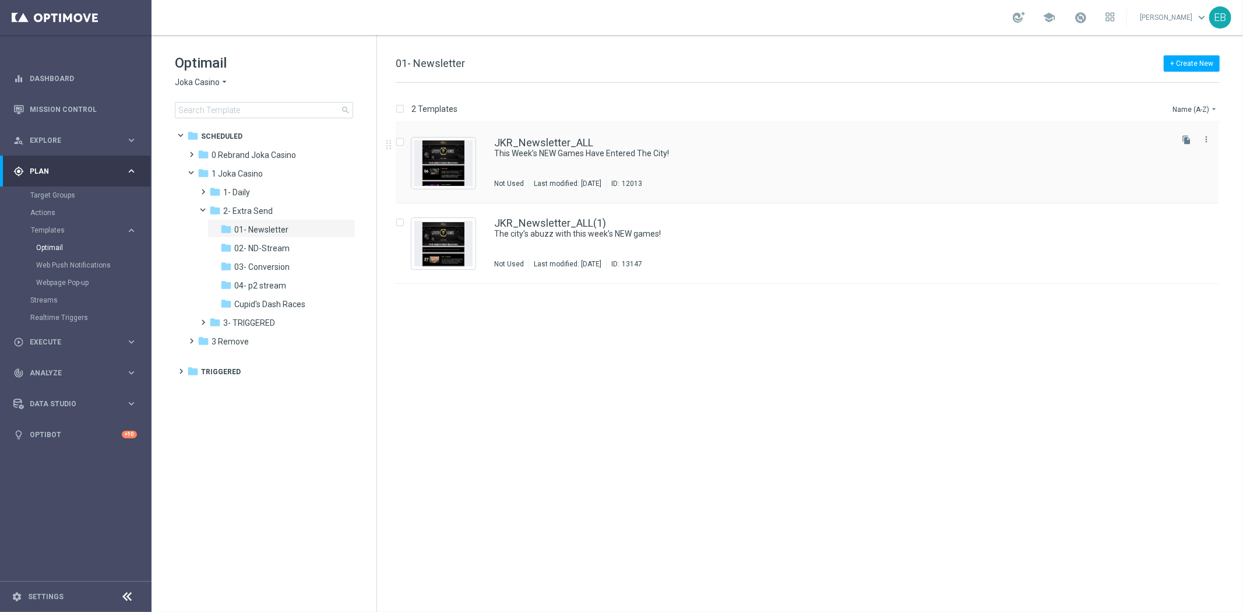
click at [407, 144] on label "Press SPACE to select this row." at bounding box center [409, 143] width 4 height 10
click at [398, 141] on input "Press SPACE to select this row." at bounding box center [400, 144] width 8 height 8
checkbox input "true"
click at [1149, 104] on p "Copy to" at bounding box center [1151, 108] width 25 height 9
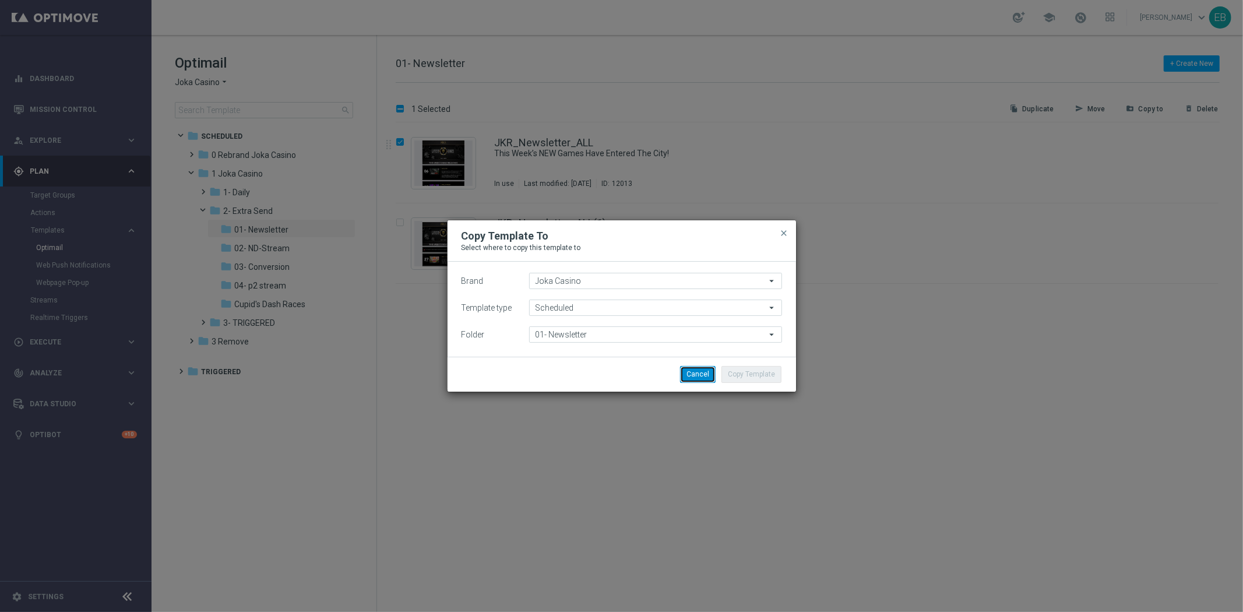
click at [702, 379] on button "Cancel" at bounding box center [698, 374] width 36 height 16
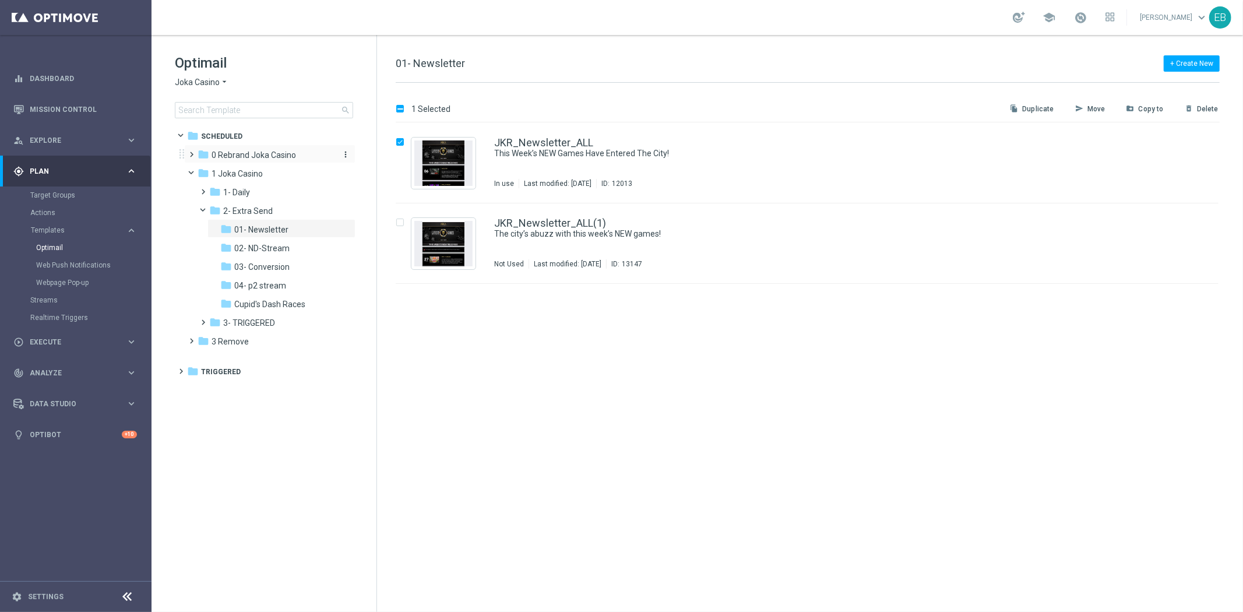
click at [259, 160] on span "0 Rebrand Joka Casino" at bounding box center [254, 155] width 85 height 10
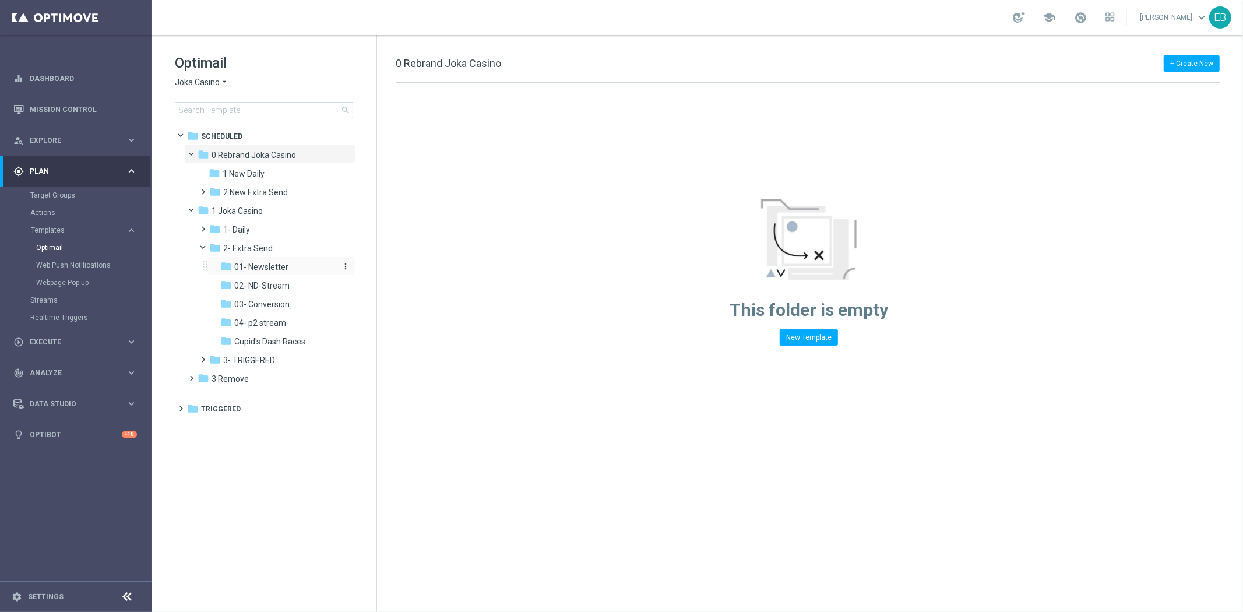
click at [292, 269] on div "folder 01- Newsletter" at bounding box center [277, 266] width 115 height 13
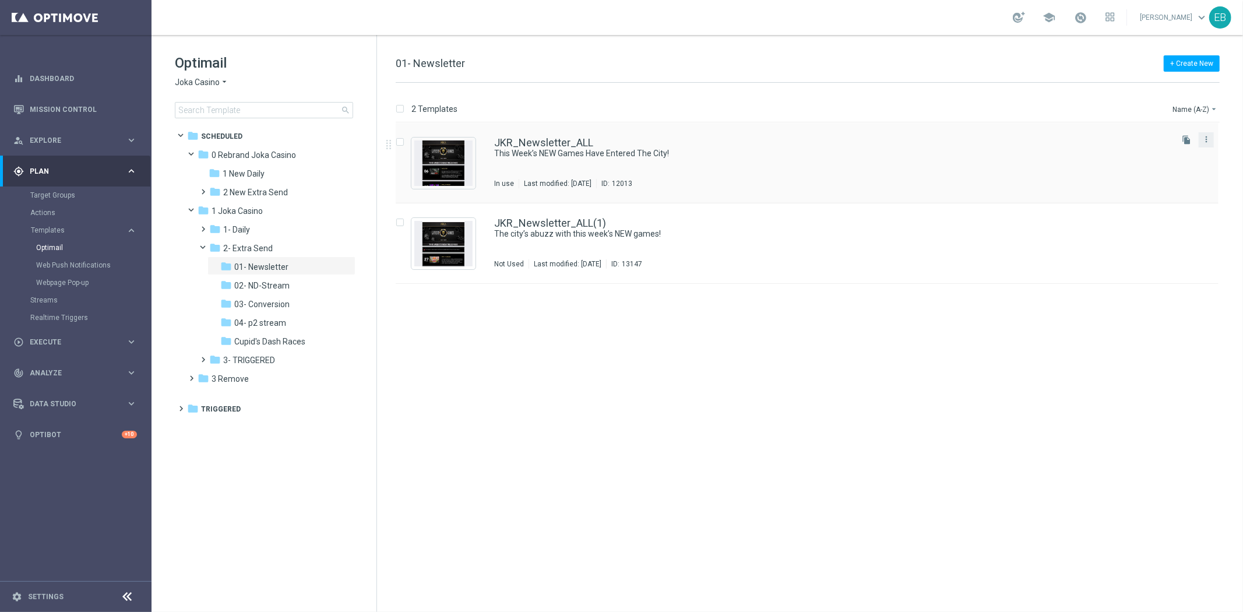
click at [1211, 142] on button "more_vert" at bounding box center [1206, 139] width 12 height 14
click at [1161, 171] on div "Copy To" at bounding box center [1160, 168] width 71 height 8
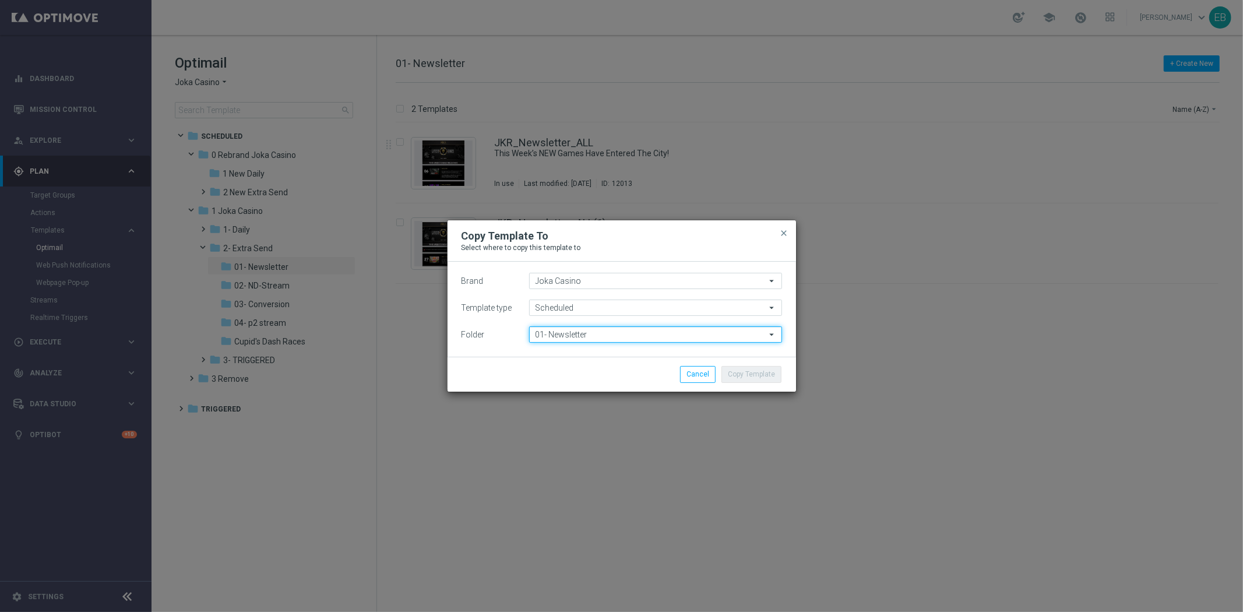
click at [573, 336] on input "01- Newsletter" at bounding box center [655, 334] width 253 height 16
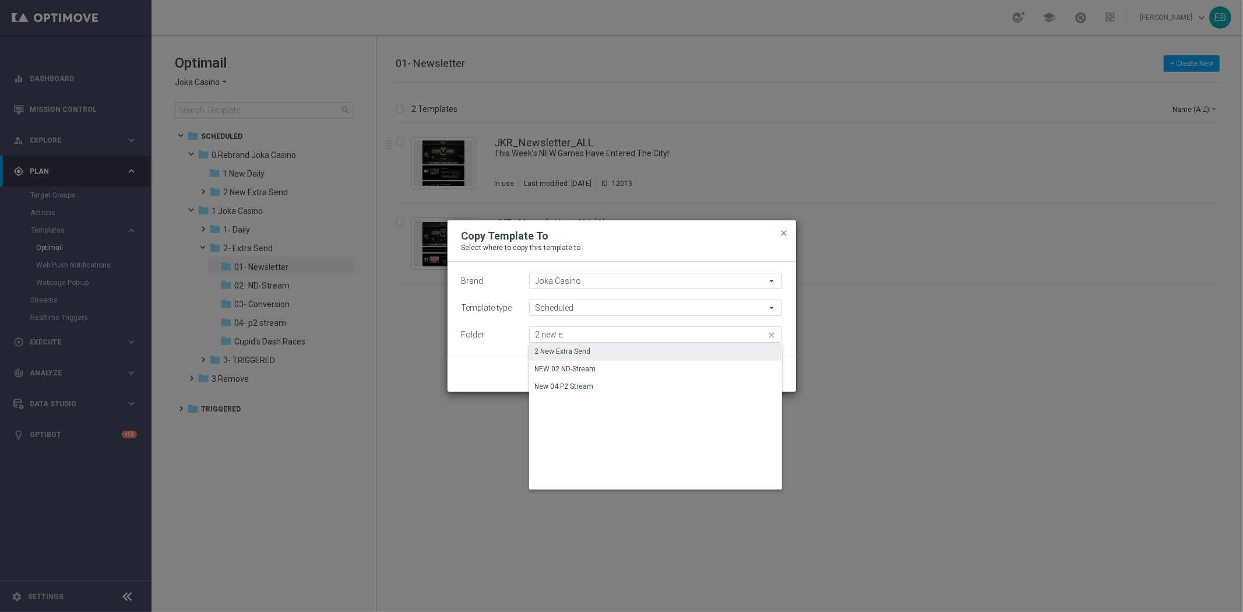
click at [611, 347] on div "2 New Extra Send" at bounding box center [655, 351] width 253 height 16
type input "2 New Extra Send"
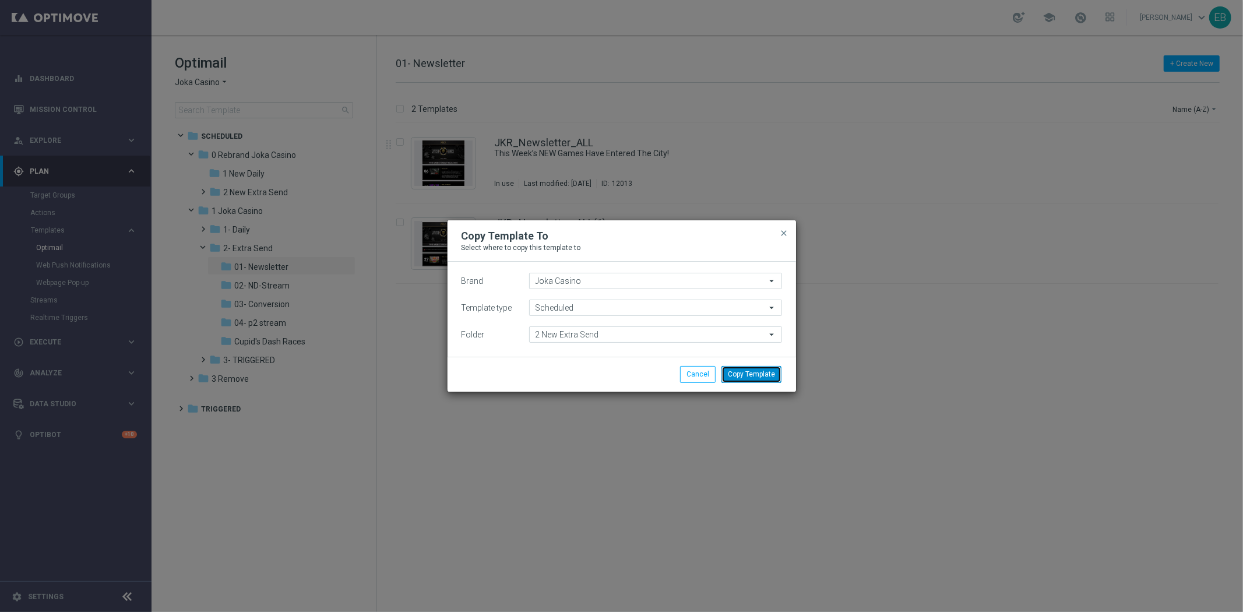
click at [762, 369] on button "Copy Template" at bounding box center [751, 374] width 60 height 16
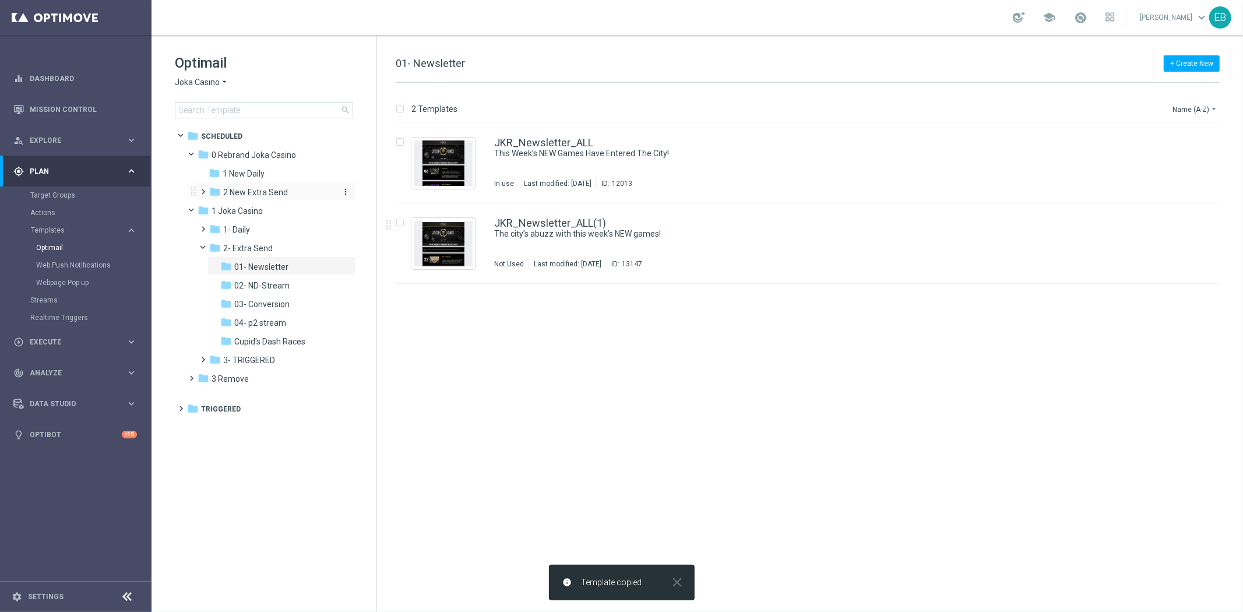
click at [269, 193] on span "2 New Extra Send" at bounding box center [255, 192] width 65 height 10
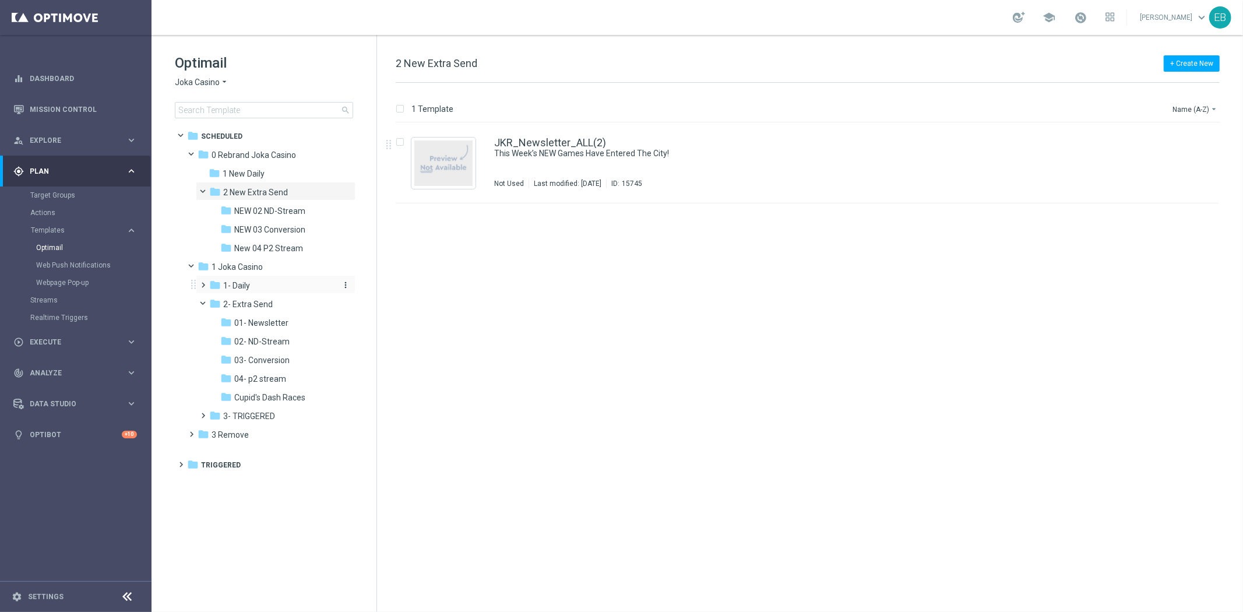
click at [273, 288] on div "folder 1- Daily" at bounding box center [271, 285] width 124 height 13
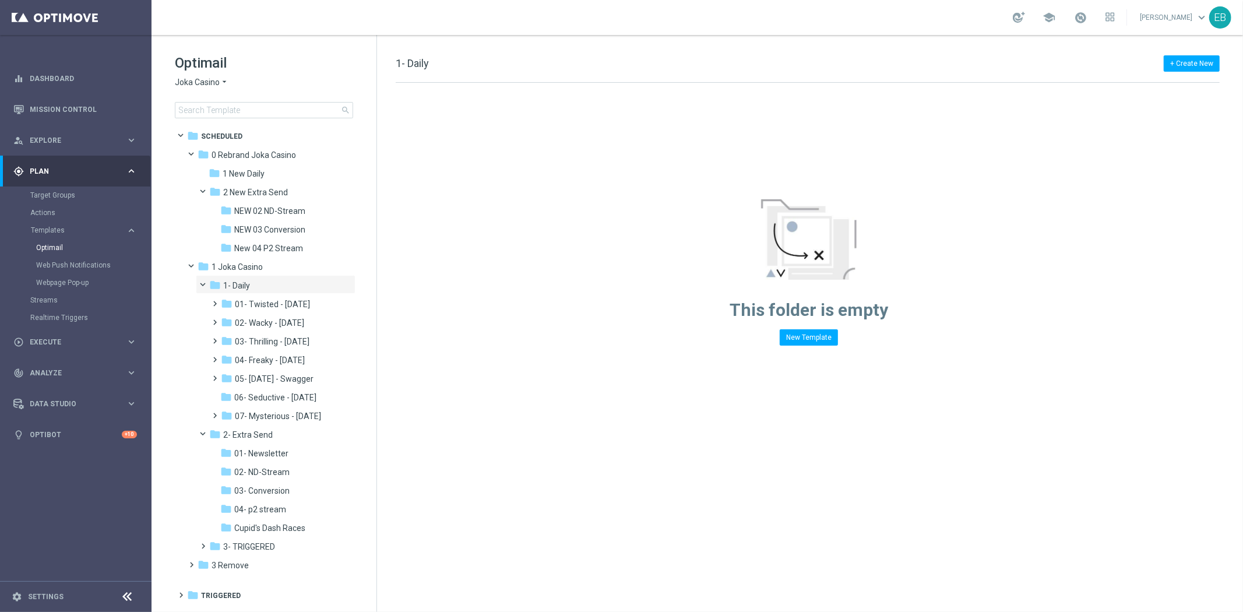
click at [207, 77] on span "Joka Casino" at bounding box center [197, 82] width 45 height 11
click at [233, 179] on div "Jackpot [PERSON_NAME]" at bounding box center [218, 179] width 87 height 14
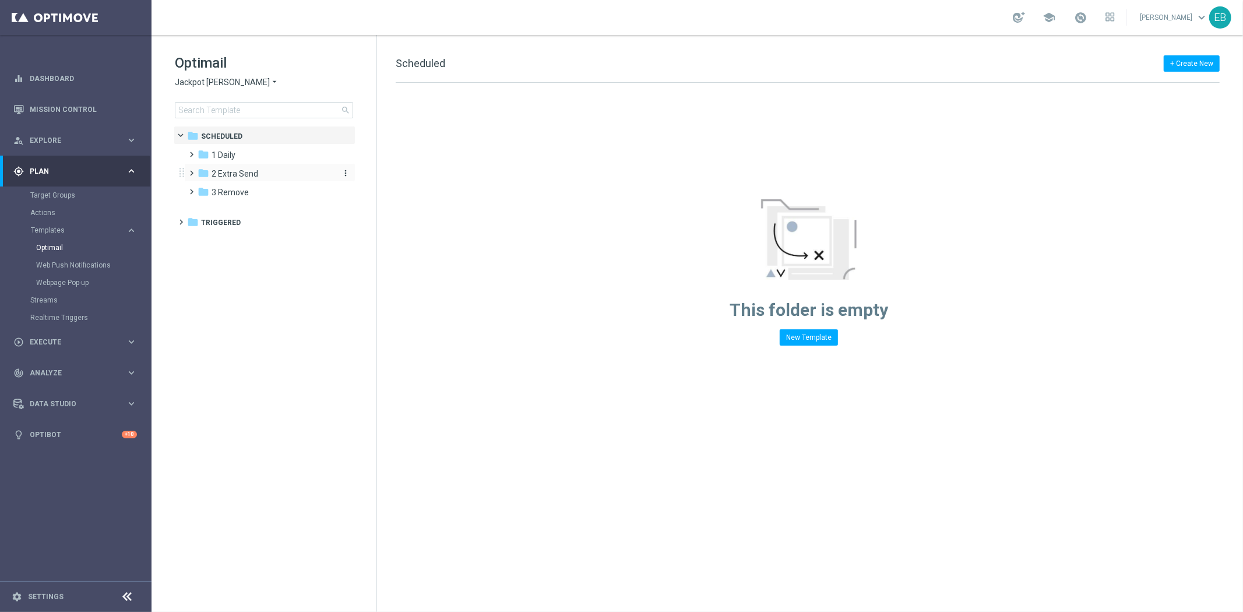
click at [234, 171] on span "2 Extra Send" at bounding box center [235, 173] width 47 height 10
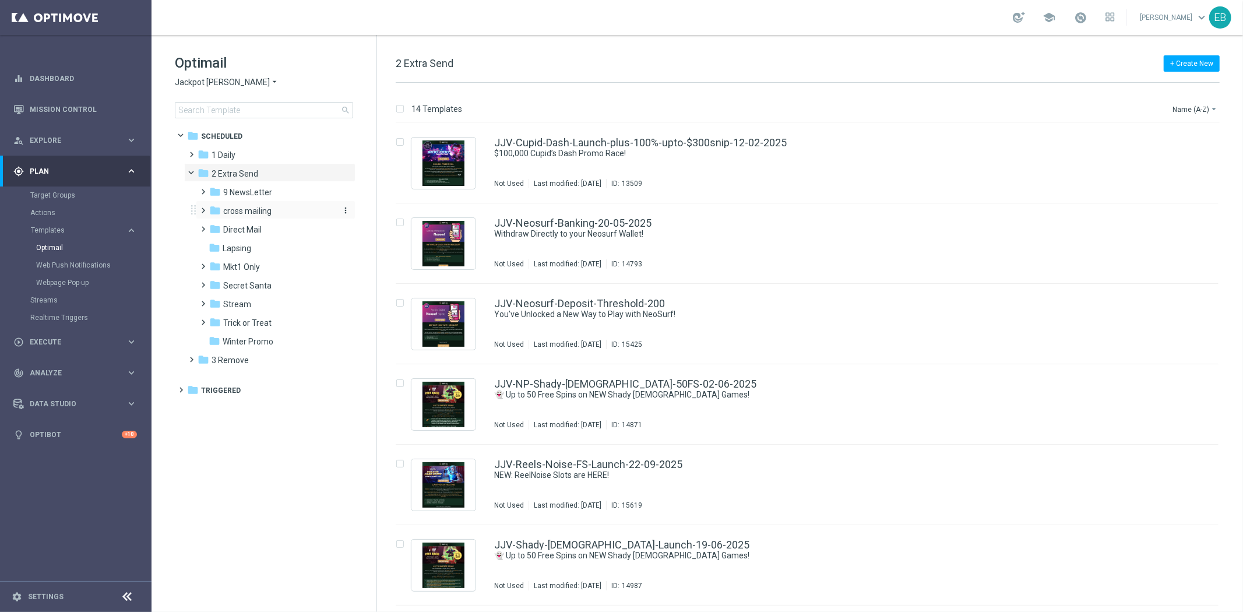
click at [270, 213] on span "cross mailing" at bounding box center [247, 211] width 48 height 10
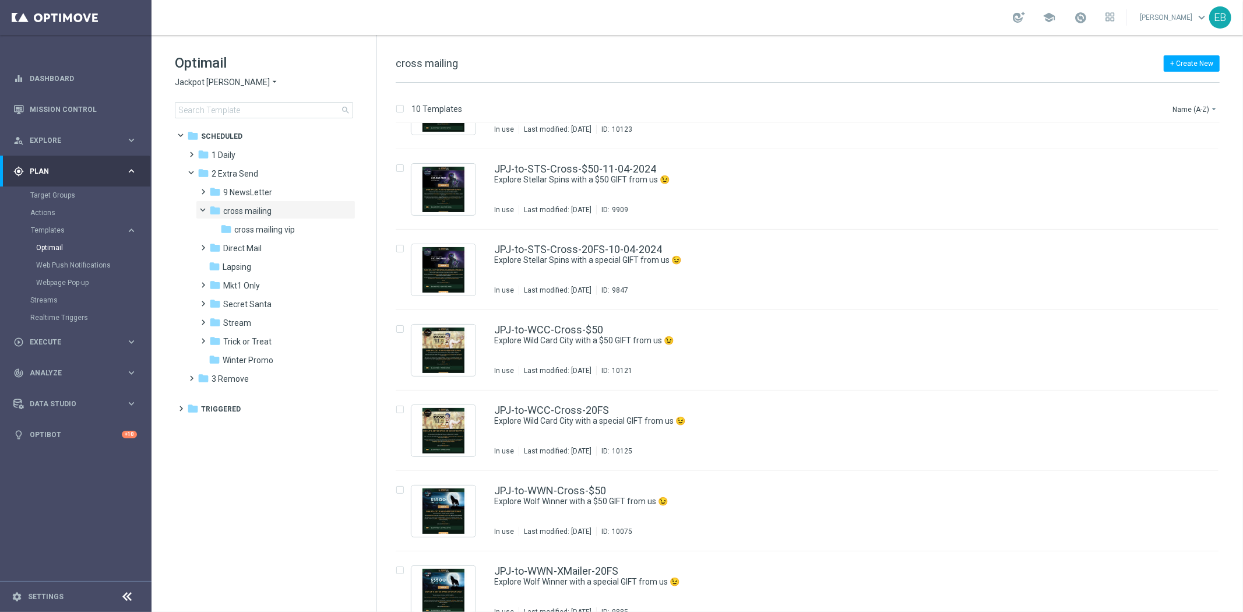
scroll to position [315, 0]
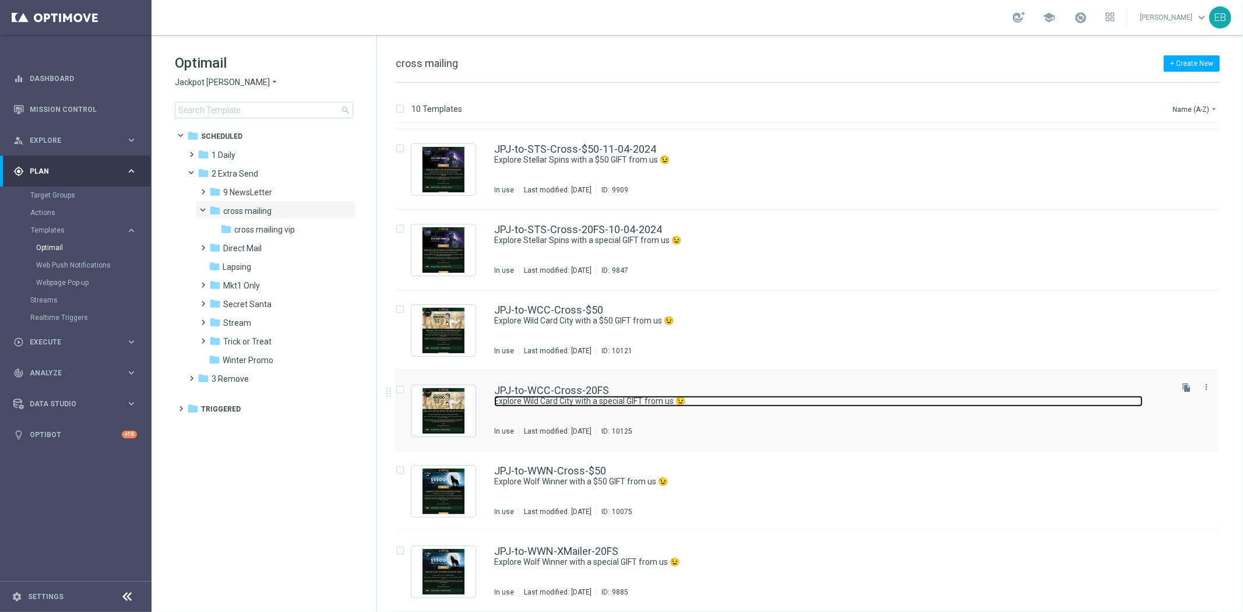
click at [704, 400] on link "Explore Wild Card City with a special GIFT from us 😉" at bounding box center [818, 401] width 649 height 11
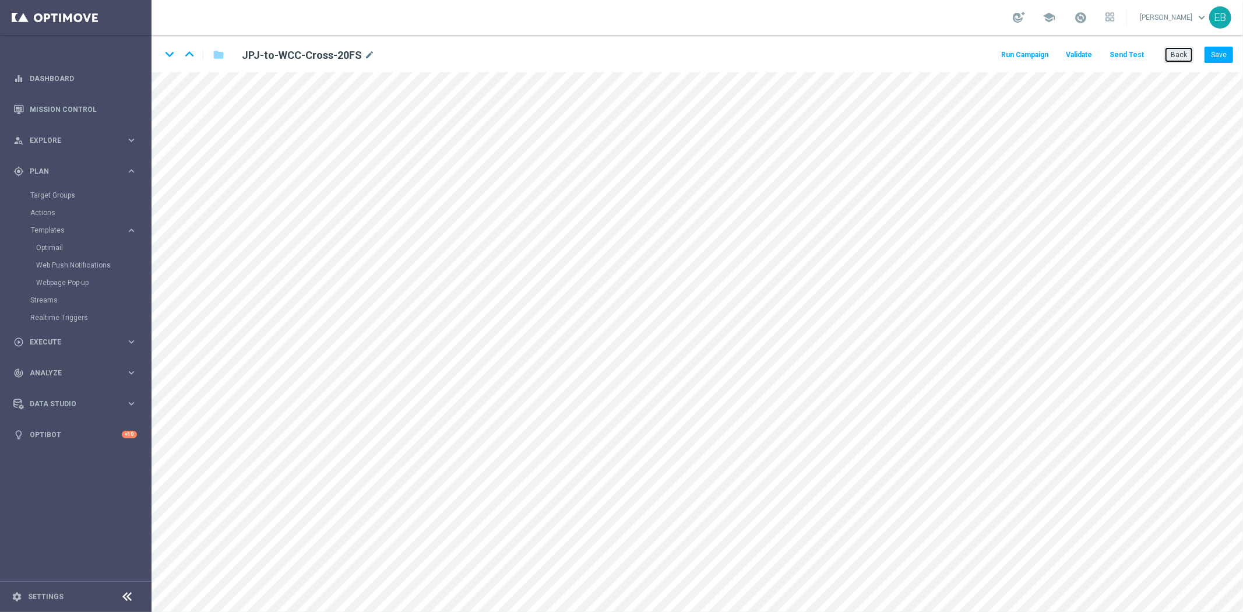
click at [1183, 56] on button "Back" at bounding box center [1178, 55] width 29 height 16
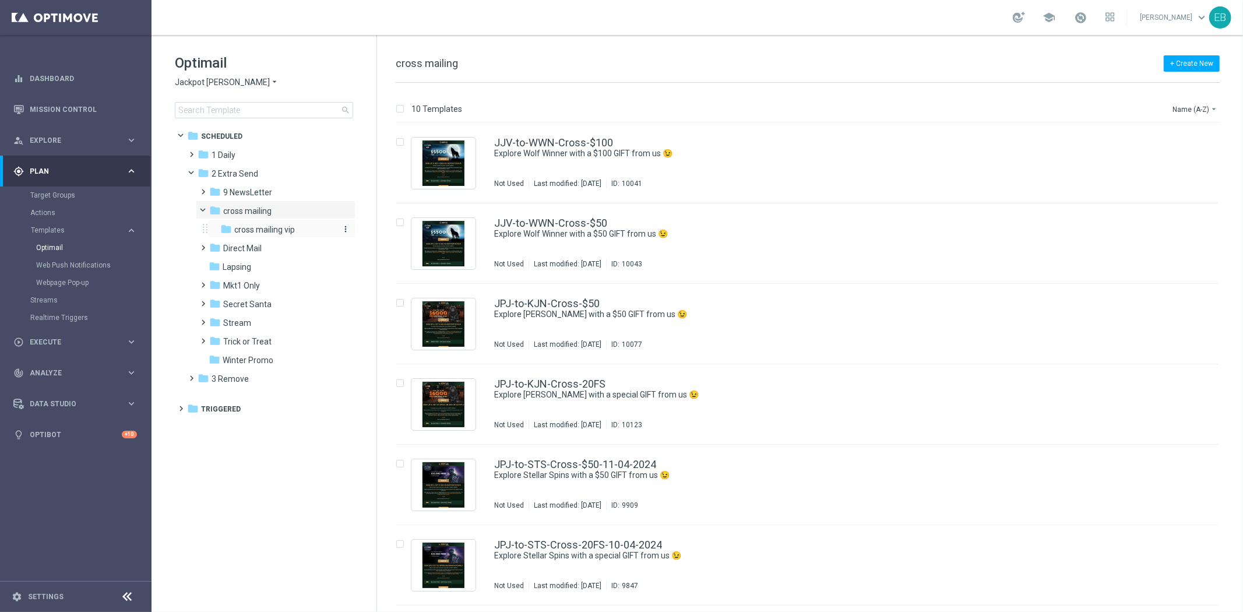
click at [286, 232] on span "cross mailing vip" at bounding box center [264, 229] width 61 height 10
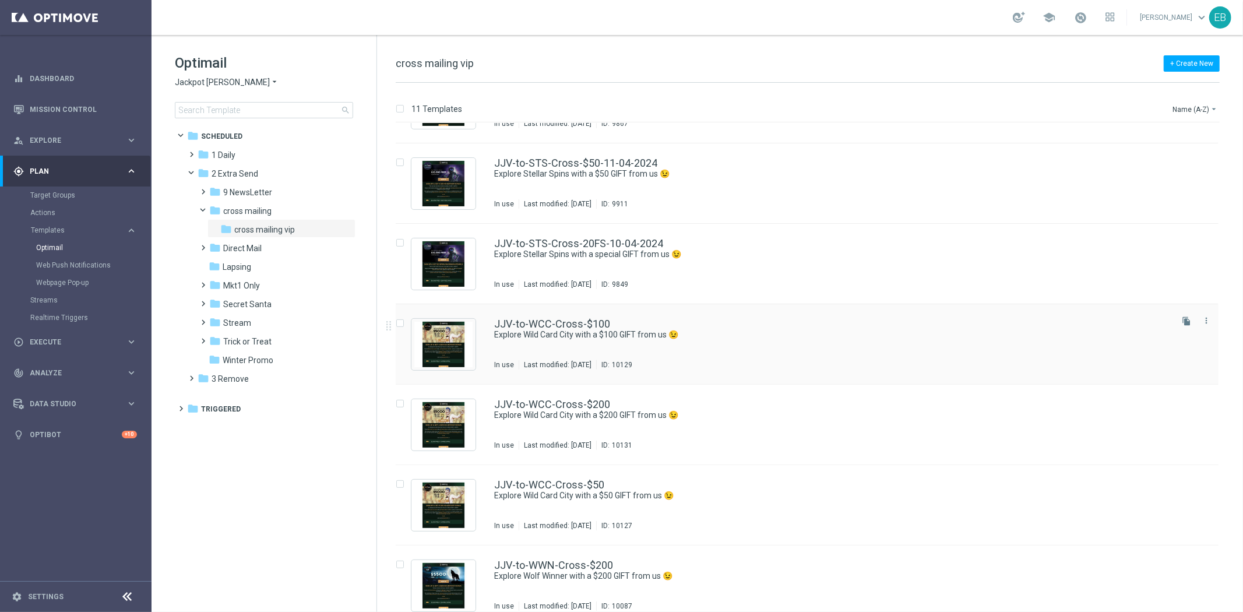
scroll to position [395, 0]
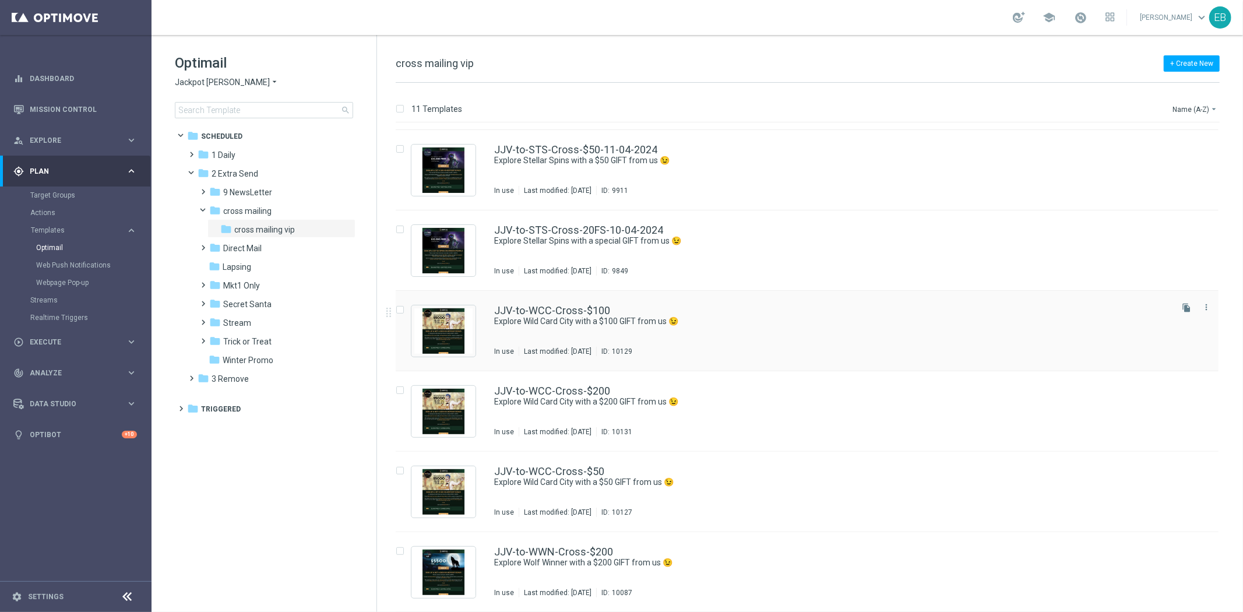
click at [731, 315] on div "JJV-to-WCC-Cross-$100" at bounding box center [831, 310] width 675 height 10
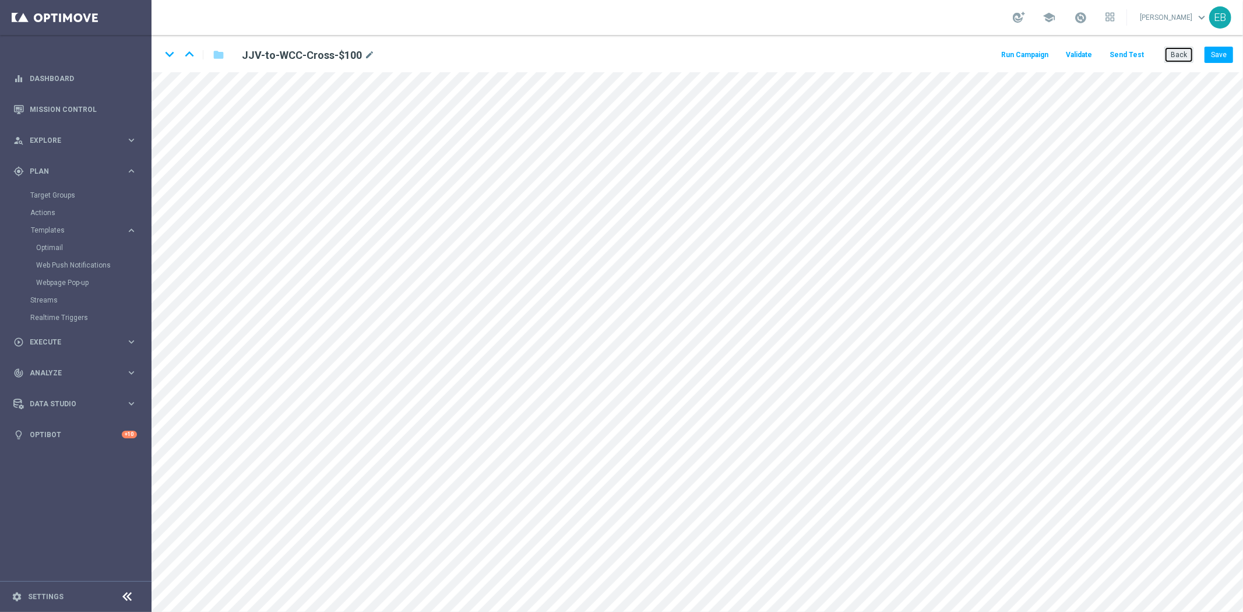
click at [1178, 56] on button "Back" at bounding box center [1178, 55] width 29 height 16
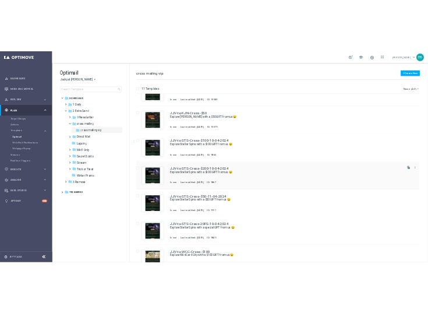
scroll to position [65, 0]
